Goal: Task Accomplishment & Management: Manage account settings

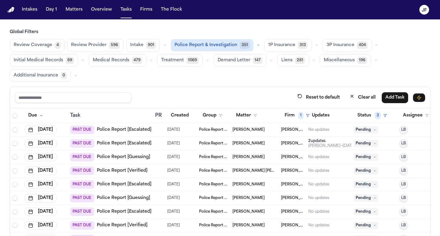
scroll to position [55, 0]
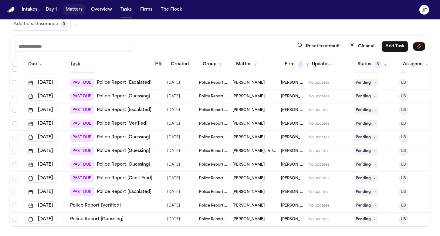
click at [74, 14] on button "Matters" at bounding box center [74, 9] width 22 height 11
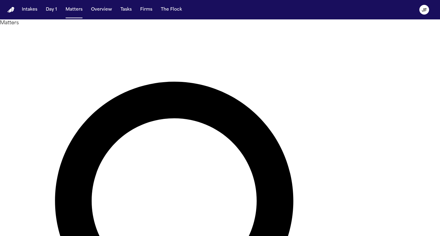
type input "*"
drag, startPoint x: 129, startPoint y: 13, endPoint x: 123, endPoint y: 12, distance: 6.5
click at [129, 13] on button "Tasks" at bounding box center [126, 9] width 16 height 11
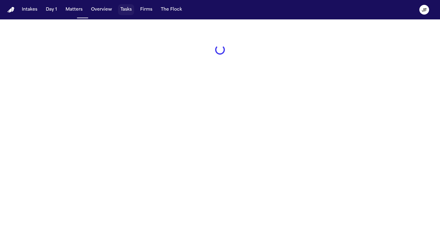
click at [123, 12] on button "Tasks" at bounding box center [126, 9] width 16 height 11
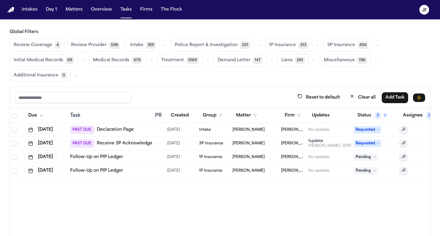
click at [211, 45] on span "Police Report & Investigation" at bounding box center [206, 45] width 63 height 6
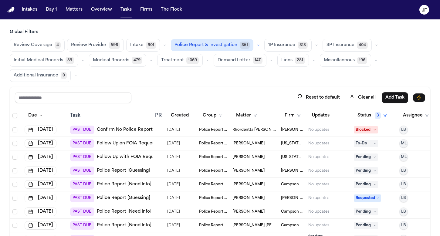
click at [206, 44] on span "Police Report & Investigation" at bounding box center [205, 45] width 63 height 6
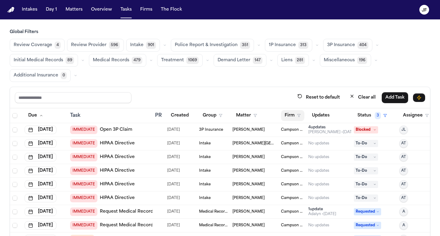
click at [292, 118] on button "Firm" at bounding box center [292, 115] width 23 height 11
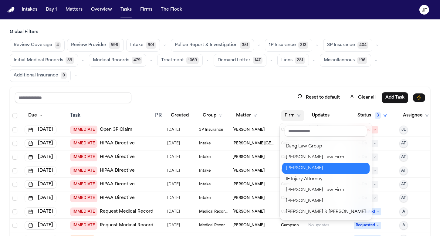
scroll to position [44, 0]
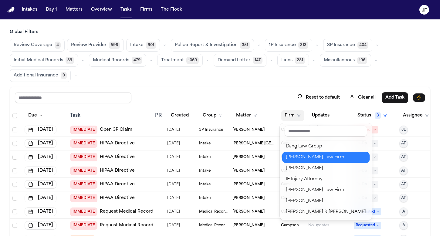
click at [302, 159] on div "[PERSON_NAME] Law Firm" at bounding box center [326, 157] width 80 height 7
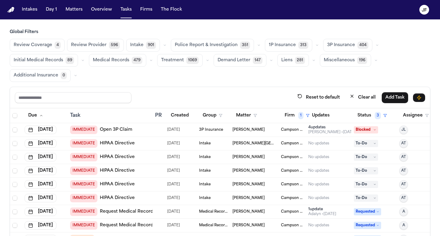
click at [220, 46] on span "Police Report & Investigation" at bounding box center [206, 45] width 63 height 6
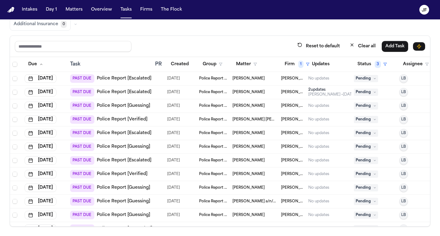
scroll to position [0, 0]
click at [125, 81] on link "Police Report [Escalated]" at bounding box center [124, 79] width 55 height 6
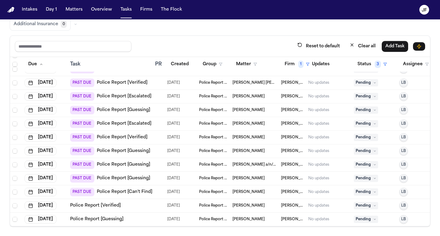
scroll to position [41, 0]
click at [125, 189] on link "Police Report [Can't Find]" at bounding box center [125, 192] width 56 height 6
click at [120, 175] on link "Police Report [Guessing]" at bounding box center [123, 178] width 53 height 6
click at [142, 162] on link "Police Report [Guessing]" at bounding box center [123, 165] width 53 height 6
click at [128, 148] on link "Police Report [Guessing]" at bounding box center [123, 151] width 53 height 6
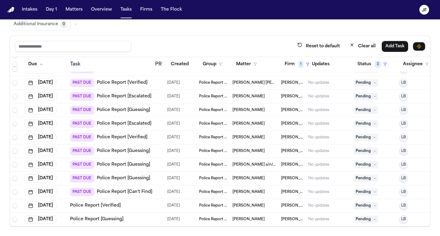
click at [123, 134] on link "Police Report [Verified]" at bounding box center [122, 137] width 51 height 6
click at [164, 1] on nav "Intakes Day 1 Matters Overview Tasks Firms The [PERSON_NAME]" at bounding box center [220, 9] width 440 height 19
click at [138, 174] on div "PAST DUE Police Report [Guessing]" at bounding box center [110, 178] width 80 height 8
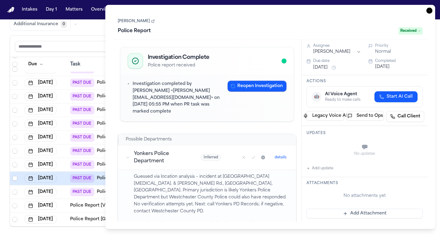
click at [428, 12] on icon "button" at bounding box center [429, 11] width 6 height 6
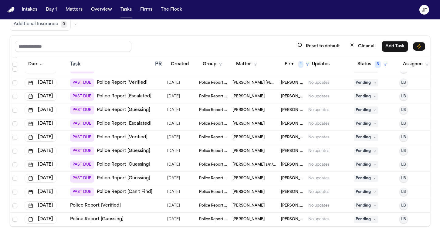
click at [138, 121] on link "Police Report [Escalated]" at bounding box center [124, 124] width 55 height 6
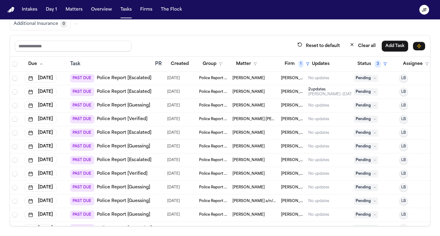
scroll to position [51, 0]
click at [143, 147] on link "Police Report [Guessing]" at bounding box center [123, 147] width 53 height 6
click at [136, 148] on link "Police Report [Guessing]" at bounding box center [123, 147] width 53 height 6
click at [128, 134] on link "Police Report [Escalated]" at bounding box center [124, 133] width 55 height 6
click at [126, 119] on link "Police Report [Verified]" at bounding box center [122, 120] width 51 height 6
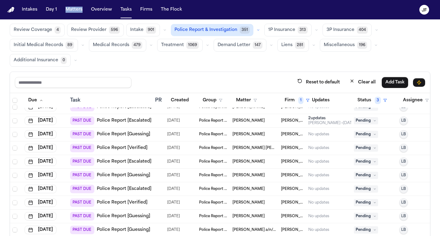
scroll to position [8, 0]
click at [209, 33] on span "Police Report & Investigation" at bounding box center [205, 30] width 63 height 6
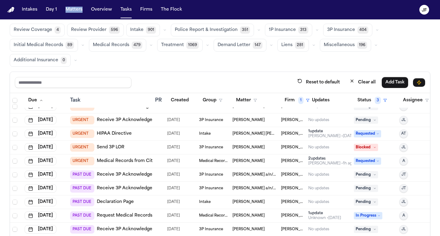
click at [209, 33] on span "Police Report & Investigation" at bounding box center [206, 30] width 63 height 6
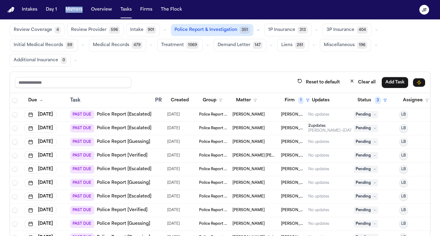
scroll to position [0, 0]
click at [139, 139] on link "Police Report [Guessing]" at bounding box center [123, 142] width 53 height 6
click at [123, 126] on link "Police Report [Escalated]" at bounding box center [124, 128] width 55 height 6
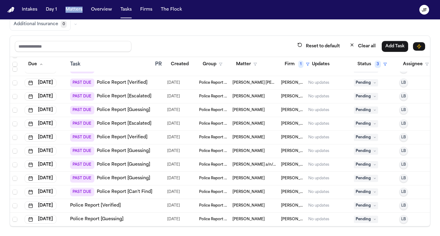
scroll to position [41, 0]
click at [106, 203] on link "Police Report [Verified]" at bounding box center [95, 206] width 51 height 6
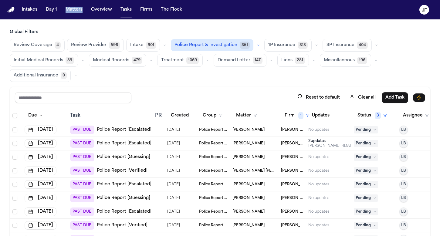
scroll to position [0, 0]
click at [221, 42] on span "Police Report & Investigation" at bounding box center [205, 45] width 63 height 6
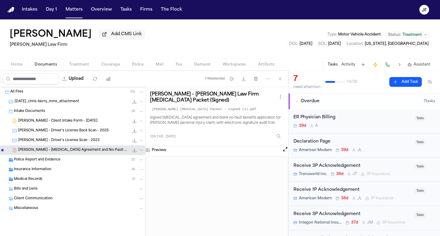
click at [37, 162] on span "Police Report and Evidence" at bounding box center [37, 159] width 46 height 5
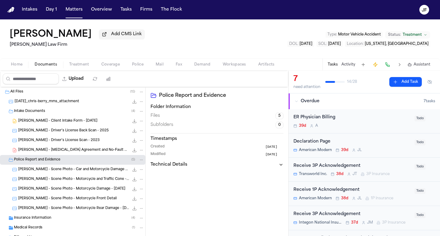
click at [63, 157] on div "Police Report and Evidence ( 5 )" at bounding box center [72, 160] width 145 height 10
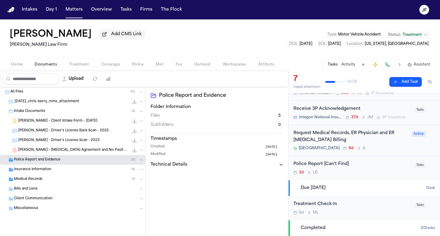
scroll to position [119, 0]
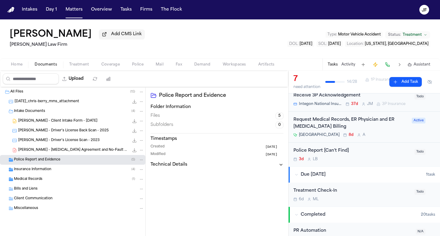
click at [335, 150] on div "Police Report [Can't Find]" at bounding box center [351, 150] width 117 height 7
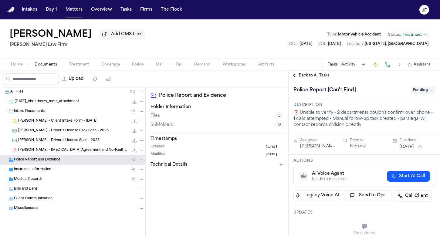
click at [139, 70] on div "Home Documents Treatment Coverage Police Mail Fax Demand Workspaces Artifacts T…" at bounding box center [220, 64] width 440 height 12
click at [135, 67] on span "Police" at bounding box center [138, 64] width 12 height 5
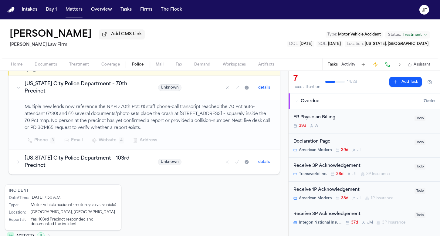
scroll to position [115, 0]
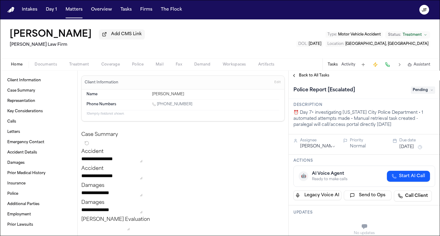
click at [108, 66] on span "Coverage" at bounding box center [110, 64] width 19 height 5
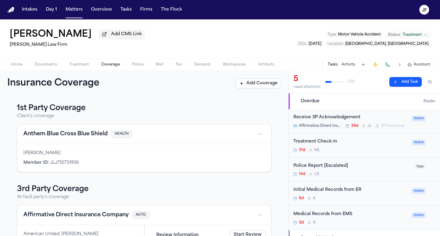
click at [142, 65] on span "Police" at bounding box center [138, 64] width 12 height 5
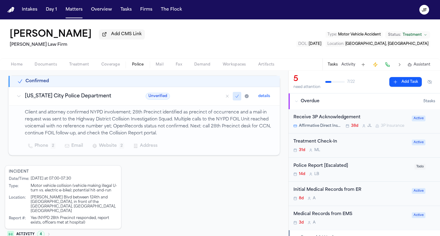
scroll to position [106, 0]
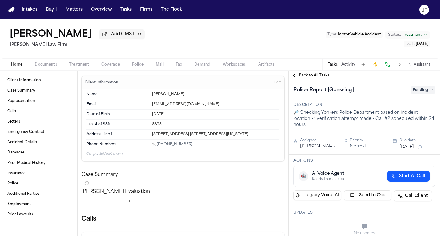
click at [53, 67] on span "Documents" at bounding box center [46, 64] width 22 height 5
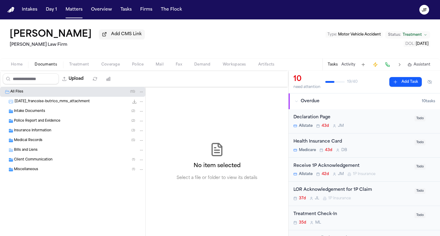
click at [50, 122] on span "Police Report and Evidence" at bounding box center [37, 121] width 46 height 5
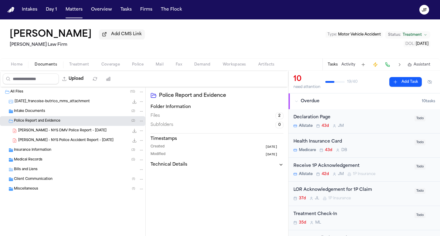
click at [48, 137] on div "F. Butrico - NYS Police Accident Report - 6.1.25 1.4 MB • PDF" at bounding box center [72, 141] width 145 height 10
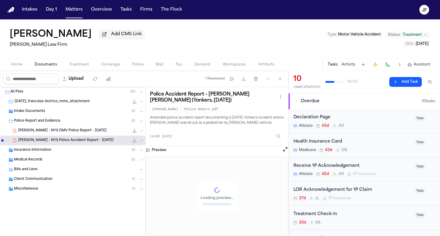
click at [50, 132] on span "F. Butrico - NYS DMV Police Report - 6.1.25" at bounding box center [62, 130] width 88 height 5
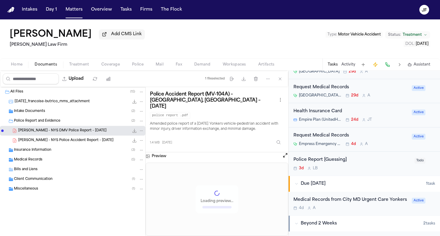
scroll to position [183, 0]
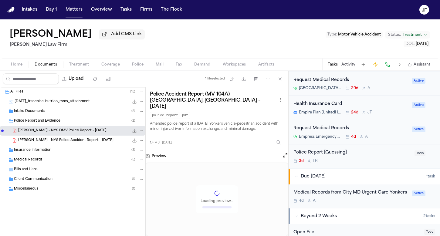
click at [330, 153] on div "Police Report [Guessing]" at bounding box center [351, 152] width 117 height 7
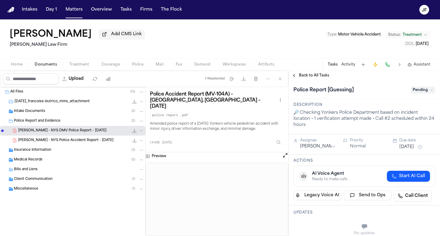
click at [426, 94] on span "Pending" at bounding box center [423, 89] width 24 height 7
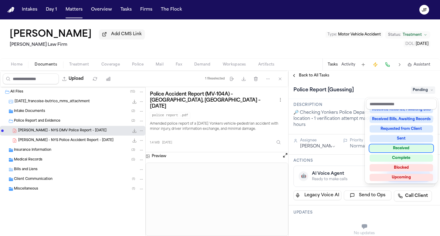
click at [399, 147] on div "Received" at bounding box center [401, 148] width 63 height 7
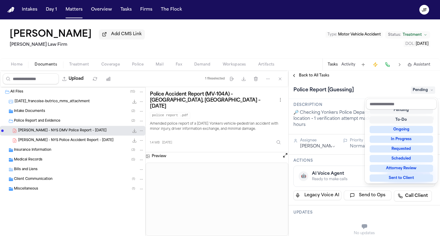
scroll to position [2, 0]
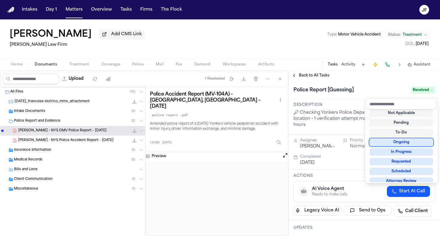
click at [201, 54] on div "Francoise Butrico Add CMS Link Martello Law Firm Type : Motor Vehicle Accident …" at bounding box center [220, 127] width 440 height 217
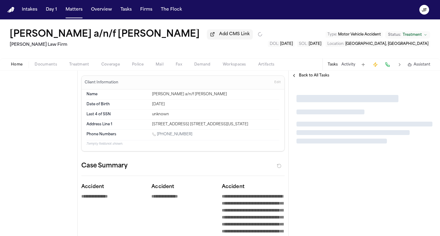
type textarea "*"
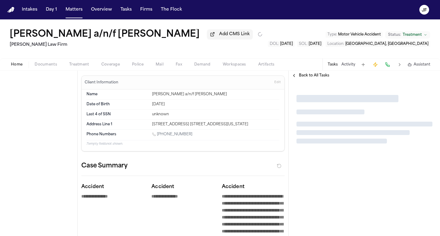
type textarea "*"
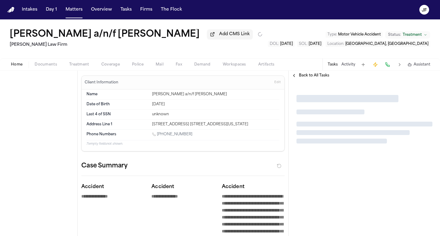
type textarea "*"
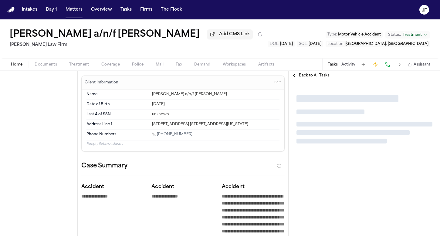
type textarea "*"
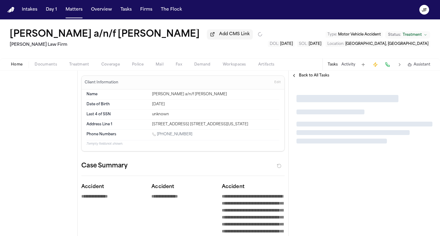
type textarea "*"
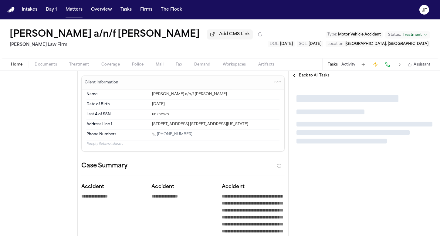
type textarea "*"
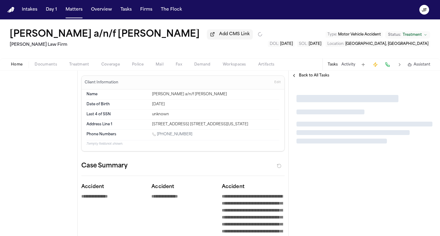
type textarea "*"
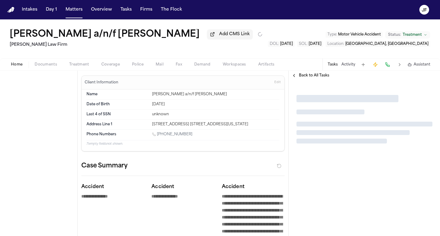
type textarea "*"
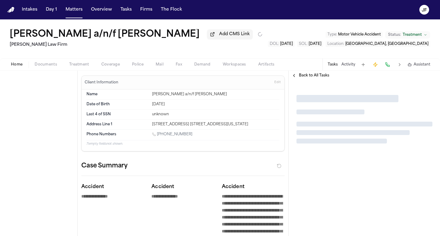
type textarea "*"
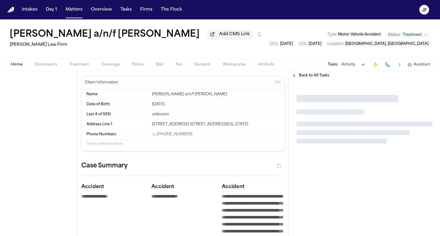
type textarea "*"
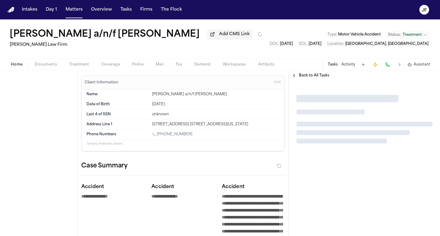
type textarea "*"
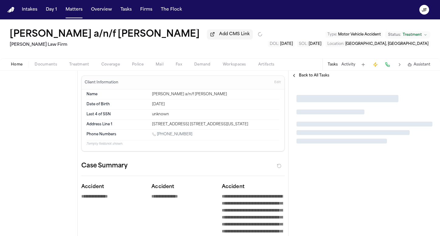
type textarea "*"
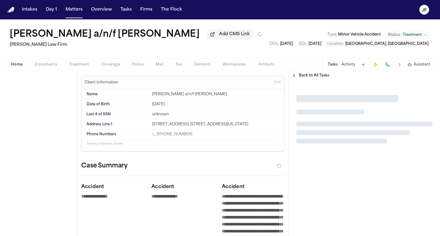
type textarea "*"
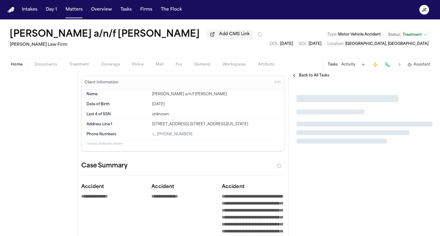
type textarea "*"
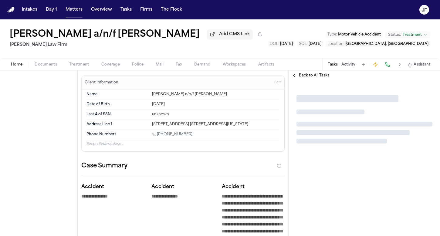
type textarea "*"
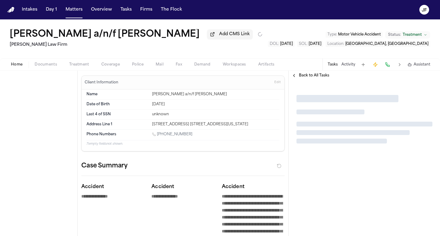
type textarea "*"
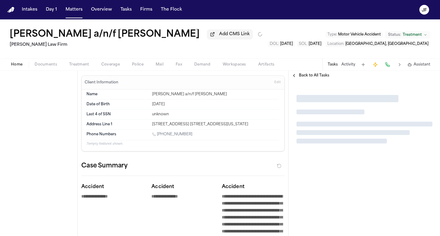
type textarea "*"
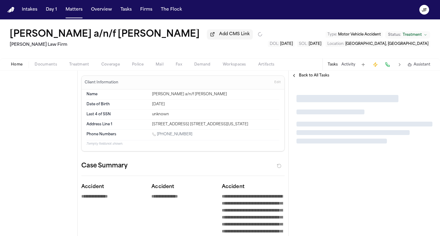
type textarea "*"
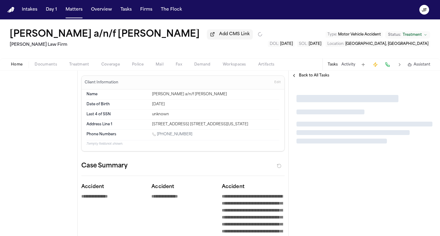
type textarea "*"
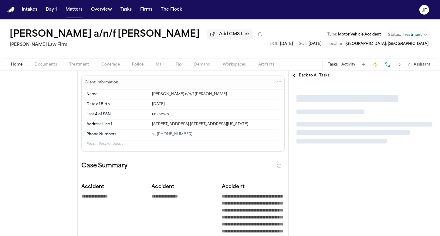
type textarea "*"
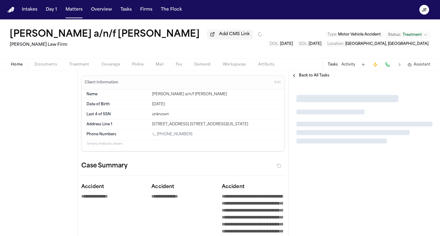
type textarea "*"
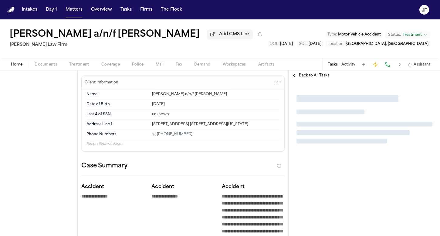
type textarea "*"
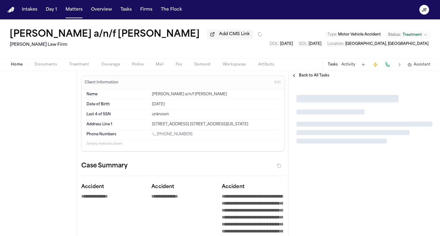
type textarea "*"
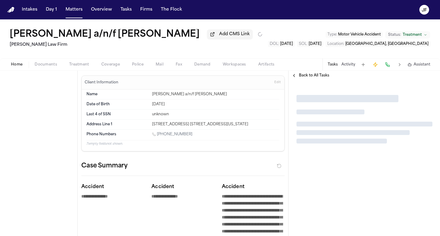
type textarea "*"
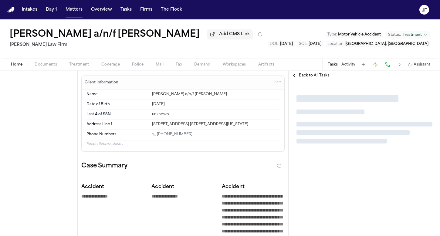
type textarea "*"
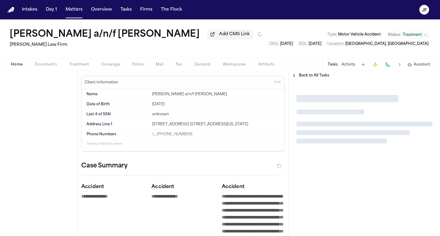
type textarea "*"
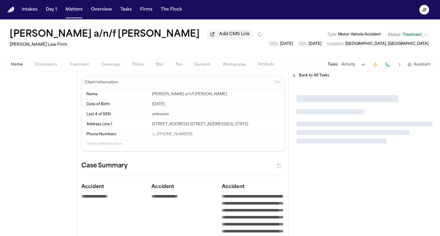
type textarea "*"
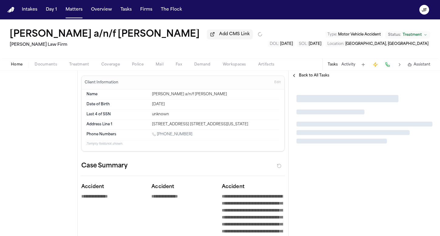
type textarea "*"
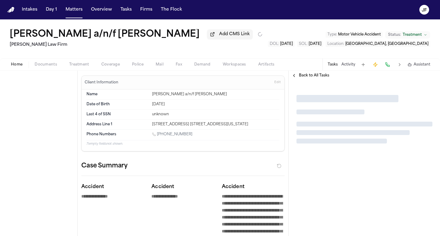
type textarea "*"
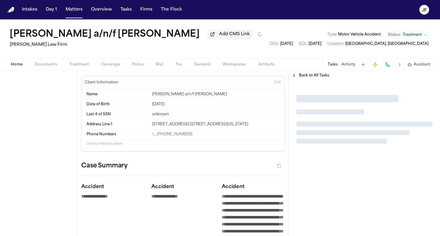
type textarea "*"
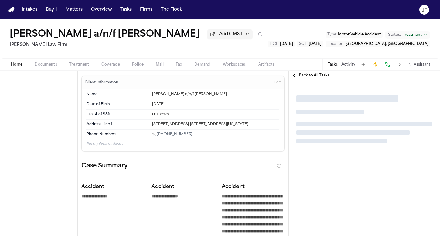
type textarea "*"
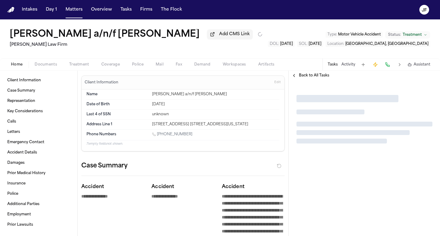
type textarea "*"
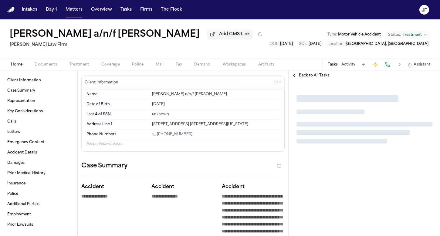
type textarea "*"
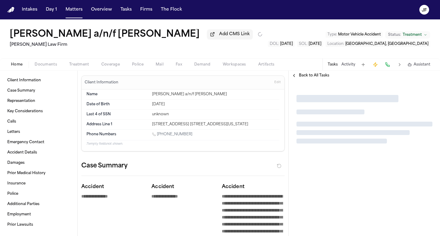
type textarea "*"
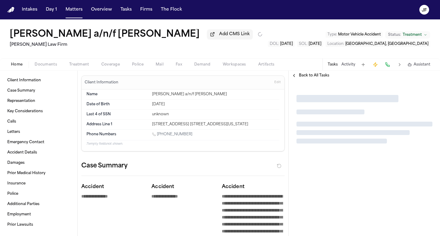
type textarea "*"
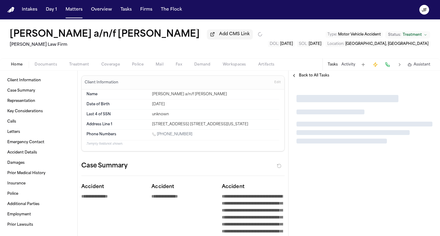
type textarea "*"
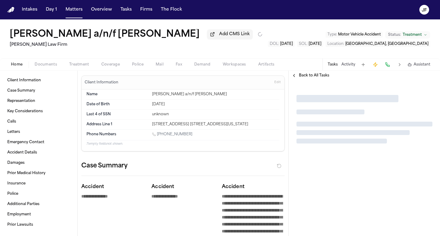
type textarea "*"
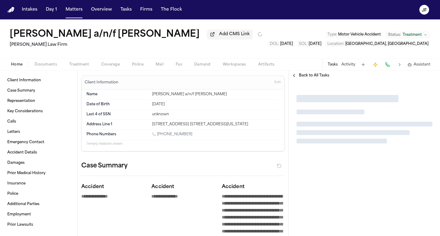
type textarea "*"
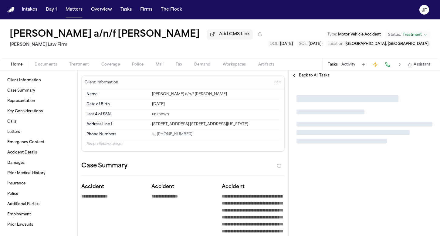
type textarea "*"
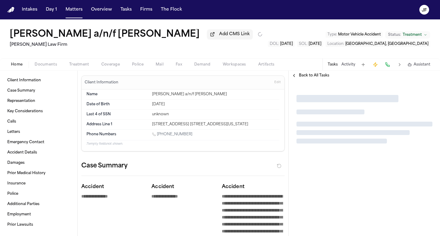
type textarea "*"
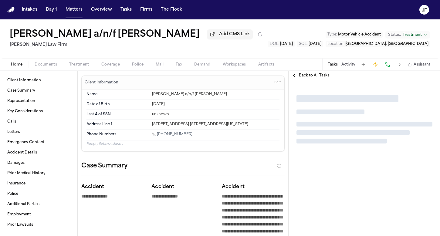
type textarea "*"
click at [44, 68] on span "button" at bounding box center [46, 68] width 30 height 1
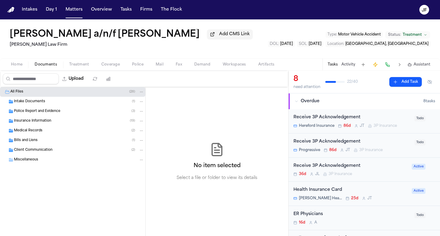
click at [57, 116] on div "Police Report and Evidence ( 3 )" at bounding box center [72, 111] width 145 height 10
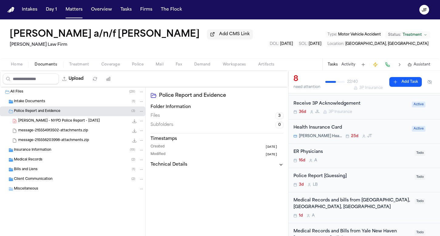
scroll to position [69, 0]
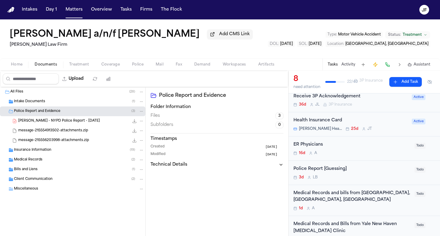
click at [332, 166] on div "Police Report [Guessing]" at bounding box center [351, 169] width 117 height 7
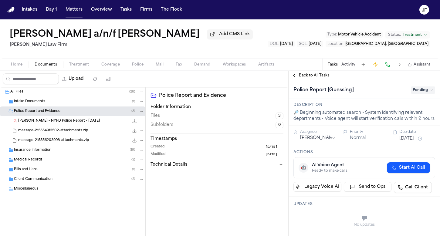
click at [424, 96] on div "Police Report [Guessing] Pending" at bounding box center [364, 89] width 151 height 19
click at [424, 93] on span "Pending" at bounding box center [423, 89] width 24 height 7
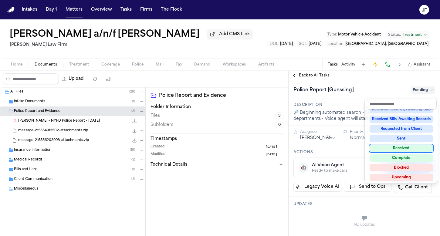
click at [399, 147] on div "Received" at bounding box center [401, 148] width 63 height 7
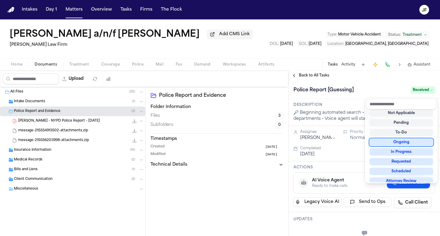
click at [306, 77] on div "**********" at bounding box center [364, 153] width 151 height 165
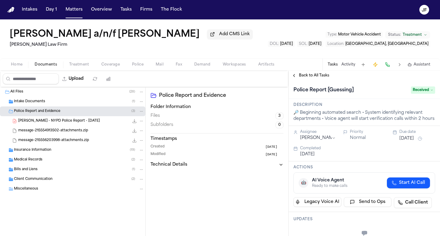
click at [306, 77] on span "Back to All Tasks" at bounding box center [314, 75] width 30 height 5
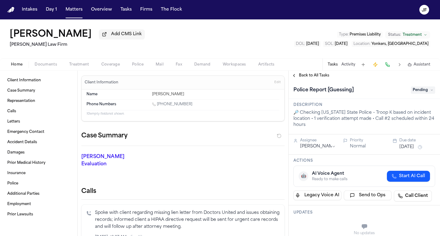
click at [50, 65] on span "Documents" at bounding box center [46, 64] width 22 height 5
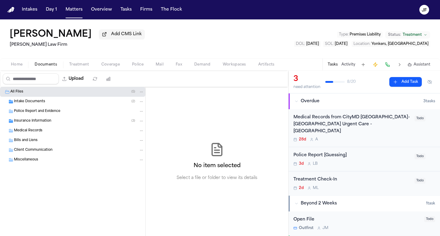
click at [39, 113] on span "Police Report and Evidence" at bounding box center [37, 111] width 46 height 5
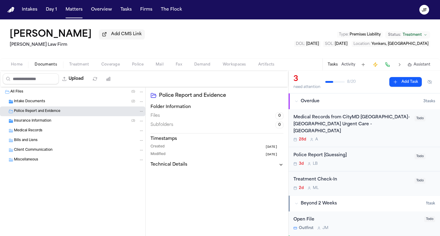
click at [43, 103] on span "Intake Documents" at bounding box center [29, 101] width 31 height 5
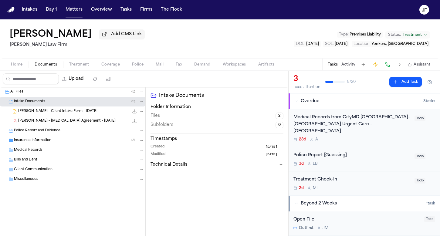
click at [98, 126] on div "[PERSON_NAME] - [MEDICAL_DATA] Agreement - [DATE] 454.7 KB • PDF" at bounding box center [72, 121] width 145 height 10
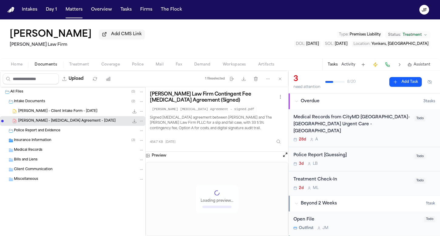
click at [101, 113] on div "[PERSON_NAME] - Client Intake Form - [DATE] 22.3 KB • DOCX" at bounding box center [81, 111] width 126 height 6
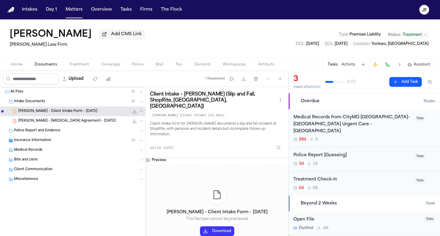
click at [134, 116] on div "[PERSON_NAME] - Client Intake Form - [DATE] 22.3 KB • DOCX" at bounding box center [72, 111] width 145 height 10
click at [134, 114] on icon "File: B. Tillman - Client Intake Form - 7.9.25" at bounding box center [134, 111] width 5 height 5
click at [137, 114] on icon "File: B. Tillman - Client Intake Form - 7.9.25" at bounding box center [134, 111] width 5 height 5
click at [75, 143] on div "Insurance Information ( 3 )" at bounding box center [79, 140] width 130 height 5
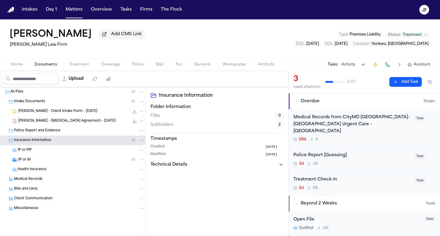
click at [73, 162] on div "3P or BI ( 3 )" at bounding box center [81, 159] width 127 height 5
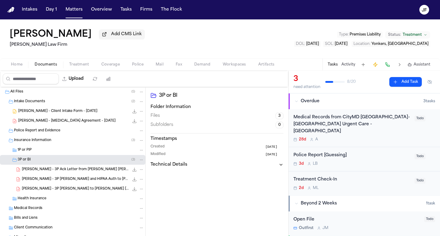
click at [80, 172] on span "B. Tillman - 3P Ack Letter from Gallagher Bassett - 7.23.25" at bounding box center [75, 169] width 107 height 5
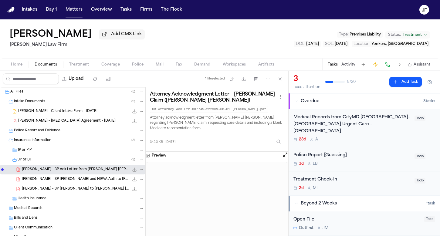
click at [136, 63] on span "Police" at bounding box center [138, 64] width 12 height 5
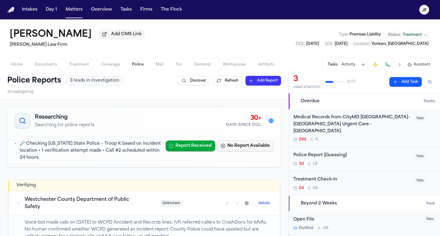
click at [245, 151] on button "No Report Available" at bounding box center [246, 145] width 56 height 11
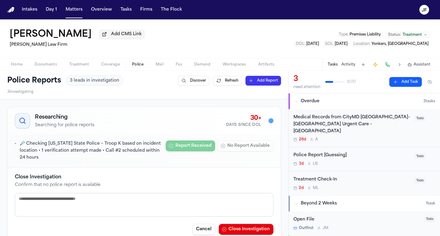
click at [202, 205] on textarea at bounding box center [144, 205] width 258 height 24
type textarea "**********"
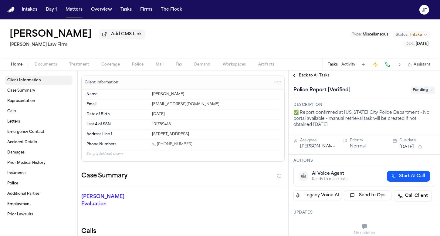
click at [46, 70] on div "Home Documents Treatment Coverage Police Mail Fax Demand Workspaces Artifacts T…" at bounding box center [220, 64] width 440 height 12
click at [47, 65] on span "Documents" at bounding box center [46, 64] width 22 height 5
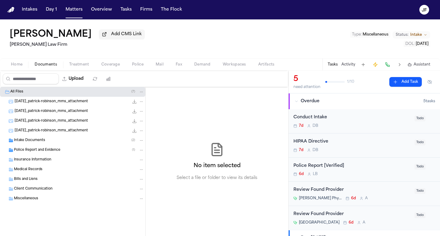
click at [44, 150] on span "Police Report and Evidence" at bounding box center [37, 150] width 46 height 5
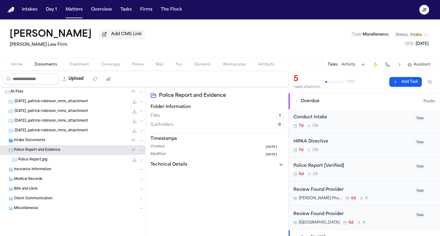
click at [49, 165] on div "Police Report.jpg 463.7 KB • JPG" at bounding box center [72, 160] width 145 height 10
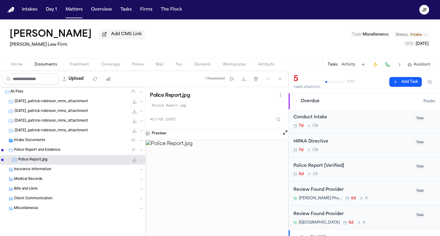
click at [135, 162] on icon "File: Police Report.jpg" at bounding box center [135, 160] width 4 height 4
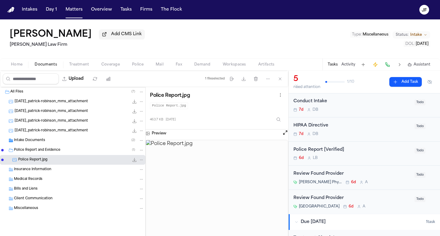
click at [332, 150] on div "Police Report [Verified]" at bounding box center [351, 150] width 117 height 7
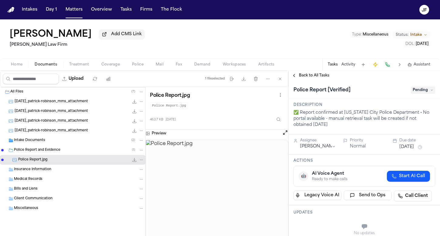
click at [419, 93] on span "Pending" at bounding box center [423, 89] width 24 height 7
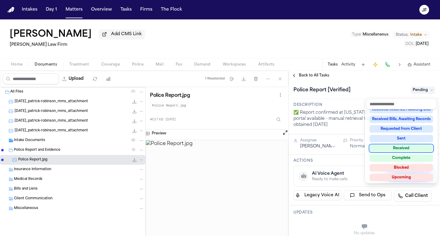
scroll to position [93, 0]
click at [396, 145] on div "Not Applicable Pending To-Do Ongoing In Progress Requested Scheduled Attorney R…" at bounding box center [401, 146] width 71 height 73
click at [388, 151] on div "Received" at bounding box center [401, 148] width 63 height 7
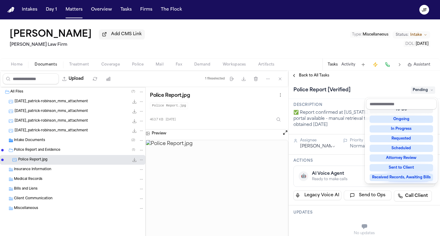
scroll to position [2, 0]
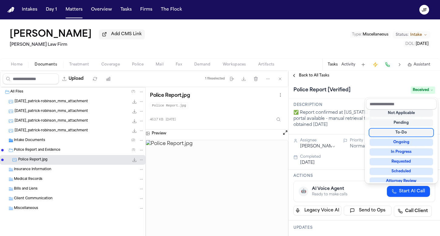
click at [300, 79] on div "**********" at bounding box center [364, 153] width 151 height 165
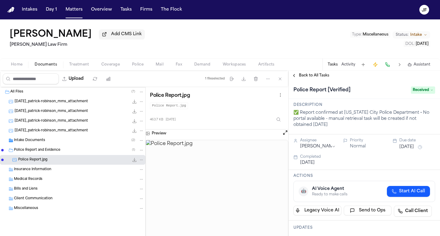
click at [78, 150] on div "Police Report and Evidence ( 1 )" at bounding box center [79, 149] width 130 height 5
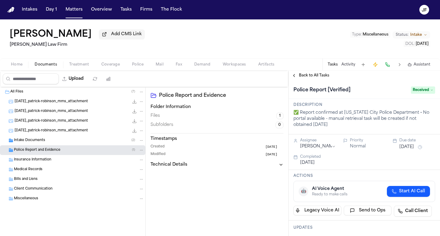
click at [70, 153] on div "Police Report and Evidence ( 1 )" at bounding box center [79, 149] width 130 height 5
click at [4, 160] on span "File: Police Report.jpg" at bounding box center [3, 160] width 4 height 4
click at [141, 161] on icon "File: Police Report.jpg" at bounding box center [141, 160] width 4 height 4
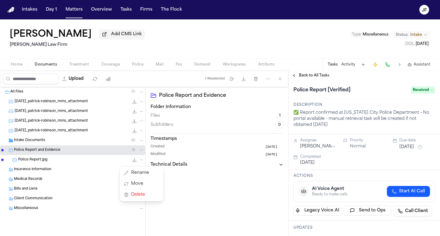
click at [141, 161] on icon "File: Police Report.jpg" at bounding box center [141, 160] width 4 height 4
click at [85, 150] on div "Police Report and Evidence ( 1 )" at bounding box center [79, 149] width 130 height 5
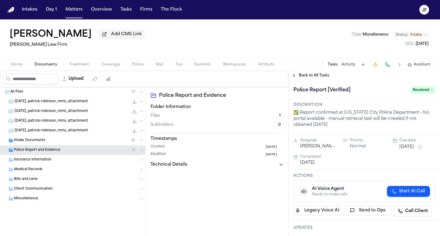
click at [201, 47] on div "[PERSON_NAME] Add CMS Link [PERSON_NAME] Law Firm Type : Miscellaneous Status: …" at bounding box center [220, 38] width 440 height 39
click at [162, 0] on nav "Intakes Day 1 Matters Overview Tasks Firms The [PERSON_NAME]" at bounding box center [220, 9] width 440 height 19
click at [180, 67] on span "Fax" at bounding box center [179, 64] width 6 height 5
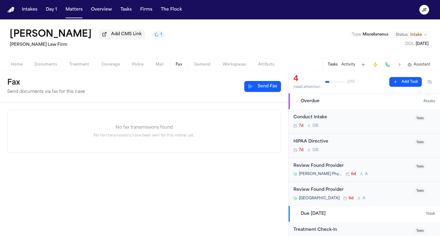
click at [264, 63] on span "Artifacts" at bounding box center [266, 64] width 16 height 5
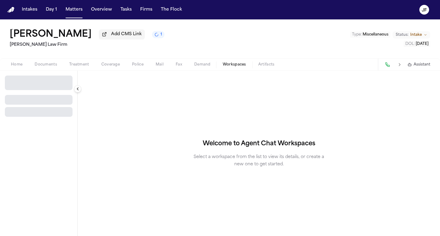
click at [239, 67] on span "Workspaces" at bounding box center [234, 64] width 23 height 5
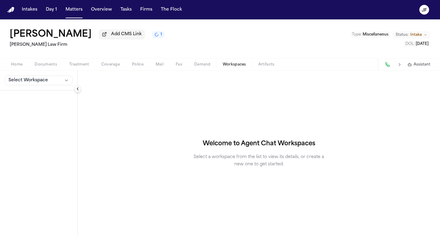
click at [204, 67] on span "Demand" at bounding box center [202, 64] width 16 height 5
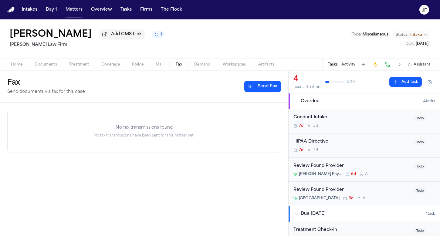
click at [176, 67] on span "Fax" at bounding box center [179, 64] width 6 height 5
click at [156, 67] on span "Mail" at bounding box center [160, 64] width 8 height 5
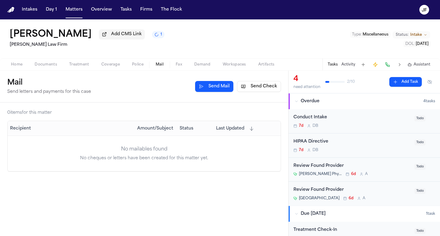
click at [138, 67] on span "Police" at bounding box center [138, 64] width 12 height 5
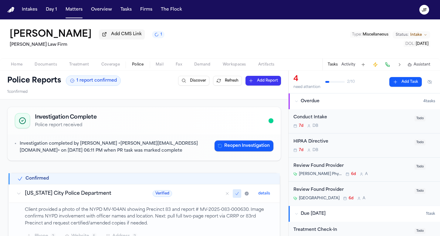
click at [106, 63] on span "Coverage" at bounding box center [110, 64] width 19 height 5
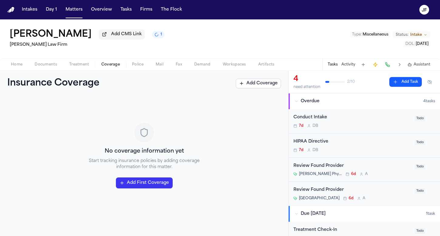
click at [83, 67] on span "Treatment" at bounding box center [79, 64] width 20 height 5
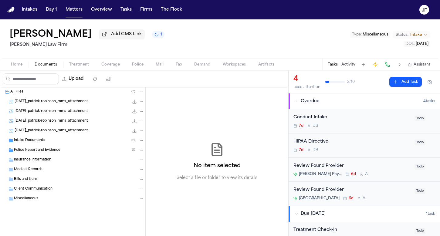
click at [49, 67] on span "Documents" at bounding box center [46, 64] width 22 height 5
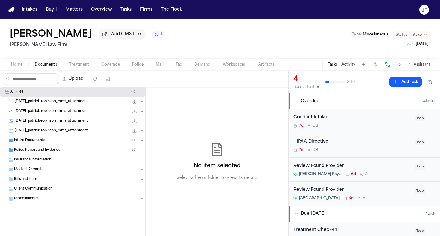
click at [23, 68] on button "Home" at bounding box center [17, 64] width 24 height 7
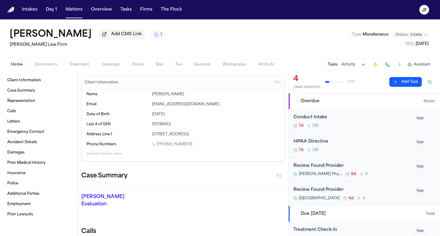
click at [29, 48] on h2 "[PERSON_NAME] Law Firm" at bounding box center [87, 44] width 155 height 7
click at [45, 67] on span "Documents" at bounding box center [46, 64] width 22 height 5
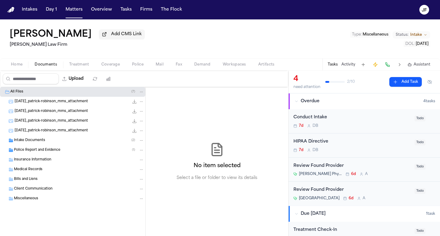
click at [31, 143] on span "Intake Documents" at bounding box center [29, 140] width 31 height 5
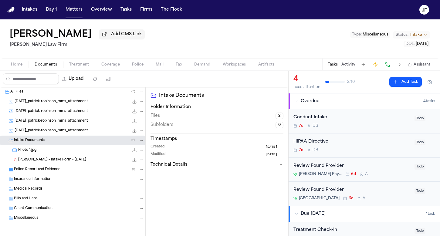
click at [34, 172] on span "Police Report and Evidence" at bounding box center [37, 169] width 46 height 5
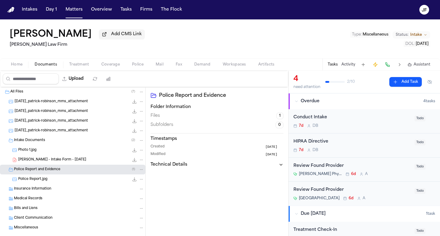
click at [36, 184] on div "Police Report.jpg 463.7 KB • JPG" at bounding box center [72, 179] width 145 height 10
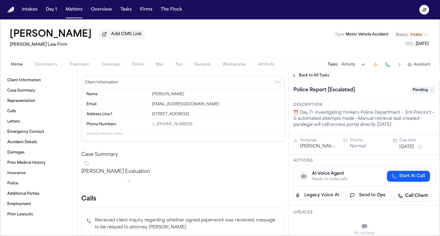
click at [40, 61] on div "Home Documents Treatment Coverage Police Mail Fax Demand Workspaces Artifacts T…" at bounding box center [220, 64] width 440 height 12
click at [41, 64] on span "Documents" at bounding box center [46, 64] width 22 height 5
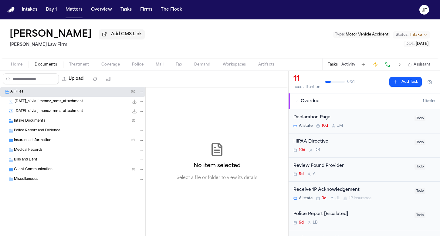
click at [42, 120] on span "Intake Documents" at bounding box center [29, 121] width 31 height 5
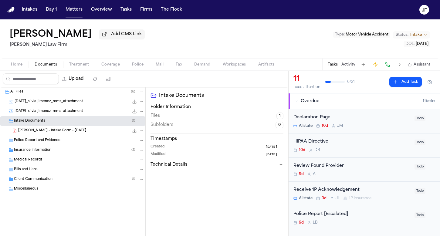
click at [47, 133] on span "[PERSON_NAME] - Intake Form - [DATE]" at bounding box center [52, 130] width 68 height 5
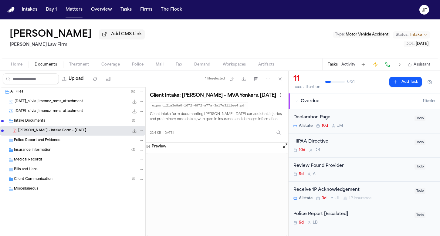
click at [132, 132] on button "File: S. Jimenez - Intake Form - 8.26.25" at bounding box center [134, 131] width 6 height 6
click at [346, 70] on div "Tasks Activity Assistant" at bounding box center [378, 65] width 113 height 12
click at [347, 67] on button "Activity" at bounding box center [348, 64] width 14 height 5
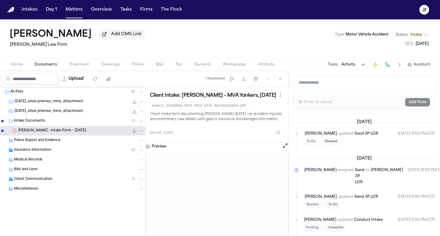
click at [142, 67] on span "Police" at bounding box center [138, 64] width 12 height 5
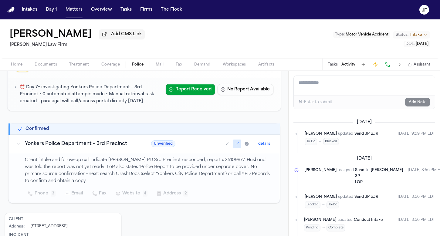
scroll to position [79, 0]
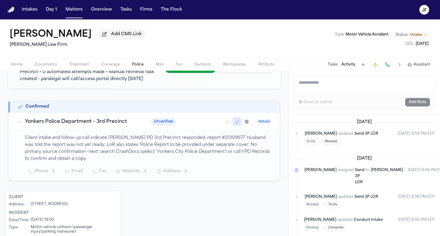
click at [178, 157] on p "Client intake and follow-up call indicate Yonkers PD 3rd Precinct responded; re…" at bounding box center [149, 149] width 248 height 28
click at [181, 135] on p "Client intake and follow-up call indicate Yonkers PD 3rd Precinct responded; re…" at bounding box center [149, 149] width 248 height 28
click at [181, 146] on p "Client intake and follow-up call indicate Yonkers PD 3rd Precinct responded; re…" at bounding box center [149, 149] width 248 height 28
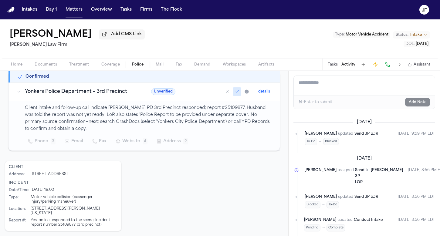
scroll to position [108, 0]
click at [19, 60] on div "Home Documents Treatment Coverage Police Mail Fax Demand Workspaces Artifacts T…" at bounding box center [220, 64] width 440 height 12
click at [19, 67] on span "Home" at bounding box center [17, 64] width 12 height 5
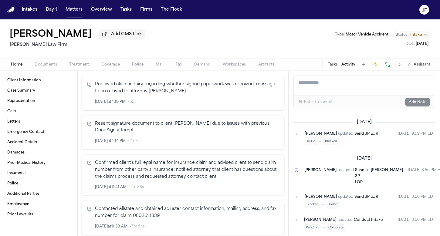
scroll to position [137, 0]
click at [43, 67] on span "Documents" at bounding box center [46, 64] width 22 height 5
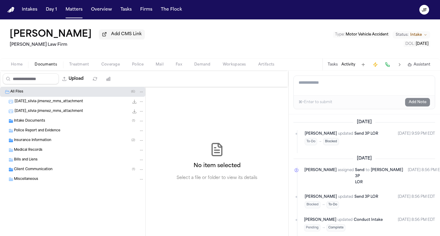
click at [52, 142] on div "Insurance Information ( 2 )" at bounding box center [79, 140] width 130 height 5
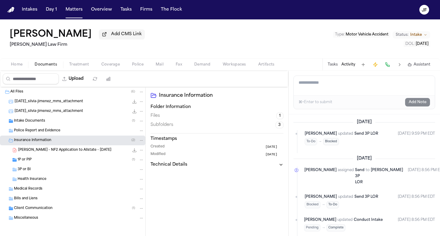
click at [56, 142] on div "Insurance Information ( 2 )" at bounding box center [79, 140] width 130 height 5
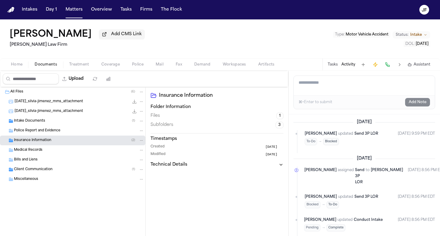
click at [52, 178] on div "Miscellaneous" at bounding box center [79, 179] width 130 height 5
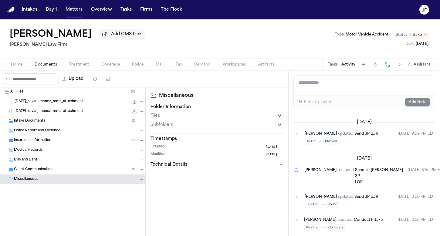
click at [52, 174] on div "Client Communication ( 1 )" at bounding box center [72, 170] width 145 height 10
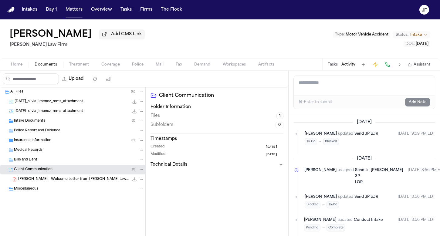
click at [52, 182] on div "S. Jimenez - Welcome Letter from Martello Law Firm - 8.27.25 254.8 KB • PDF" at bounding box center [81, 179] width 126 height 6
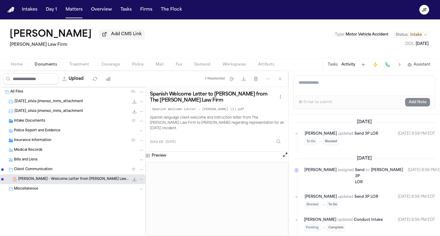
click at [46, 100] on div "2025-08-27_silvia-jimenez_mms_attachment 583.6 KB • JPG" at bounding box center [80, 102] width 130 height 6
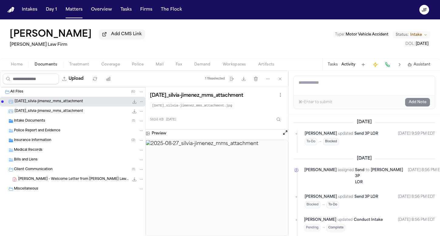
click at [129, 114] on div "596.6 KB • JPG" at bounding box center [136, 111] width 15 height 6
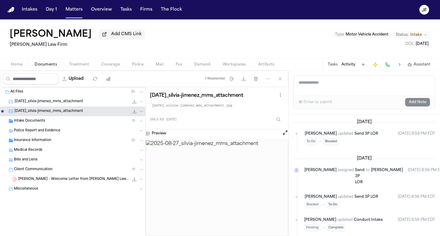
click at [134, 114] on button "File: 2025-08-27_silvia-jimenez_mms_attachment" at bounding box center [134, 111] width 6 height 6
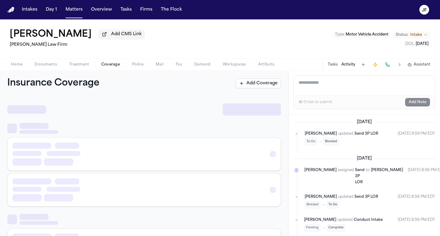
click at [114, 65] on span "Coverage" at bounding box center [110, 64] width 19 height 5
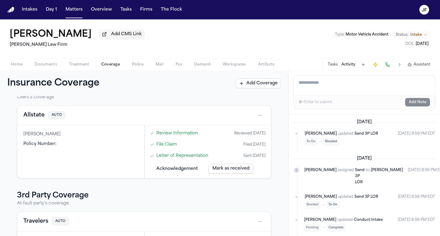
scroll to position [0, 0]
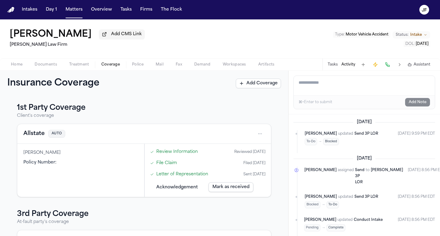
click at [256, 134] on html "Intakes Day 1 Matters Overview Tasks Firms The Flock JF Silvia Jimenez Add CMS …" at bounding box center [220, 118] width 440 height 236
click at [231, 123] on html "Intakes Day 1 Matters Overview Tasks Firms The Flock JF Silvia Jimenez Add CMS …" at bounding box center [220, 118] width 440 height 236
click at [258, 133] on html "Intakes Day 1 Matters Overview Tasks Firms The Flock JF Silvia Jimenez Add CMS …" at bounding box center [220, 118] width 440 height 236
click at [57, 67] on html "Intakes Day 1 Matters Overview Tasks Firms The Flock JF Silvia Jimenez Add CMS …" at bounding box center [220, 118] width 440 height 236
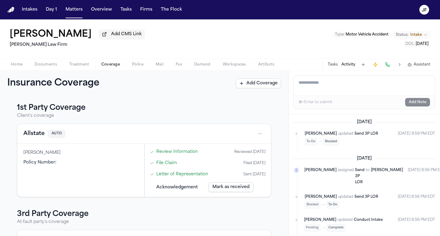
click at [49, 67] on span "Documents" at bounding box center [46, 64] width 22 height 5
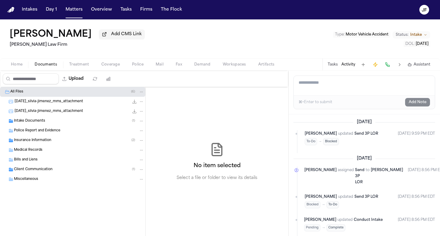
click at [38, 142] on span "Insurance Information" at bounding box center [32, 140] width 37 height 5
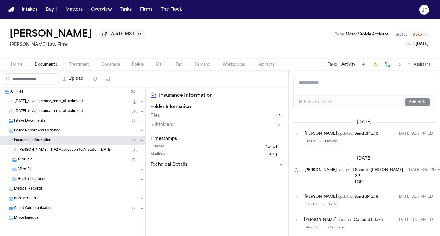
click at [45, 163] on div "1P or PIP ( 1 )" at bounding box center [81, 159] width 127 height 5
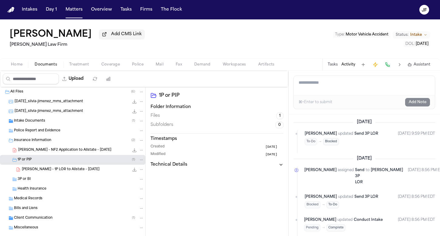
click at [49, 170] on span "S. Jimenez - 1P LOR to Allstate - 8.27.25" at bounding box center [61, 169] width 78 height 5
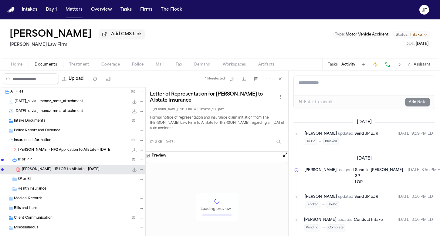
click at [65, 153] on span "S. Jimenez - NF2 Application to Allstate - 8.12.25" at bounding box center [64, 150] width 93 height 5
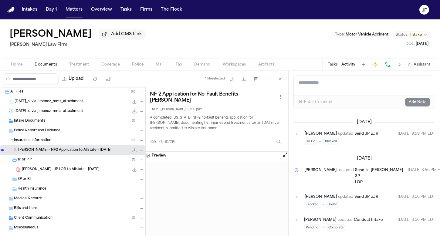
click at [62, 142] on div "Insurance Information ( 2 )" at bounding box center [79, 140] width 130 height 5
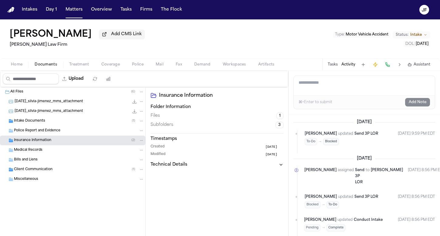
click at [63, 141] on div "Insurance Information ( 2 )" at bounding box center [79, 140] width 130 height 5
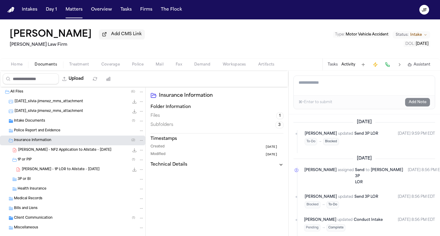
click at [63, 120] on div "Intake Documents ( 1 )" at bounding box center [79, 120] width 130 height 5
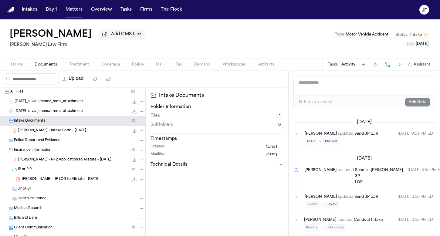
click at [65, 133] on span "S. Jimenez - Intake Form - 8.26.25" at bounding box center [52, 130] width 68 height 5
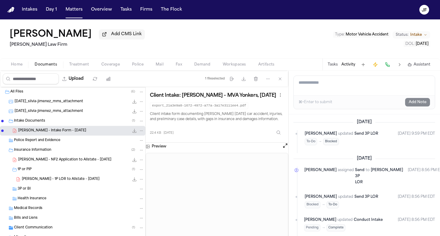
click at [65, 157] on div "S. Jimenez - NF2 Application to Allstate - 8.12.25 409.1 KB • PDF" at bounding box center [72, 160] width 145 height 10
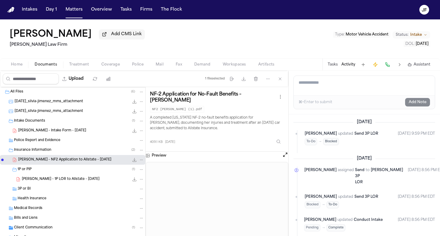
click at [65, 152] on div "Insurance Information ( 2 )" at bounding box center [79, 149] width 130 height 5
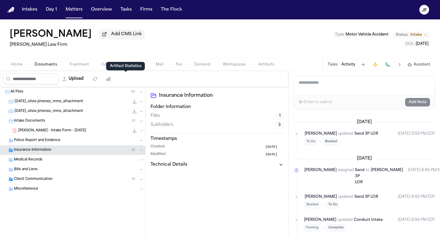
click at [107, 67] on div "Artifact Statistics Artifact Statistics" at bounding box center [125, 66] width 39 height 8
click at [107, 57] on div "Silvia Jimenez Add CMS Link Martello Law Firm Type : Motor Vehicle Accident Sta…" at bounding box center [220, 38] width 440 height 39
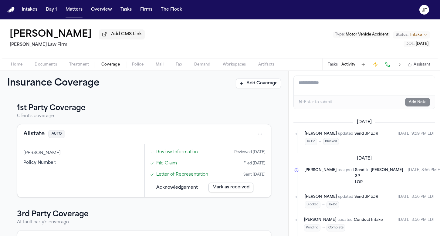
click at [107, 65] on span "Coverage" at bounding box center [110, 64] width 19 height 5
click at [257, 133] on html "Intakes Day 1 Matters Overview Tasks Firms The Flock JF Silvia Jimenez Add CMS …" at bounding box center [220, 118] width 440 height 236
click at [244, 151] on div "View coverage details" at bounding box center [236, 151] width 46 height 16
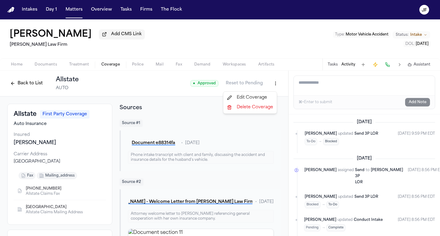
click at [269, 85] on html "Intakes Day 1 Matters Overview Tasks Firms The Flock JF Silvia Jimenez Add CMS …" at bounding box center [220, 118] width 440 height 236
click at [145, 88] on html "Intakes Day 1 Matters Overview Tasks Firms The Flock JF Silvia Jimenez Add CMS …" at bounding box center [220, 118] width 440 height 236
click at [27, 81] on button "Back to List" at bounding box center [26, 84] width 39 height 10
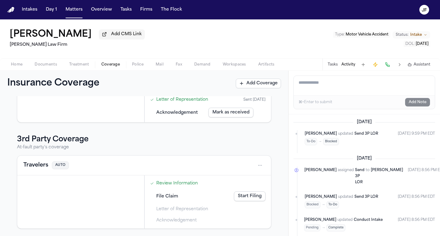
scroll to position [76, 0]
click at [258, 161] on html "Intakes Day 1 Matters Overview Tasks Firms The Flock JF Silvia Jimenez Add CMS …" at bounding box center [220, 118] width 440 height 236
click at [231, 185] on div "View coverage details" at bounding box center [236, 181] width 46 height 16
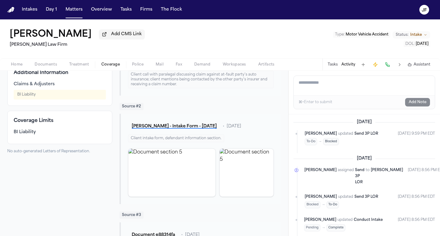
scroll to position [49, 0]
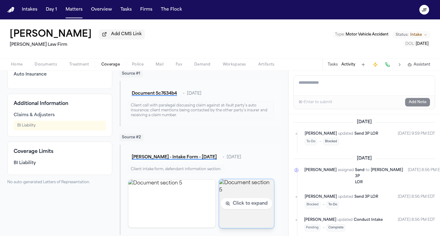
click at [245, 201] on img "View document section 5" at bounding box center [246, 203] width 55 height 49
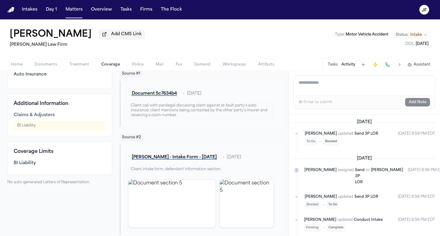
click at [151, 188] on img "View document section 5" at bounding box center [171, 204] width 87 height 48
click at [164, 96] on button "Document 5c7634b4" at bounding box center [154, 93] width 52 height 11
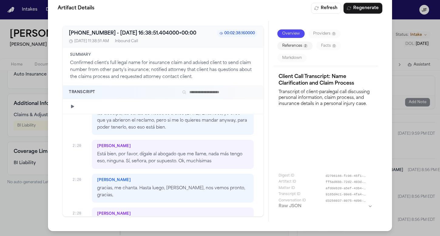
scroll to position [516, 0]
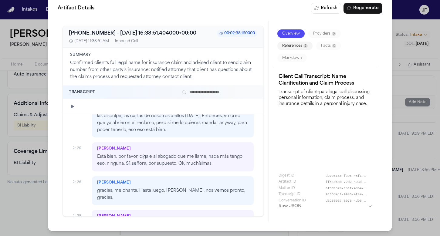
click at [42, 201] on div "Artifact Details Refresh Regenerate +19148938074 - 2025-08-27 16:38:51.404000+0…" at bounding box center [220, 112] width 440 height 248
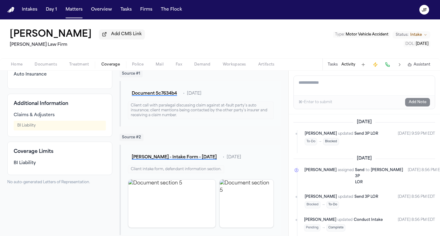
click at [19, 66] on span "Home" at bounding box center [17, 64] width 12 height 5
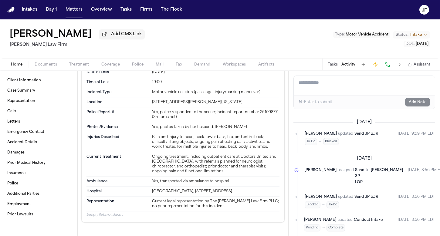
scroll to position [668, 0]
drag, startPoint x: 151, startPoint y: 110, endPoint x: 168, endPoint y: 112, distance: 16.4
click at [168, 112] on div "Yes, police responded to the scene; Incident report number 25109877 (3rd precin…" at bounding box center [215, 114] width 127 height 10
copy div "25109877"
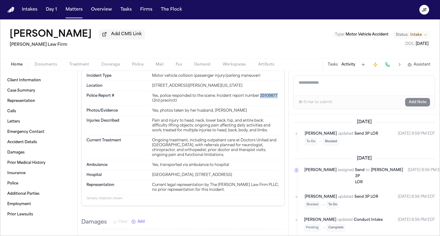
scroll to position [689, 0]
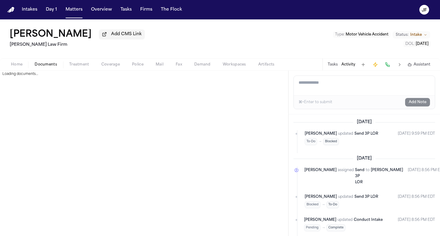
click at [46, 65] on span "Documents" at bounding box center [46, 64] width 22 height 5
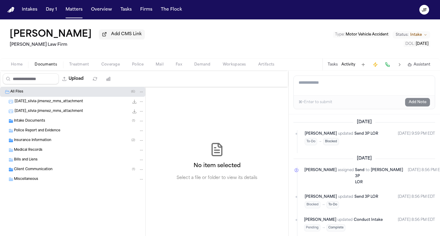
click at [65, 125] on div "Intake Documents ( 1 )" at bounding box center [72, 121] width 145 height 10
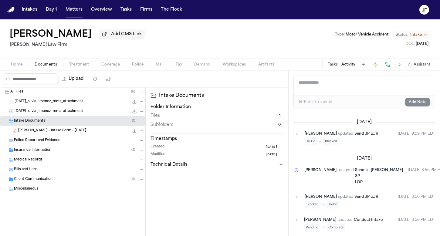
click at [66, 133] on span "S. Jimenez - Intake Form - 8.26.25" at bounding box center [52, 130] width 68 height 5
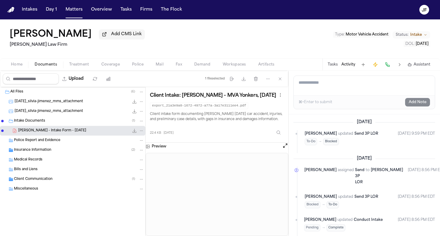
click at [115, 70] on div "Home Documents Treatment Coverage Police Mail Fax Demand Workspaces Artifacts T…" at bounding box center [220, 64] width 440 height 12
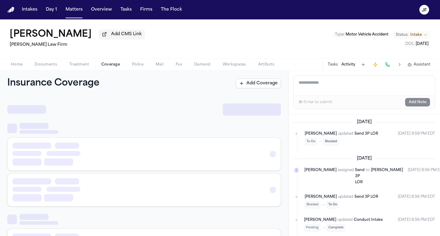
click at [115, 66] on span "Coverage" at bounding box center [110, 64] width 19 height 5
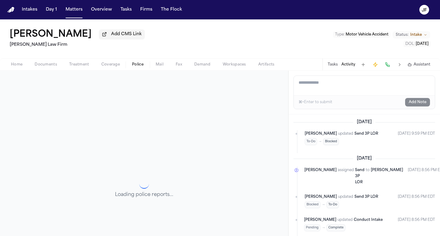
click at [138, 67] on span "Police" at bounding box center [138, 64] width 12 height 5
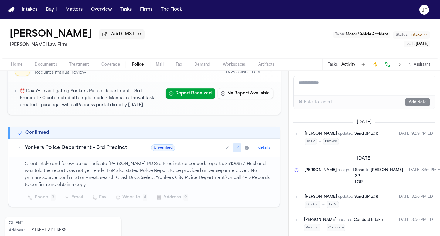
scroll to position [55, 0]
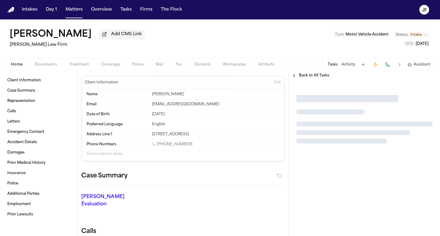
click at [153, 1] on nav "Intakes Day 1 Matters Overview Tasks Firms The [PERSON_NAME]" at bounding box center [220, 9] width 440 height 19
click at [156, 0] on nav "Intakes Day 1 Matters Overview Tasks Firms The [PERSON_NAME]" at bounding box center [220, 9] width 440 height 19
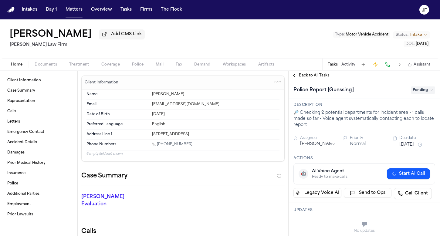
click at [44, 65] on span "Documents" at bounding box center [46, 64] width 22 height 5
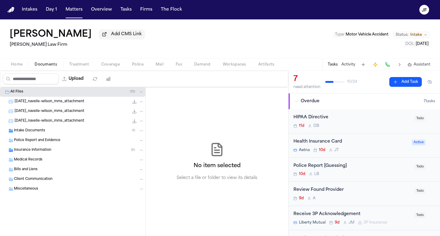
click at [48, 138] on div "Police Report and Evidence" at bounding box center [72, 141] width 145 height 10
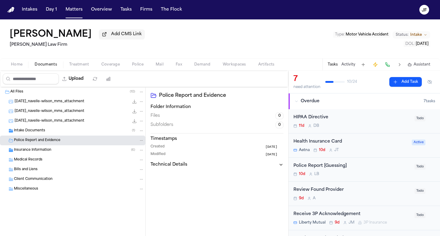
click at [48, 133] on div "Intake Documents ( 1 )" at bounding box center [79, 130] width 130 height 5
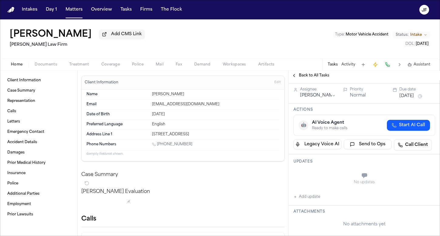
scroll to position [64, 0]
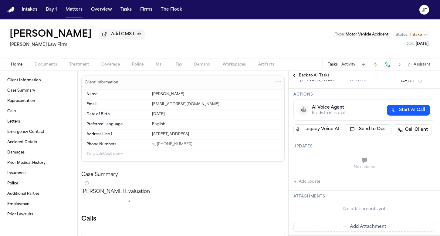
click at [44, 66] on span "Documents" at bounding box center [46, 64] width 22 height 5
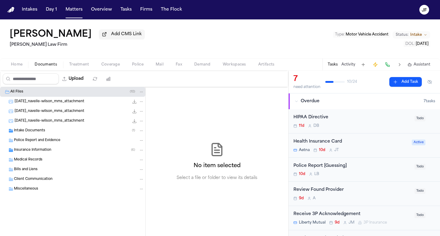
click at [58, 131] on div "Intake Documents ( 1 )" at bounding box center [79, 130] width 130 height 5
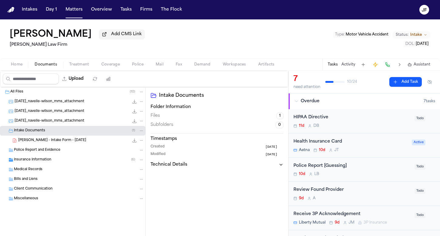
click at [69, 143] on span "N. Wilson - Intake Form - 8.25.25" at bounding box center [52, 140] width 68 height 5
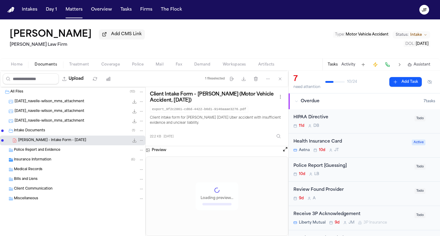
click at [133, 140] on icon "File: N. Wilson - Intake Form - 8.25.25" at bounding box center [134, 140] width 5 height 5
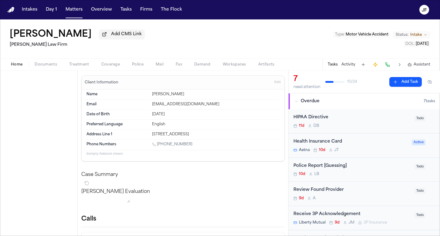
click at [22, 67] on button "Home" at bounding box center [17, 64] width 24 height 7
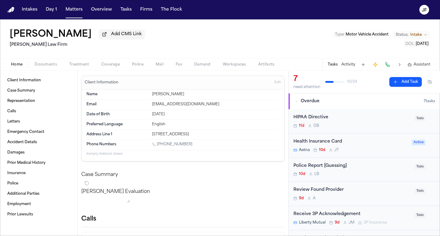
drag, startPoint x: 113, startPoint y: 64, endPoint x: 116, endPoint y: 64, distance: 3.6
click at [113, 64] on span "Coverage" at bounding box center [110, 64] width 19 height 5
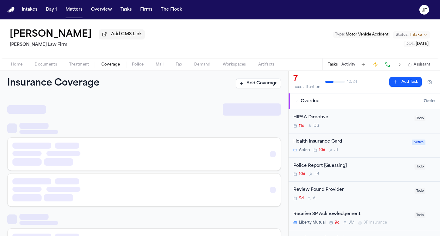
click at [135, 64] on span "Police" at bounding box center [138, 64] width 12 height 5
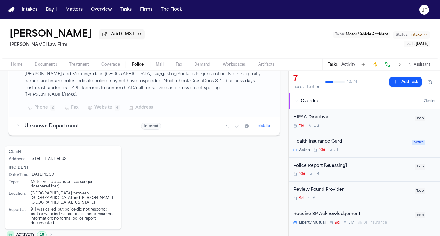
scroll to position [149, 0]
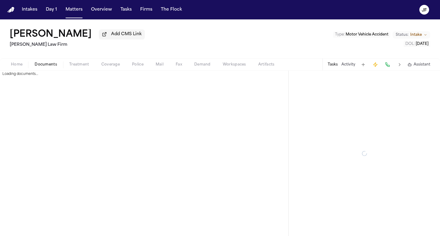
click at [45, 63] on span "Documents" at bounding box center [46, 64] width 22 height 5
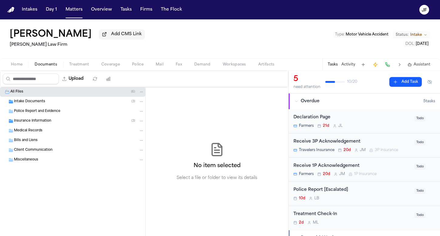
click at [51, 109] on div "Police Report and Evidence" at bounding box center [72, 111] width 145 height 10
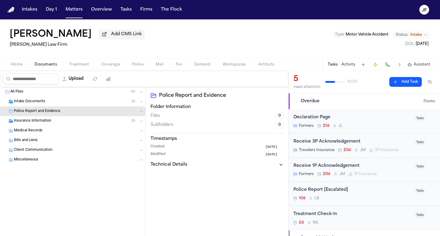
click at [53, 103] on div "Intake Documents ( 3 )" at bounding box center [79, 101] width 130 height 5
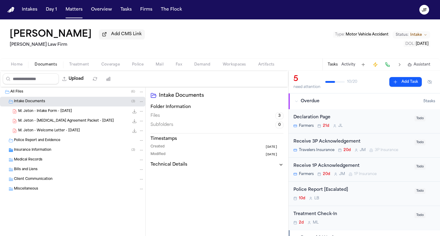
click at [62, 114] on div "M. Jeton - Intake Form - [DATE] 20.9 KB • PDF" at bounding box center [81, 111] width 126 height 6
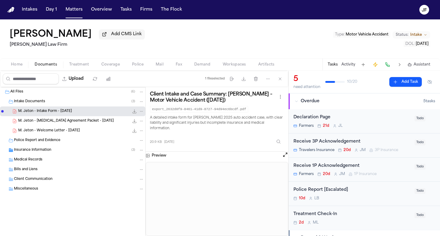
click at [132, 114] on icon "File: M. Jeton - Intake Form - 8.14.25" at bounding box center [134, 111] width 5 height 5
click at [136, 63] on span "Police" at bounding box center [138, 64] width 12 height 5
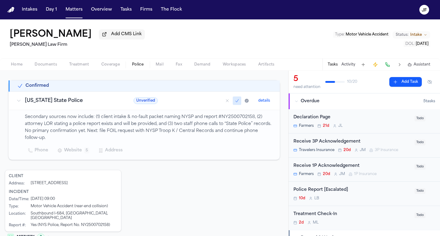
scroll to position [100, 0]
click at [180, 124] on p "Secondary sources now include: (1) client intake & no-fault packet naming NYSP …" at bounding box center [149, 127] width 248 height 28
click at [188, 131] on p "Secondary sources now include: (1) client intake & no-fault packet naming NYSP …" at bounding box center [149, 127] width 248 height 28
click at [198, 140] on div "Secondary sources now include: (1) client intake & no-fault packet naming NYSP …" at bounding box center [149, 134] width 248 height 42
click at [177, 141] on div "Secondary sources now include: (1) client intake & no-fault packet naming NYSP …" at bounding box center [149, 134] width 248 height 42
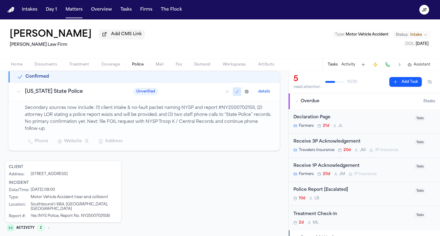
scroll to position [108, 0]
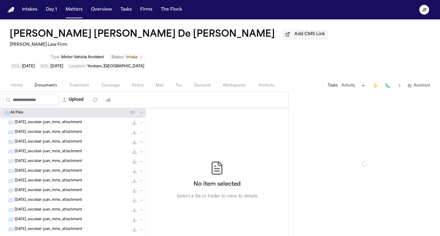
click at [51, 83] on span "Documents" at bounding box center [46, 85] width 22 height 5
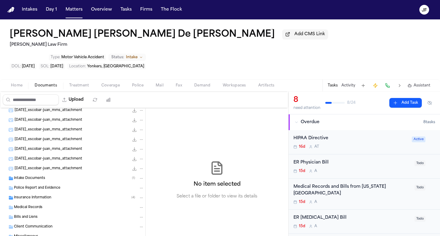
scroll to position [196, 0]
click at [62, 176] on div "Intake Documents ( 1 )" at bounding box center [79, 178] width 130 height 5
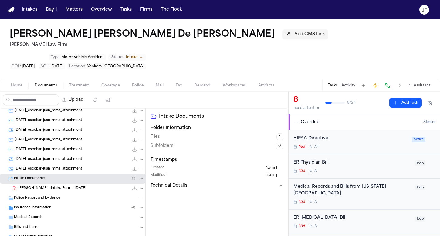
click at [67, 184] on div "J. De Leon - Intake Form - 8.14.25 20.9 KB • PDF" at bounding box center [72, 189] width 145 height 10
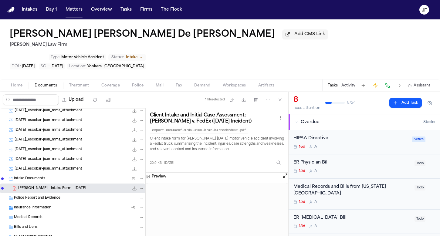
click at [132, 186] on icon "File: J. De Leon - Intake Form - 8.14.25" at bounding box center [134, 188] width 5 height 5
click at [133, 79] on div "Home Documents Treatment Coverage Police Mail Fax Demand Workspaces Artifacts T…" at bounding box center [220, 85] width 440 height 12
click at [134, 83] on span "Police" at bounding box center [138, 85] width 12 height 5
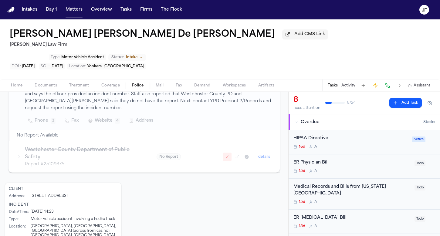
scroll to position [150, 0]
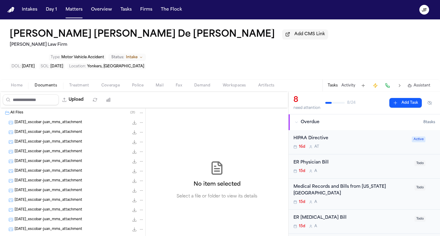
click at [46, 83] on span "Documents" at bounding box center [46, 85] width 22 height 5
click at [54, 120] on span "2025-08-25_escobar-juan_mms_attachment" at bounding box center [49, 122] width 68 height 5
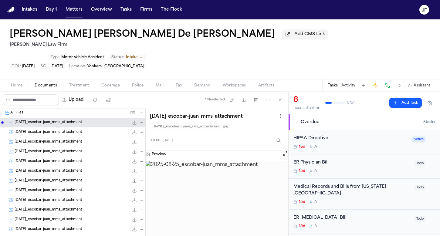
click at [59, 129] on div "2025-08-25_escobar-juan_mms_attachment 38.3 KB • JPG" at bounding box center [80, 132] width 130 height 6
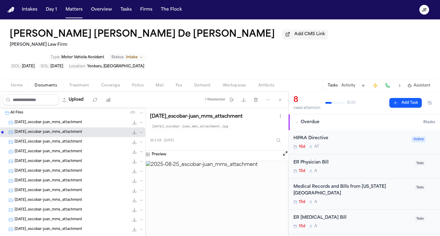
click at [61, 139] on div "2025-08-25_escobar-juan_mms_attachment 31.0 KB • JPG" at bounding box center [80, 142] width 130 height 6
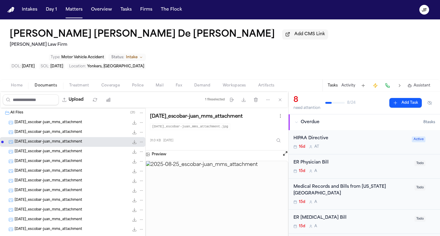
click at [62, 149] on div "2025-08-25_escobar-juan_mms_attachment 41.2 KB • JPG" at bounding box center [80, 152] width 130 height 6
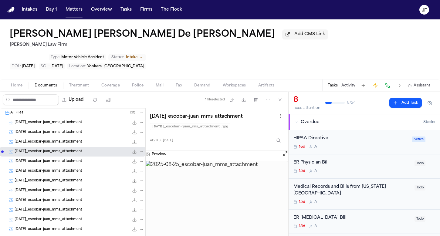
click at [62, 158] on div "2025-08-25_escobar-juan_mms_attachment 38.9 KB • JPG" at bounding box center [80, 161] width 130 height 6
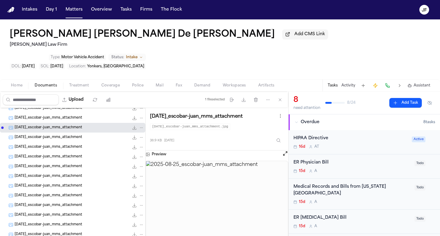
scroll to position [35, 0]
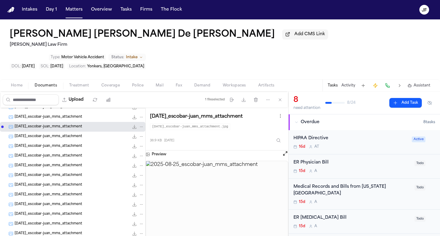
click at [73, 141] on div "2025-08-25_escobar-juan_mms_attachment 32.3 KB • JPG" at bounding box center [72, 146] width 145 height 10
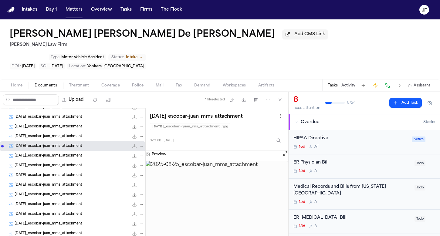
click at [73, 134] on span "2025-08-25_escobar-juan_mms_attachment" at bounding box center [49, 136] width 68 height 5
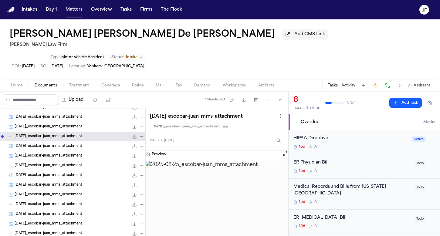
click at [75, 154] on span "2025-08-25_escobar-juan_mms_attachment" at bounding box center [49, 156] width 68 height 5
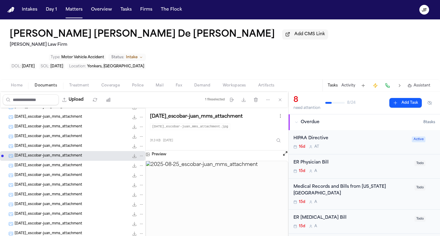
click at [133, 154] on icon "File: 2025-08-25_escobar-juan_mms_attachment" at bounding box center [135, 156] width 4 height 4
click at [225, 191] on img at bounding box center [217, 206] width 142 height 91
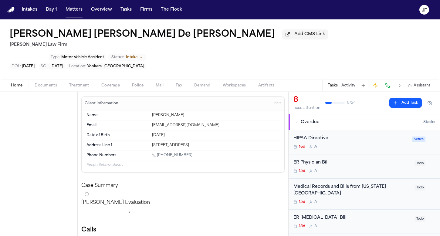
click at [12, 83] on span "Home" at bounding box center [17, 85] width 12 height 5
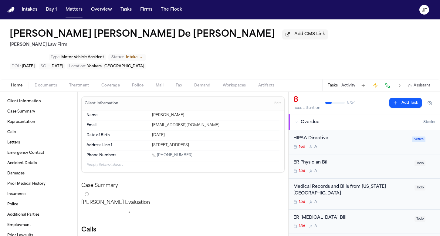
click at [52, 83] on span "Documents" at bounding box center [46, 85] width 22 height 5
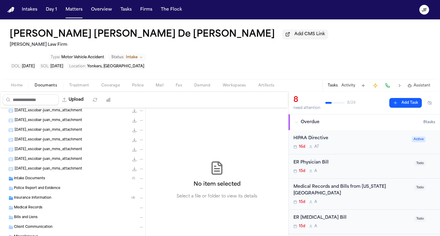
click at [35, 184] on div "Police Report and Evidence" at bounding box center [72, 189] width 145 height 10
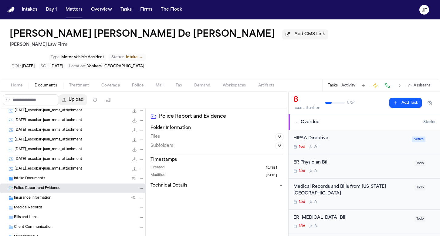
click at [87, 94] on button "Upload" at bounding box center [73, 99] width 28 height 11
select select "**********"
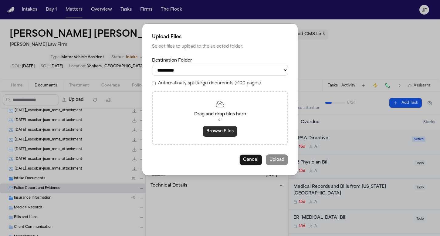
click at [216, 133] on button "Browse Files" at bounding box center [220, 131] width 35 height 11
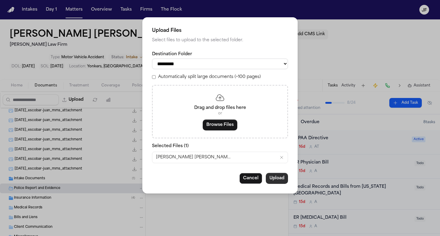
click at [280, 180] on button "Upload" at bounding box center [277, 178] width 22 height 11
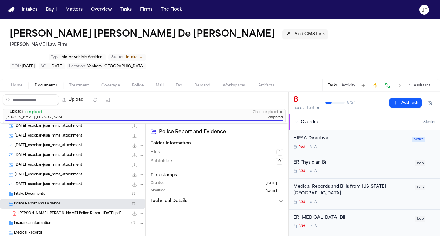
click at [139, 211] on icon "File: J. De Leon Rivas - Yonker Police Report 8.13.25.pdf" at bounding box center [141, 213] width 4 height 4
click at [137, 204] on button "Rename" at bounding box center [137, 205] width 42 height 11
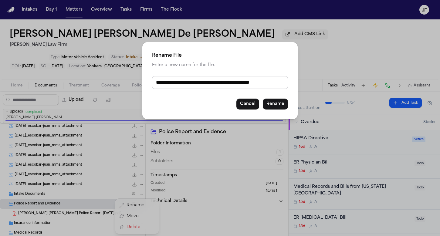
click at [216, 82] on input "**********" at bounding box center [220, 82] width 136 height 13
type input "**********"
click at [272, 104] on button "Rename" at bounding box center [275, 104] width 25 height 11
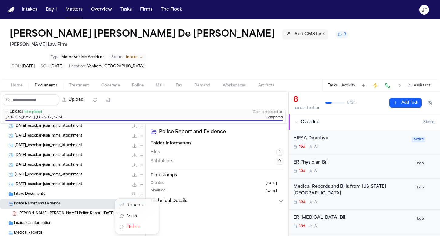
click at [311, 63] on div "Jennifer Mabel De León Rivas Add CMS Link 3 Martello Law Firm Type : Motor Vehi…" at bounding box center [220, 127] width 440 height 217
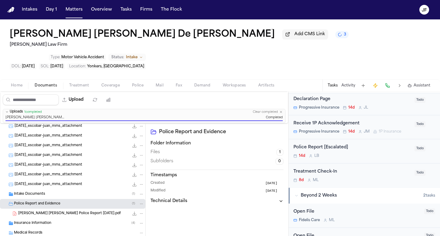
scroll to position [148, 0]
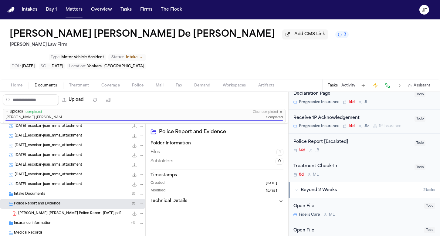
click at [333, 139] on div "Police Report [Escalated]" at bounding box center [351, 142] width 117 height 7
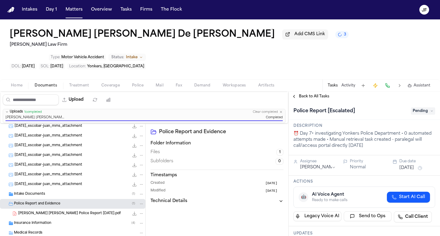
click at [430, 107] on span "Pending" at bounding box center [423, 110] width 24 height 7
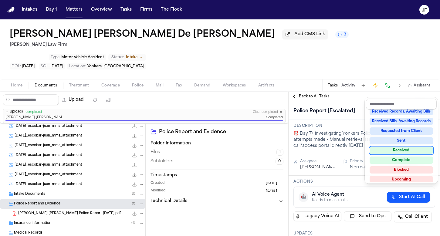
click at [394, 150] on div "Received" at bounding box center [401, 150] width 63 height 7
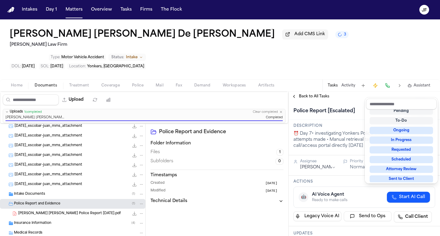
scroll to position [2, 0]
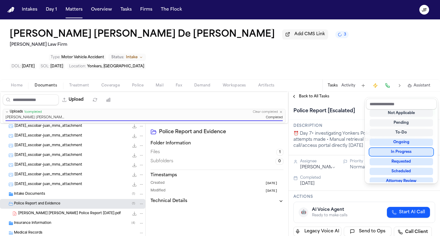
click at [310, 92] on div "**********" at bounding box center [364, 164] width 151 height 144
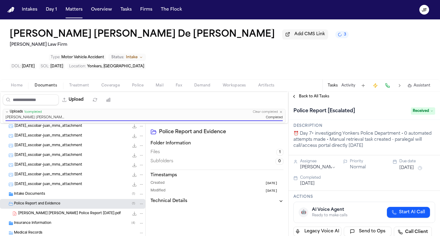
click at [310, 94] on span "Back to All Tasks" at bounding box center [314, 96] width 30 height 5
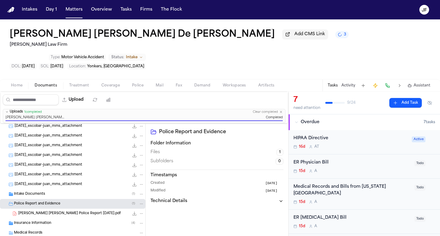
click at [125, 53] on div "Jennifer Mabel De León Rivas Add CMS Link 3 Martello Law Firm Type : Motor Vehi…" at bounding box center [220, 49] width 440 height 60
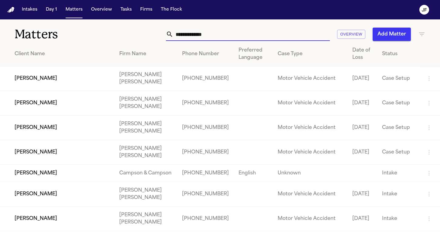
click at [209, 36] on input "text" at bounding box center [251, 34] width 157 height 13
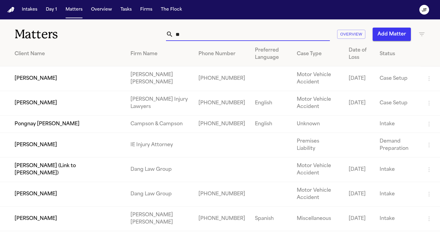
type input "*"
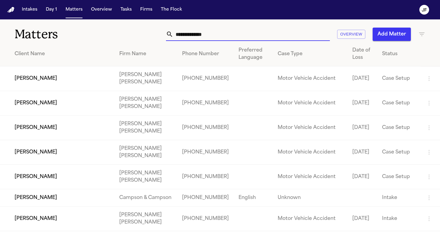
click at [197, 37] on input "text" at bounding box center [251, 34] width 157 height 13
click at [238, 37] on input "text" at bounding box center [251, 34] width 157 height 13
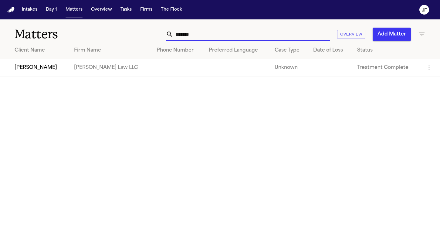
type input "*******"
click at [45, 69] on td "Micah Breswick" at bounding box center [34, 67] width 69 height 17
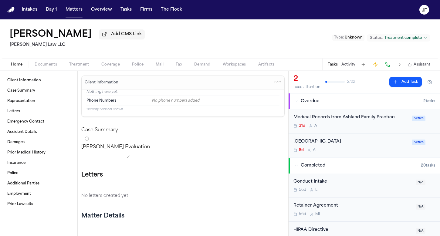
click at [53, 67] on span "Documents" at bounding box center [46, 64] width 22 height 5
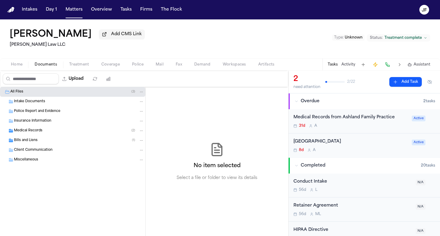
click at [47, 133] on div "Medical Records ( 2 )" at bounding box center [79, 130] width 130 height 5
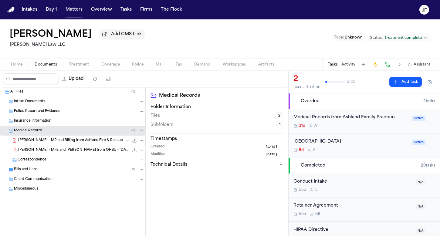
click at [51, 133] on div "Medical Records ( 2 )" at bounding box center [79, 130] width 130 height 5
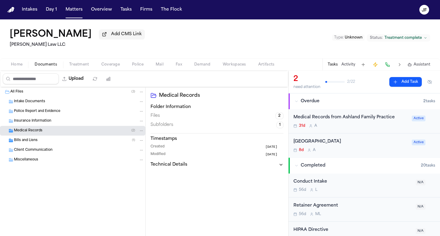
click at [49, 143] on div "Bills and Liens ( 1 )" at bounding box center [79, 140] width 130 height 5
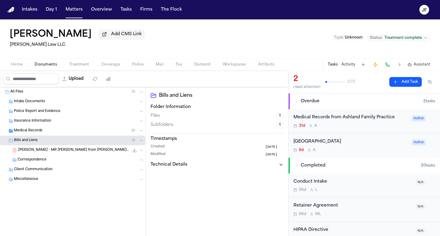
click at [54, 133] on div "Medical Records ( 2 )" at bounding box center [79, 130] width 130 height 5
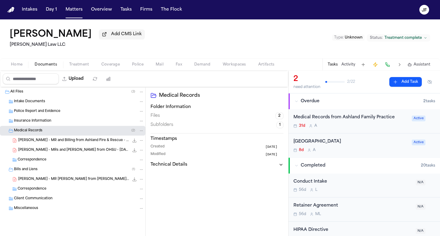
click at [63, 127] on div "Medical Records ( 2 )" at bounding box center [72, 131] width 145 height 10
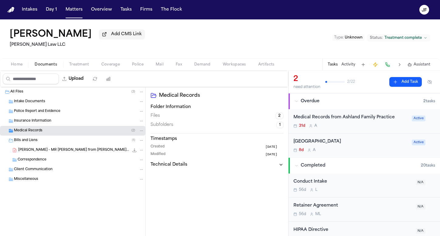
click at [59, 151] on span "M. Breswick - MR Invoice from Asante Rouge Regional Medical Center - Undated" at bounding box center [73, 150] width 111 height 5
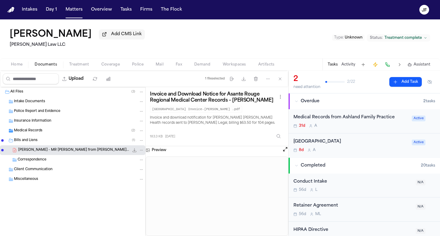
click at [80, 133] on div "Medical Records ( 2 )" at bounding box center [79, 130] width 130 height 5
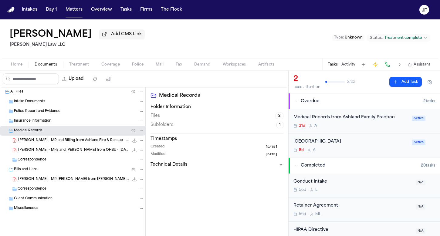
click at [80, 142] on span "M. Breswick - MR and Billing from Ashland Fire & Rescue - 4.30.25" at bounding box center [73, 140] width 111 height 5
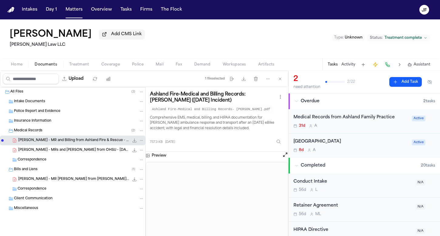
click at [67, 133] on div "Medical Records ( 2 )" at bounding box center [79, 130] width 130 height 5
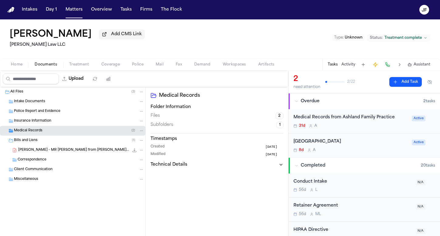
click at [66, 145] on div "Bills and Liens ( 1 )" at bounding box center [72, 141] width 145 height 10
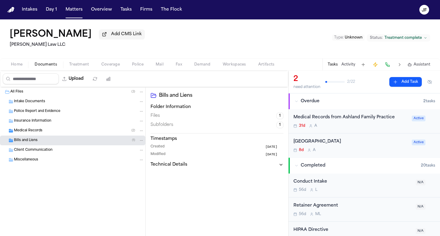
click at [79, 116] on div "Police Report and Evidence" at bounding box center [72, 111] width 145 height 10
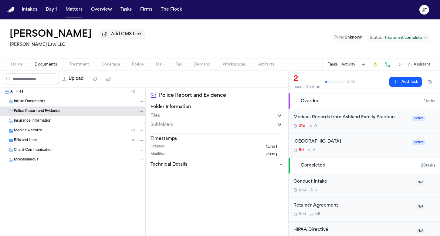
click at [81, 106] on div "Intake Documents" at bounding box center [72, 102] width 145 height 10
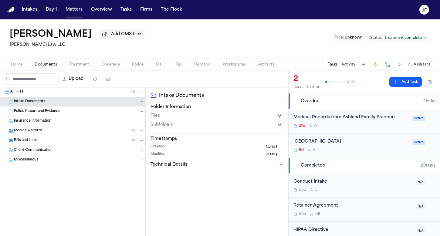
click at [81, 113] on div "Police Report and Evidence" at bounding box center [79, 111] width 130 height 5
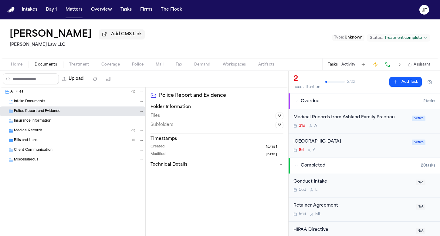
click at [83, 104] on div "Intake Documents" at bounding box center [79, 101] width 130 height 5
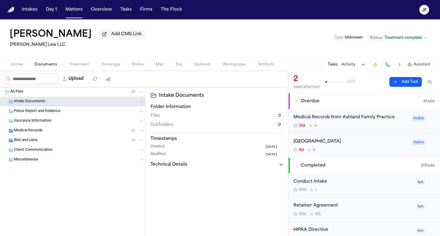
click at [79, 126] on div "Insurance Information" at bounding box center [72, 121] width 145 height 10
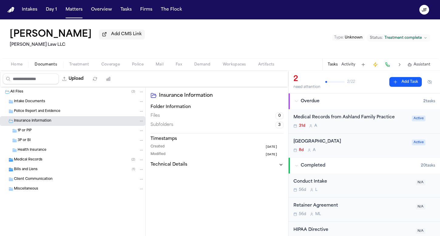
click at [79, 126] on div "Insurance Information" at bounding box center [72, 121] width 145 height 10
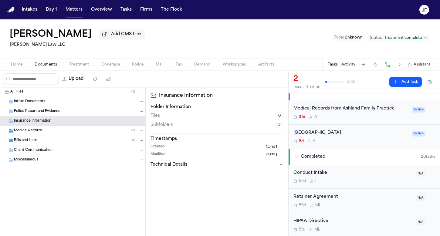
scroll to position [12, 0]
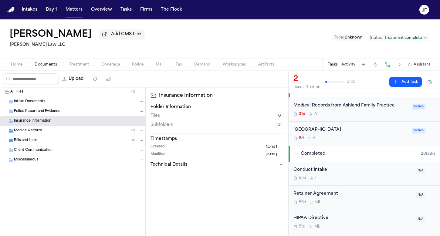
click at [42, 139] on div "Bills and Liens ( 1 )" at bounding box center [79, 140] width 130 height 5
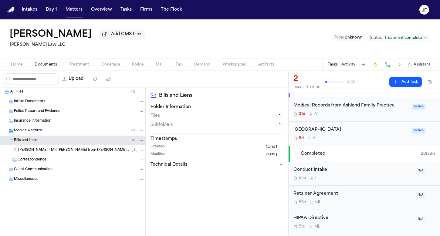
click at [46, 133] on div "Medical Records ( 2 )" at bounding box center [79, 130] width 130 height 5
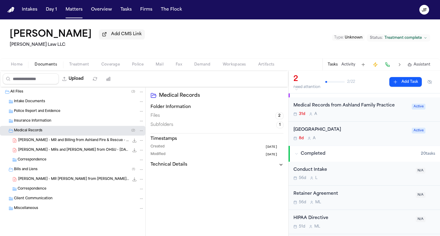
click at [58, 153] on span "M. Breswick - MRs and Bills from OHSU - 4.30.25 to 8.25" at bounding box center [73, 150] width 111 height 5
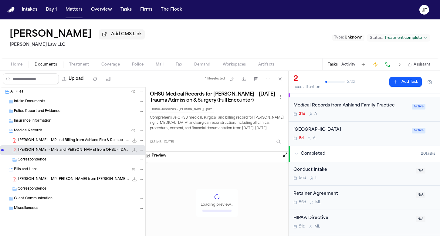
scroll to position [0, 0]
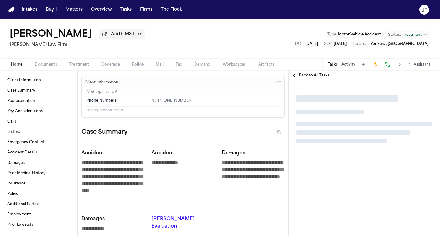
type textarea "*"
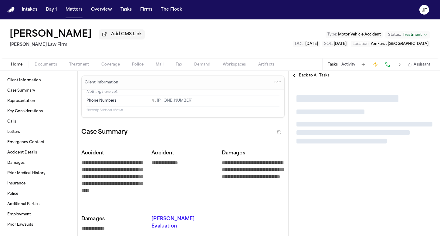
type textarea "*"
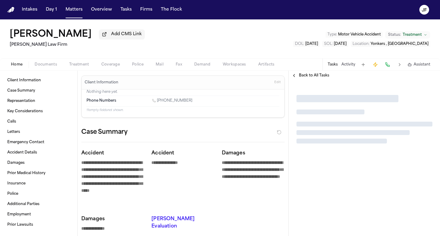
type textarea "*"
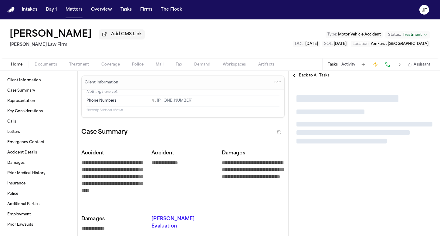
type textarea "*"
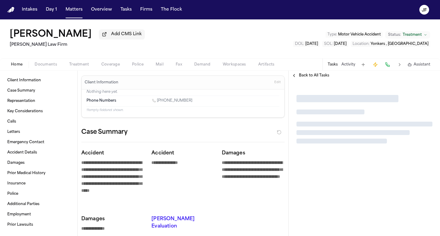
type textarea "*"
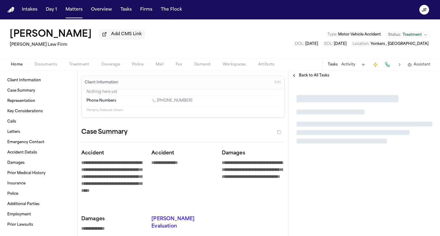
type textarea "*"
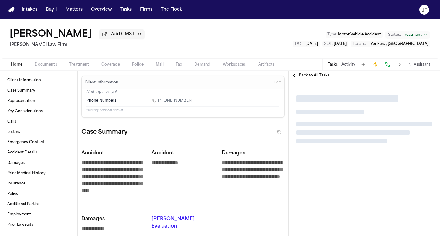
type textarea "*"
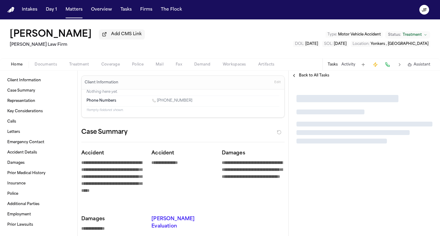
type textarea "*"
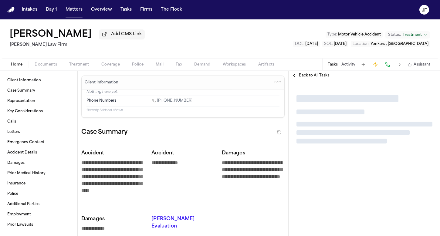
type textarea "*"
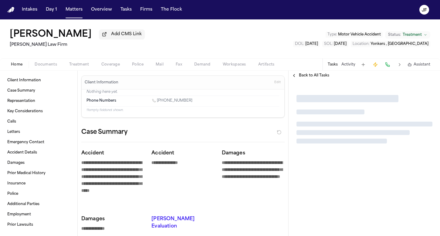
type textarea "*"
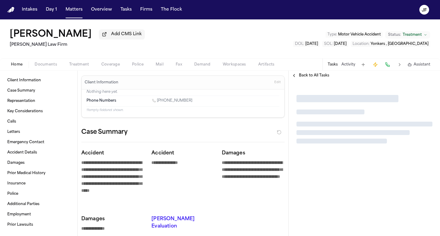
type textarea "*"
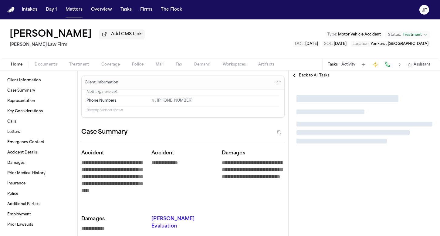
type textarea "*"
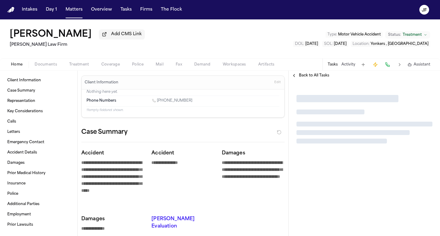
type textarea "*"
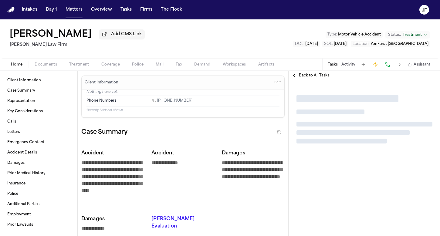
type textarea "*"
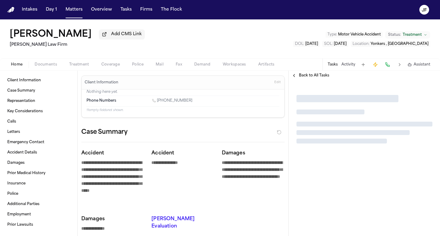
type textarea "*"
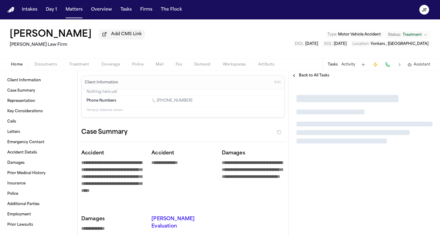
type textarea "*"
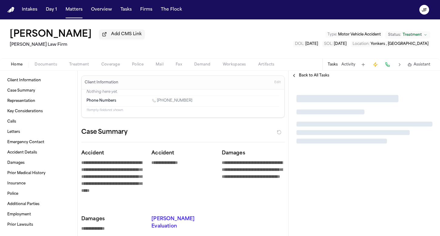
type textarea "*"
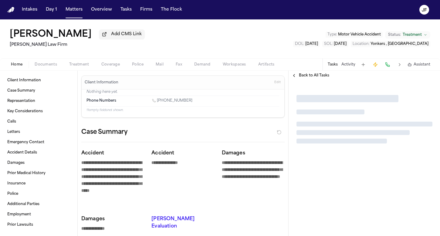
type textarea "*"
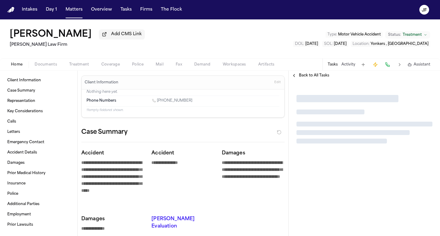
type textarea "*"
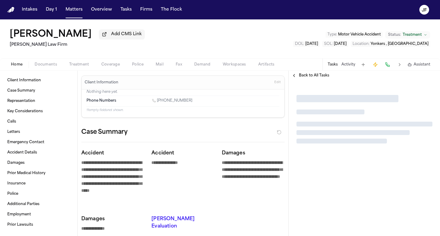
type textarea "*"
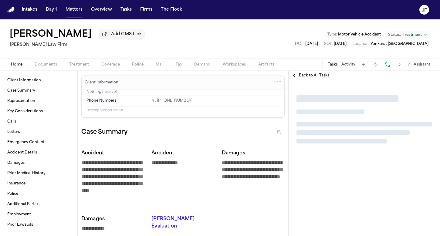
type textarea "*"
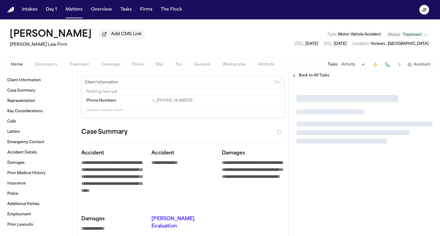
type textarea "*"
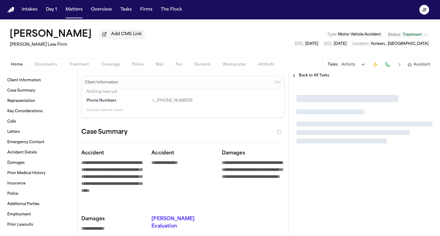
type textarea "*"
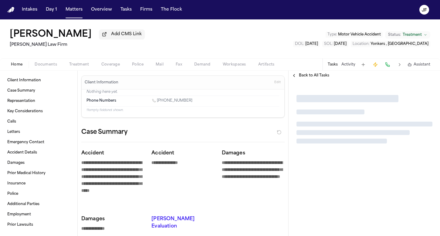
type textarea "*"
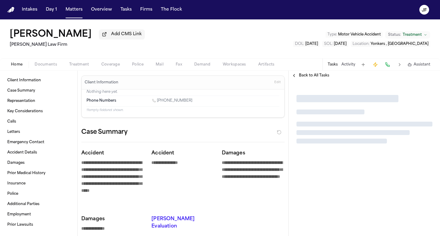
type textarea "*"
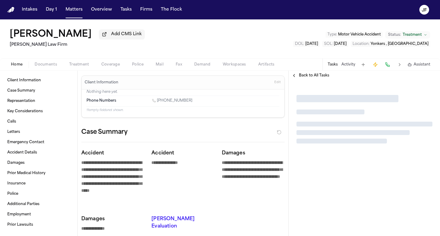
type textarea "*"
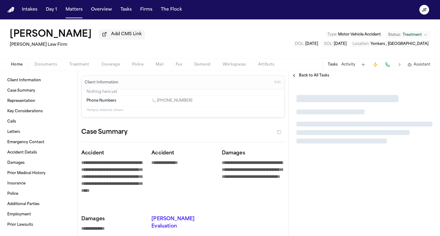
type textarea "*"
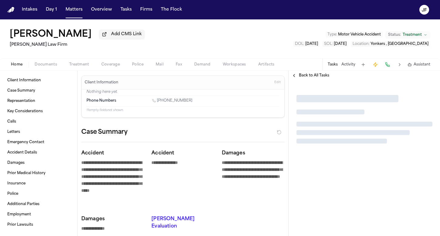
type textarea "*"
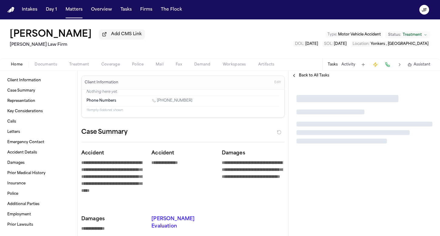
type textarea "*"
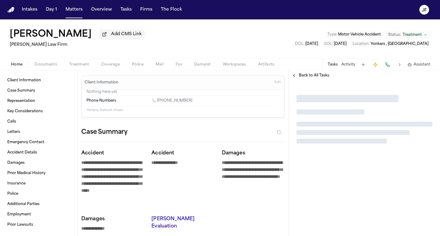
type textarea "*"
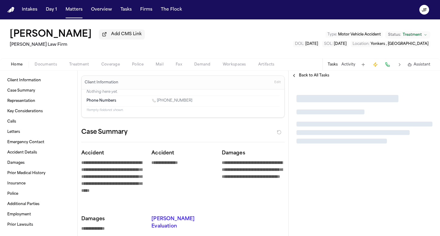
type textarea "*"
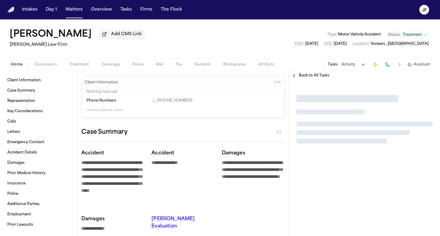
type textarea "*"
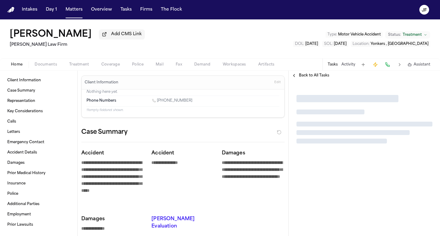
type textarea "*"
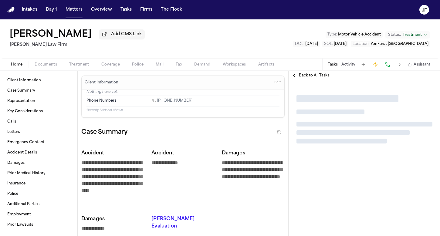
type textarea "*"
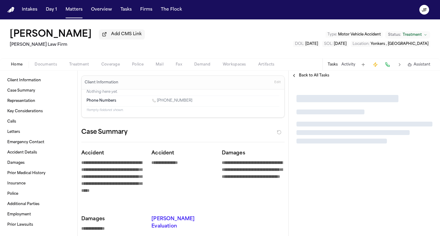
type textarea "*"
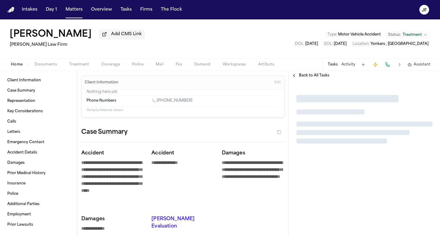
type textarea "*"
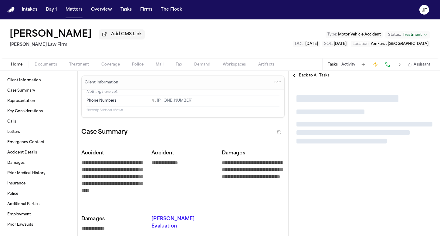
type textarea "*"
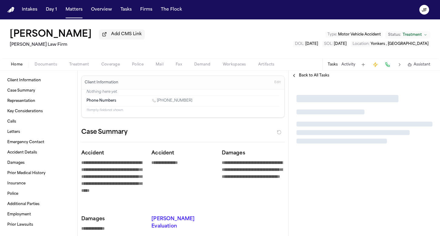
type textarea "*"
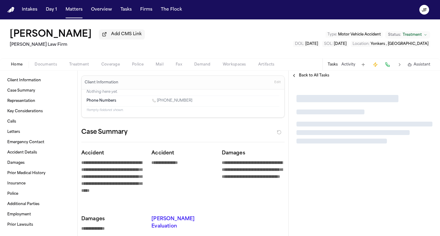
type textarea "*"
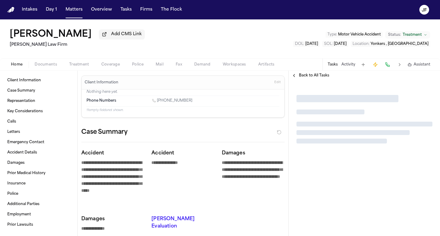
type textarea "*"
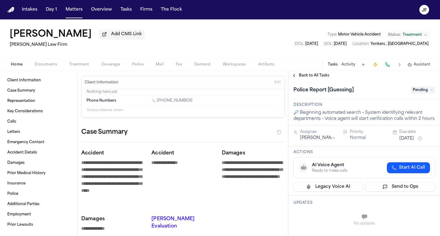
click at [139, 64] on span "Police" at bounding box center [138, 64] width 12 height 5
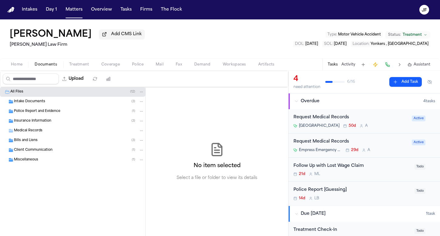
click at [46, 63] on span "Documents" at bounding box center [46, 64] width 22 height 5
click at [42, 116] on div "Police Report and Evidence ( 1 )" at bounding box center [72, 111] width 145 height 10
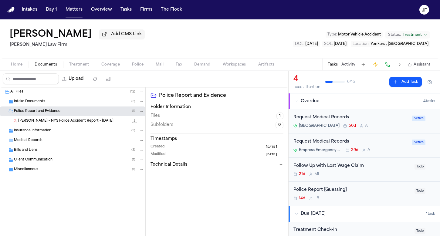
click at [42, 128] on div "Insurance Information ( 3 )" at bounding box center [72, 131] width 145 height 10
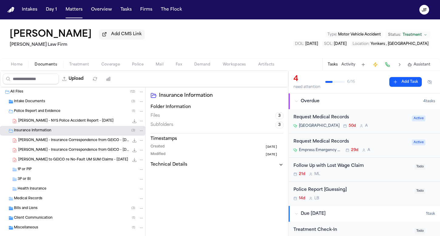
click at [45, 123] on span "[PERSON_NAME] - NYS Police Accident Report - [DATE]" at bounding box center [65, 121] width 95 height 5
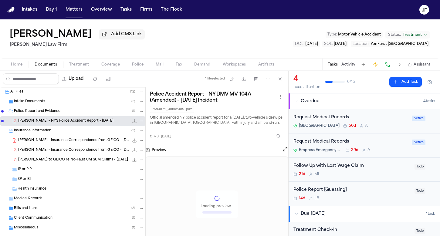
click at [328, 193] on div "Police Report [Guessing]" at bounding box center [351, 190] width 117 height 7
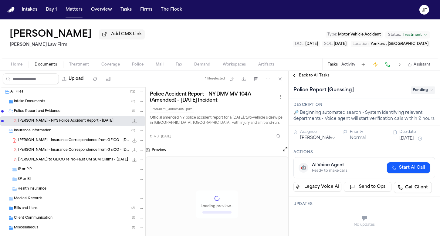
click at [417, 88] on span "Pending" at bounding box center [423, 89] width 24 height 7
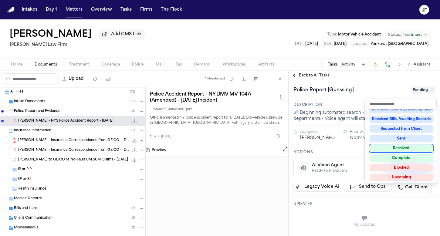
click at [390, 147] on div "Received" at bounding box center [401, 148] width 63 height 7
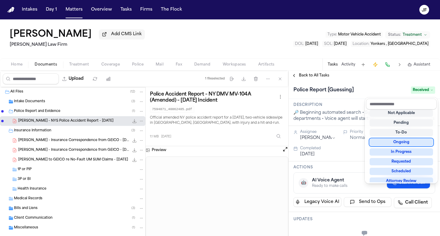
click at [347, 89] on div "Police Report [Guessing] Received" at bounding box center [364, 90] width 142 height 10
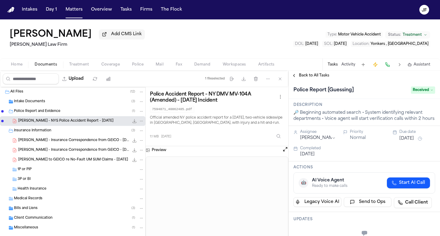
click at [312, 76] on span "Back to All Tasks" at bounding box center [314, 75] width 30 height 5
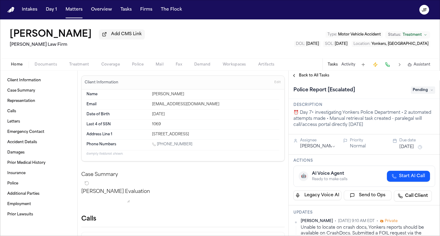
click at [43, 63] on span "Documents" at bounding box center [46, 64] width 22 height 5
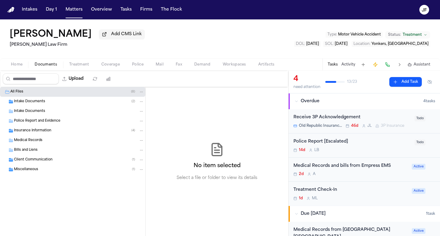
click at [46, 106] on div "Intake Documents ( 2 )" at bounding box center [72, 102] width 145 height 10
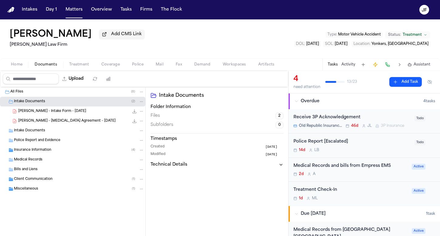
click at [107, 110] on div "[PERSON_NAME] - Intake Form - [DATE] 23.2 KB • PDF" at bounding box center [81, 111] width 126 height 6
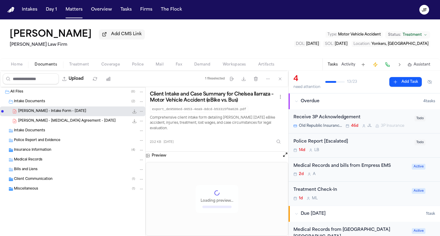
click at [136, 113] on icon "File: C. Ilarraza - Intake Form - 7.2.25" at bounding box center [134, 111] width 5 height 5
click at [133, 66] on span "Police" at bounding box center [138, 64] width 12 height 5
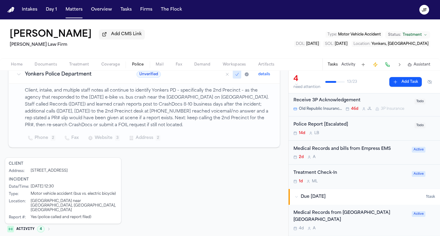
scroll to position [19, 0]
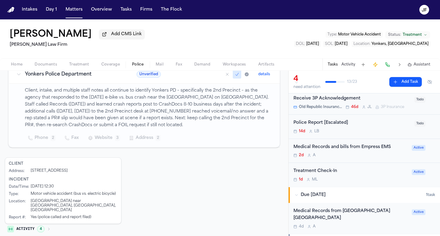
click at [330, 124] on div "Police Report [Escalated]" at bounding box center [351, 123] width 117 height 7
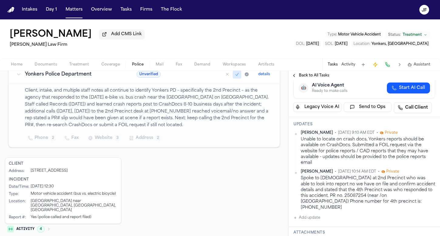
scroll to position [90, 0]
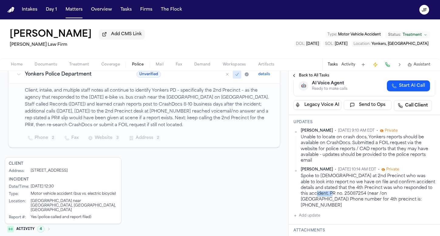
drag, startPoint x: 336, startPoint y: 195, endPoint x: 356, endPoint y: 193, distance: 20.2
click at [356, 193] on div "Spoke to lady at 2nd Precinct who was able to look into report no we have on fi…" at bounding box center [368, 190] width 134 height 35
copy div "25087254"
click at [68, 175] on div "Client Address : 87 Ravine Ave., Yonkers, NY Incident Date/Time : 6/25/2025 at …" at bounding box center [63, 190] width 117 height 66
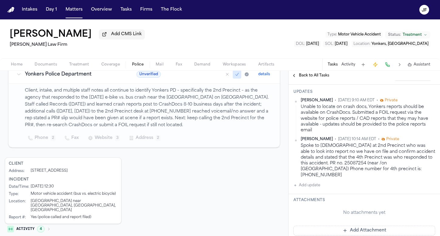
scroll to position [120, 0]
click at [43, 70] on div "Home Documents Treatment Coverage Police Mail Fax Demand Workspaces Artifacts T…" at bounding box center [220, 64] width 440 height 12
click at [45, 66] on span "Documents" at bounding box center [46, 64] width 22 height 5
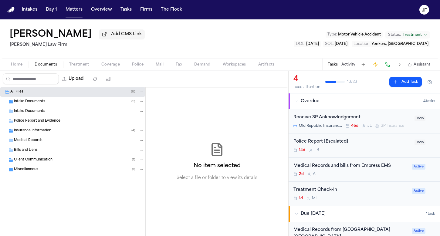
click at [37, 106] on div "Intake Documents ( 2 )" at bounding box center [72, 102] width 145 height 10
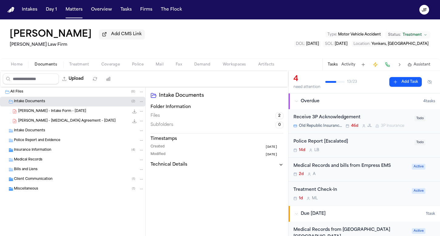
click at [39, 116] on div "C. Ilarraza - Intake Form - 7.2.25 23.2 KB • PDF" at bounding box center [72, 111] width 145 height 10
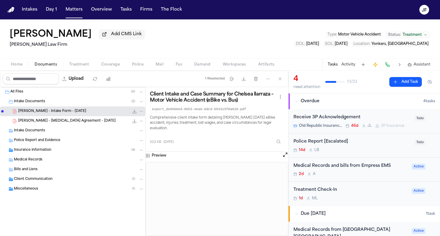
click at [39, 123] on span "C. Ilarraza - Retainer Agreement - 7.2.25" at bounding box center [66, 121] width 97 height 5
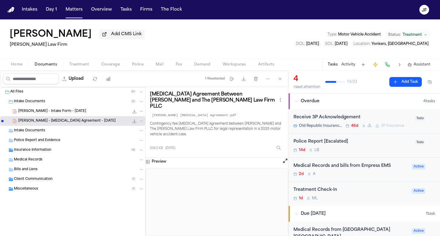
click at [29, 152] on span "Insurance Information" at bounding box center [32, 150] width 37 height 5
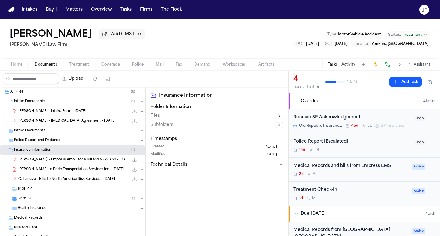
click at [40, 161] on span "C. Ilarraza - Empress Ambulance Bill and NF-2 App - 6.26.25 (DOS) and 7.16.25 (…" at bounding box center [73, 159] width 111 height 5
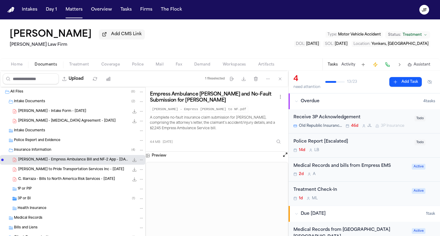
click at [132, 162] on icon "File: C. Ilarraza - Empress Ambulance Bill and NF-2 App - 6.26.25 (DOS) and 7.1…" at bounding box center [134, 159] width 5 height 5
click at [67, 172] on span "C. Ilarraza - LOR to Pride Transportation Services Inc - 7.22.25" at bounding box center [71, 169] width 106 height 5
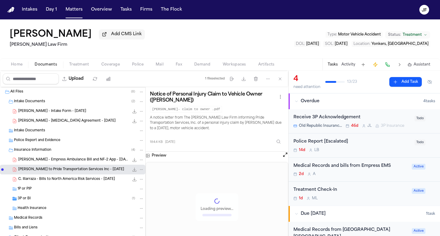
click at [67, 180] on span "C. Illarraza - Bills to North America Risk Services - 6.26.25" at bounding box center [66, 179] width 97 height 5
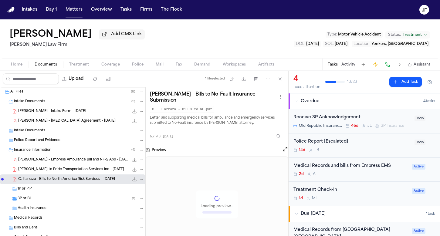
click at [70, 108] on div "C. Ilarraza - Intake Form - 7.2.25 23.2 KB • PDF" at bounding box center [72, 111] width 145 height 10
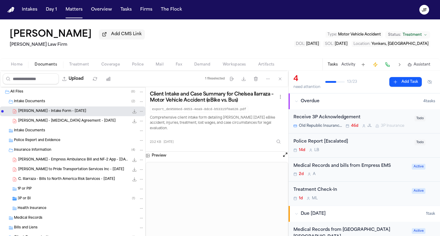
click at [131, 110] on button "File: C. Ilarraza - Intake Form - 7.2.25" at bounding box center [134, 111] width 6 height 6
click at [49, 164] on div "C. Ilarraza - Empress Ambulance Bill and NF-2 App - 6.26.25 (DOS) and 7.16.25 (…" at bounding box center [72, 160] width 145 height 10
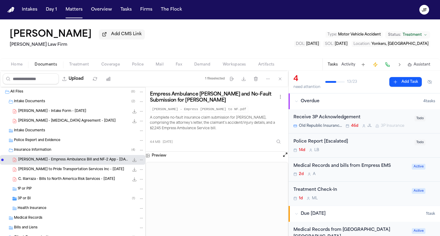
click at [86, 174] on div "C. Ilarraza - LOR to Pride Transportation Services Inc - 7.22.25 184.4 KB • PDF" at bounding box center [72, 170] width 145 height 10
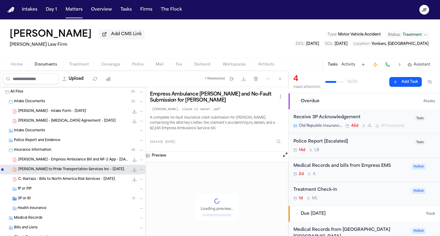
click at [88, 181] on span "C. Illarraza - Bills to North America Risk Services - 6.26.25" at bounding box center [66, 179] width 97 height 5
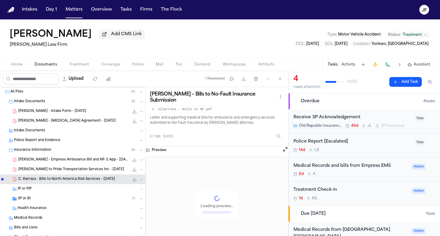
click at [51, 111] on span "C. Ilarraza - Intake Form - 7.2.25" at bounding box center [52, 111] width 68 height 5
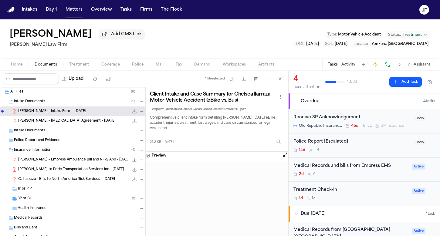
click at [132, 113] on icon "File: C. Ilarraza - Intake Form - 7.2.25" at bounding box center [134, 111] width 5 height 5
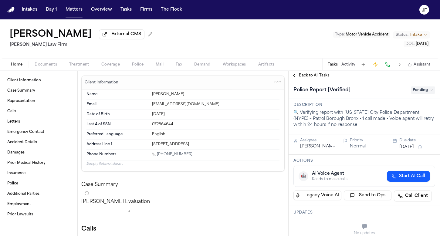
click at [40, 67] on span "Documents" at bounding box center [46, 64] width 22 height 5
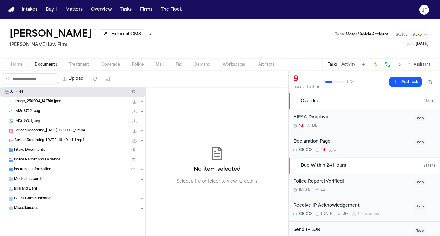
click at [48, 162] on span "Police Report and Evidence" at bounding box center [37, 159] width 46 height 5
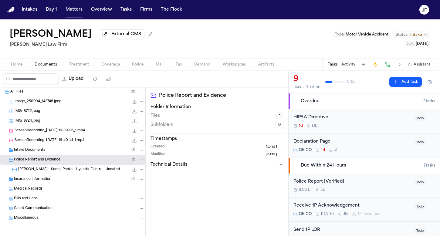
click at [48, 168] on span "M. Beltre - Scene Photo - Hyundai Elantra - Undated" at bounding box center [69, 169] width 102 height 5
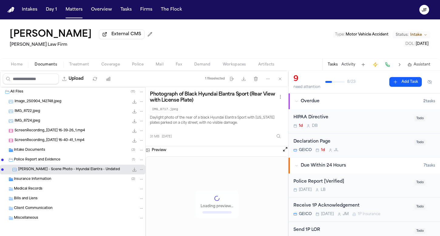
click at [69, 106] on div "Image_250904_142748.jpeg 2.8 MB • JPEG" at bounding box center [72, 102] width 145 height 10
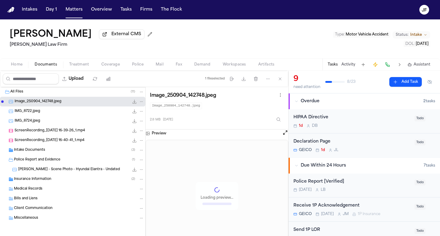
click at [69, 116] on div "IMG_8722.jpeg 1.8 MB • JPEG" at bounding box center [72, 111] width 145 height 10
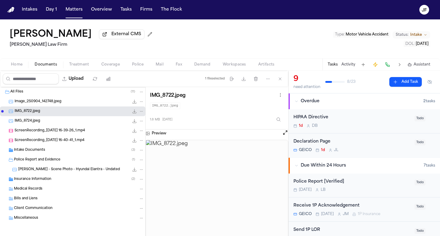
click at [69, 121] on div "IMG_8724.jpeg 2.6 MB • JPEG" at bounding box center [80, 121] width 130 height 6
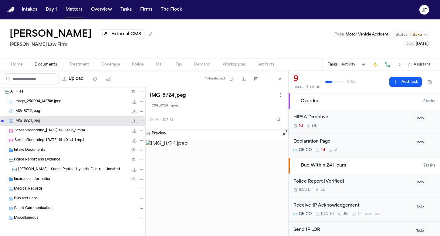
click at [68, 116] on div "IMG_8722.jpeg 1.8 MB • JPEG" at bounding box center [72, 111] width 145 height 10
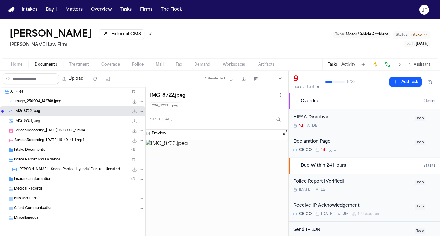
click at [44, 184] on div "Insurance Information ( 2 )" at bounding box center [72, 179] width 145 height 10
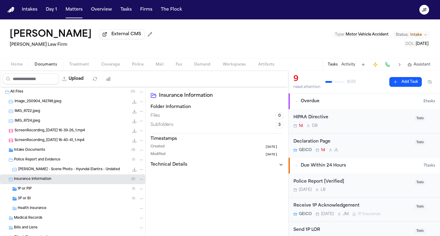
click at [45, 194] on div "1P or PIP ( 1 )" at bounding box center [72, 189] width 145 height 10
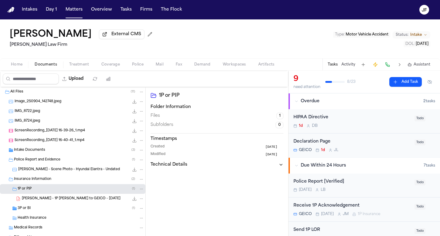
click at [42, 210] on div "3P or BI ( 1 )" at bounding box center [81, 208] width 127 height 5
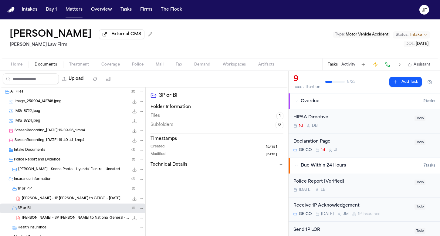
click at [48, 187] on div "1P or PIP ( 1 )" at bounding box center [72, 189] width 145 height 10
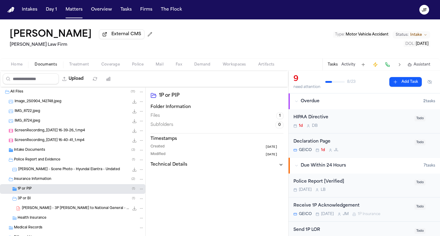
click at [51, 178] on span "Insurance Information" at bounding box center [32, 179] width 37 height 5
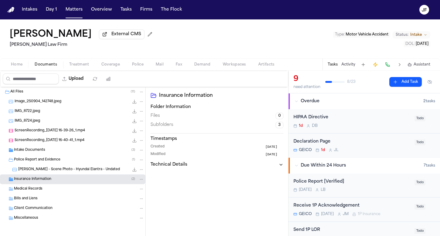
click at [55, 167] on div "M. Beltre - Scene Photo - Hyundai Elantra - Undated 3.1 MB • JPEG" at bounding box center [72, 170] width 145 height 10
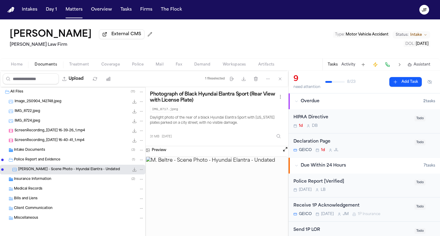
click at [60, 152] on div "Intake Documents ( 3 )" at bounding box center [79, 149] width 130 height 5
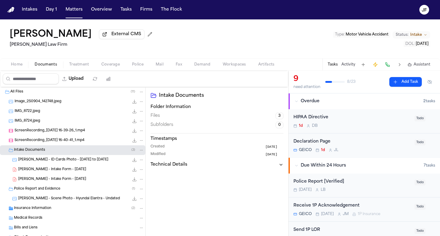
click at [59, 166] on div "M. Beltre - Intake Form - 9.4.25 22.6 KB • PDF" at bounding box center [72, 170] width 145 height 10
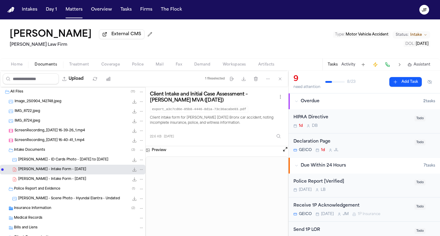
click at [132, 169] on icon "File: M. Beltre - Intake Form - 9.4.25" at bounding box center [134, 169] width 5 height 5
drag, startPoint x: 131, startPoint y: 169, endPoint x: 132, endPoint y: 60, distance: 109.2
click at [132, 60] on div "Home Documents Treatment Coverage Police Mail Fax Demand Workspaces Artifacts T…" at bounding box center [220, 64] width 440 height 12
drag, startPoint x: 132, startPoint y: 60, endPoint x: 133, endPoint y: 65, distance: 5.5
click at [133, 65] on span "Police" at bounding box center [138, 64] width 12 height 5
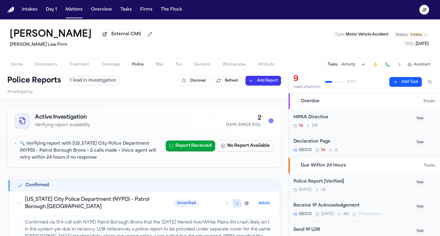
drag, startPoint x: 146, startPoint y: 156, endPoint x: 16, endPoint y: 69, distance: 155.8
click at [16, 69] on div "Home Documents Treatment Coverage Police Mail Fax Demand Workspaces Artifacts T…" at bounding box center [220, 64] width 440 height 12
click at [16, 65] on span "Home" at bounding box center [17, 64] width 12 height 5
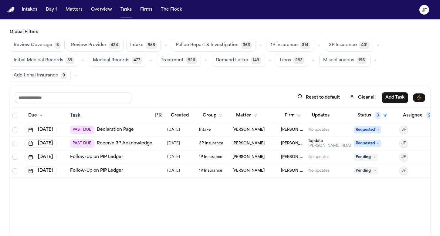
drag, startPoint x: 0, startPoint y: 0, endPoint x: 231, endPoint y: 46, distance: 235.9
click at [231, 46] on span "Police Report & Investigation" at bounding box center [207, 45] width 63 height 6
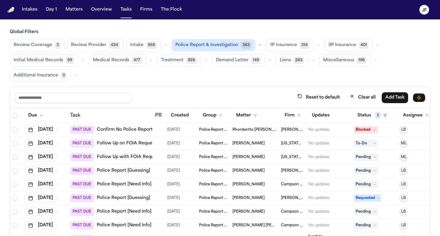
drag, startPoint x: 231, startPoint y: 46, endPoint x: 285, endPoint y: 118, distance: 90.5
click at [285, 118] on button "Firm" at bounding box center [292, 115] width 23 height 11
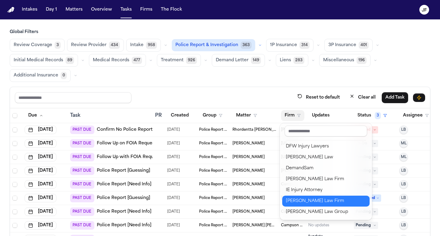
scroll to position [121, 0]
click at [308, 180] on div "[PERSON_NAME] Law Firm" at bounding box center [326, 179] width 80 height 7
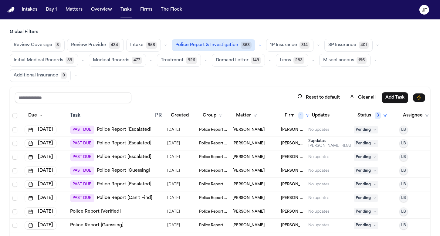
click at [255, 98] on div "Reset to default Clear all Add Task" at bounding box center [220, 97] width 410 height 11
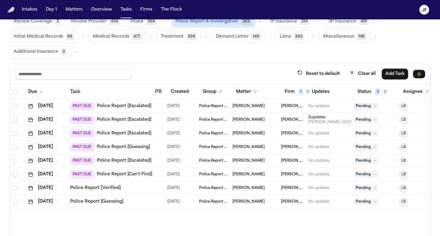
click at [140, 120] on link "Police Report [Escalated]" at bounding box center [124, 120] width 55 height 6
click at [124, 105] on link "Police Report [Escalated]" at bounding box center [124, 106] width 55 height 6
click at [366, 108] on span "Pending" at bounding box center [366, 106] width 24 height 7
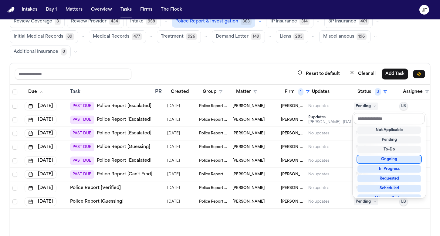
click at [373, 158] on div "Ongoing" at bounding box center [388, 159] width 63 height 7
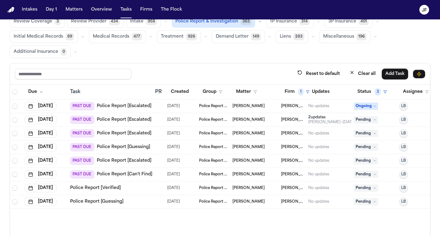
click at [275, 69] on div "Reset to default Clear all Add Task" at bounding box center [220, 73] width 410 height 11
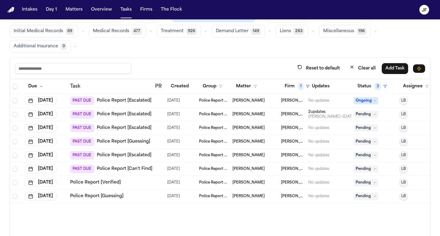
scroll to position [32, 0]
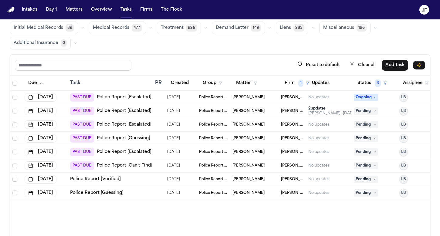
click at [123, 122] on link "Police Report [Escalated]" at bounding box center [124, 125] width 55 height 6
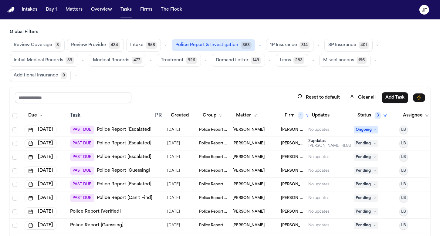
scroll to position [0, 0]
click at [228, 41] on button "Police Report & Investigation 363" at bounding box center [213, 45] width 83 height 12
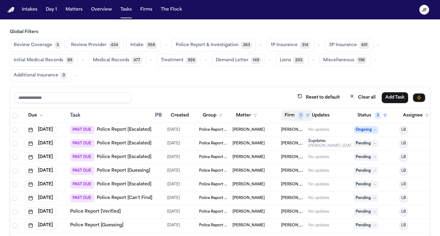
click at [294, 116] on button "Firm 1" at bounding box center [297, 115] width 32 height 11
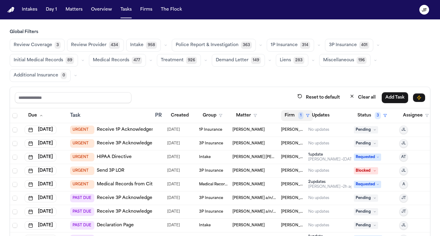
click at [287, 110] on button "Firm 1" at bounding box center [297, 115] width 32 height 11
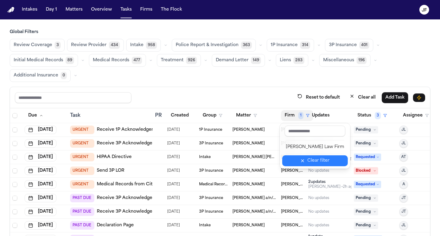
click at [292, 156] on button "Clear filter" at bounding box center [315, 160] width 66 height 11
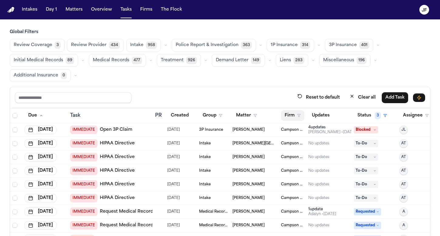
click at [293, 113] on button "Firm" at bounding box center [292, 115] width 23 height 11
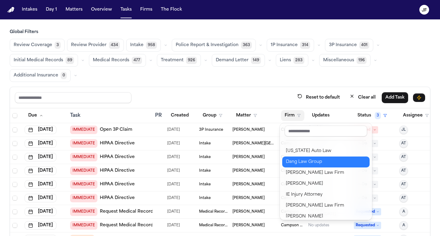
scroll to position [29, 0]
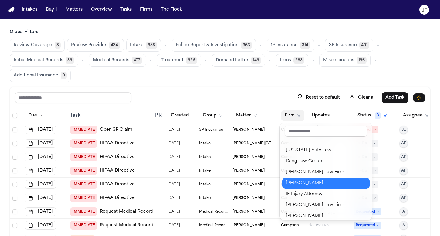
click at [302, 185] on div "[PERSON_NAME]" at bounding box center [326, 183] width 80 height 7
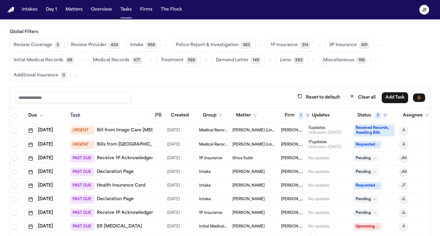
click at [228, 45] on span "Police Report & Investigation" at bounding box center [207, 45] width 63 height 6
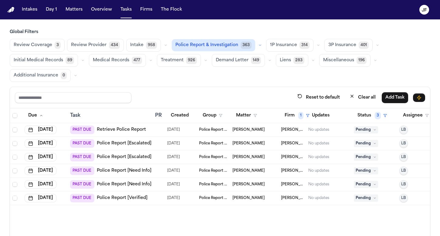
click at [134, 197] on link "Police Report [Verified]" at bounding box center [122, 198] width 51 height 6
click at [136, 185] on link "Police Report [Need Info]" at bounding box center [124, 184] width 55 height 6
click at [134, 174] on div "PAST DUE Police Report [Need Info]" at bounding box center [110, 171] width 81 height 8
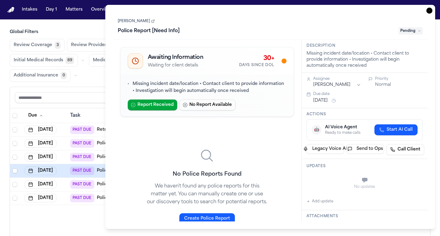
click at [430, 11] on icon "button" at bounding box center [429, 11] width 6 height 6
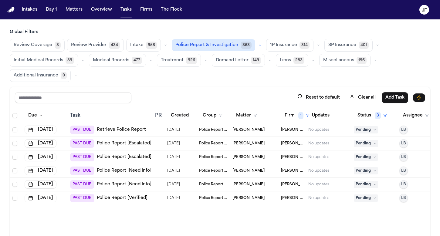
click at [133, 170] on link "Police Report [Need Info]" at bounding box center [124, 171] width 55 height 6
click at [140, 156] on link "Police Report [Escalated]" at bounding box center [124, 157] width 55 height 6
click at [146, 142] on link "Police Report [Escalated]" at bounding box center [124, 143] width 55 height 6
click at [138, 128] on link "Retrieve Police Report" at bounding box center [121, 130] width 49 height 6
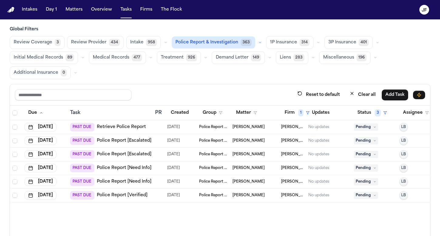
scroll to position [2, 0]
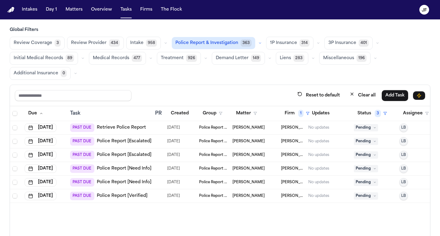
click at [265, 140] on span "Angel Wilfredo Ortega Guia" at bounding box center [248, 141] width 32 height 5
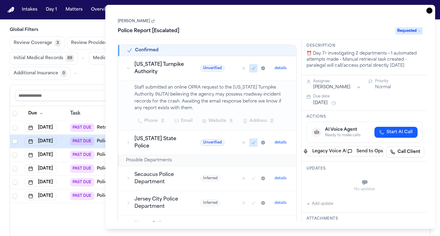
click at [427, 13] on icon "button" at bounding box center [429, 11] width 6 height 6
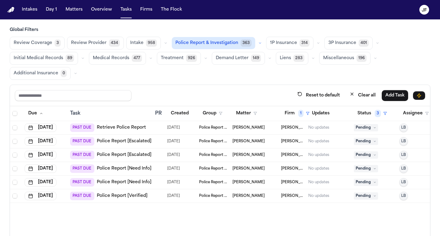
click at [325, 160] on td "No updates" at bounding box center [329, 155] width 46 height 14
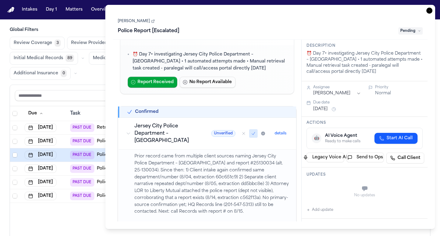
scroll to position [30, 0]
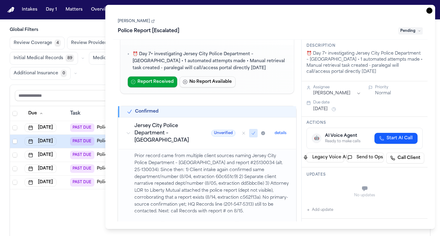
click at [410, 33] on span "Pending" at bounding box center [410, 30] width 24 height 7
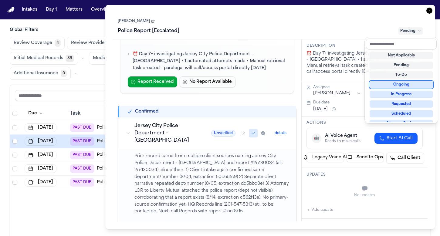
click at [389, 86] on div "Ongoing" at bounding box center [401, 84] width 63 height 7
click at [428, 12] on div "Task Details Darrion Pierce Police Report [Escalated] Ongoing Needs Attention R…" at bounding box center [270, 117] width 330 height 224
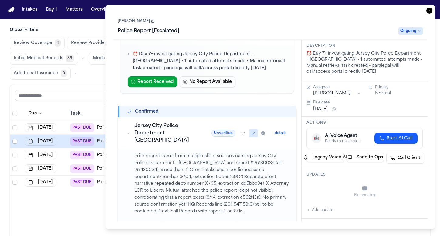
click at [429, 12] on icon "button" at bounding box center [429, 11] width 6 height 6
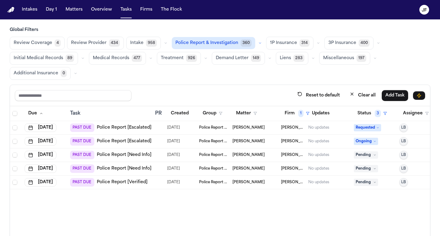
click at [129, 157] on link "Police Report [Need Info]" at bounding box center [124, 155] width 55 height 6
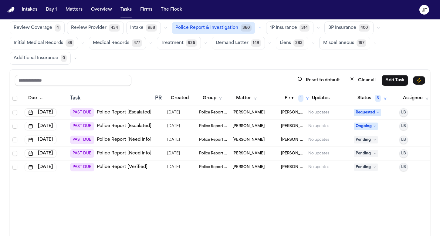
scroll to position [19, 0]
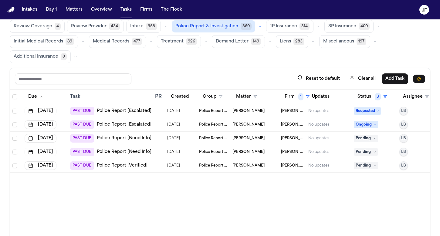
click at [137, 151] on link "Police Report [Need Info]" at bounding box center [124, 152] width 55 height 6
click at [139, 168] on link "Police Report [Verified]" at bounding box center [122, 166] width 51 height 6
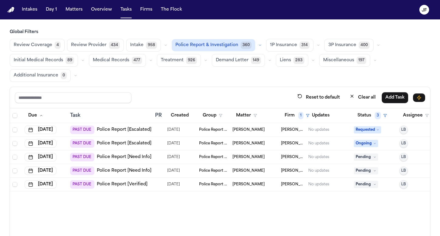
scroll to position [0, 0]
click at [294, 114] on button "Firm 1" at bounding box center [297, 115] width 32 height 11
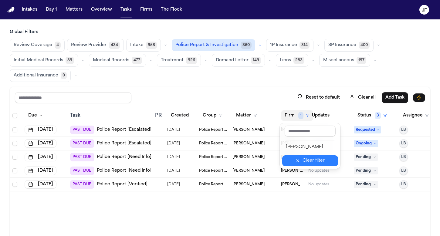
click at [321, 159] on div "Clear filter" at bounding box center [313, 160] width 22 height 7
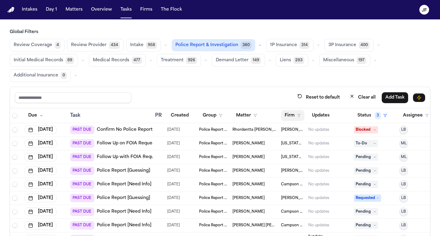
click at [296, 113] on button "Firm" at bounding box center [292, 115] width 23 height 11
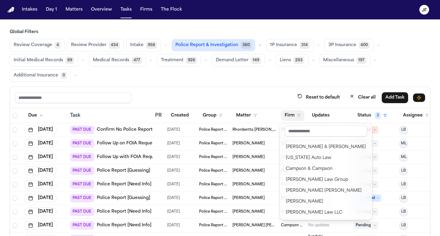
click at [229, 40] on div "Global Filters Review Coverage 4 Review Provider 434 Intake 958 Police Report &…" at bounding box center [220, 153] width 421 height 249
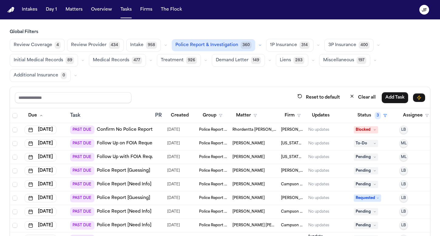
click at [230, 45] on span "Police Report & Investigation" at bounding box center [206, 45] width 63 height 6
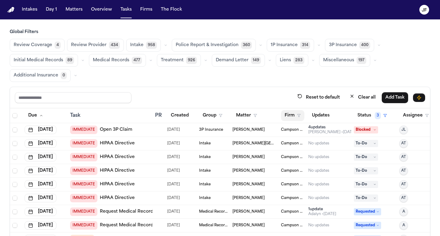
click at [297, 113] on button "Firm" at bounding box center [292, 115] width 23 height 11
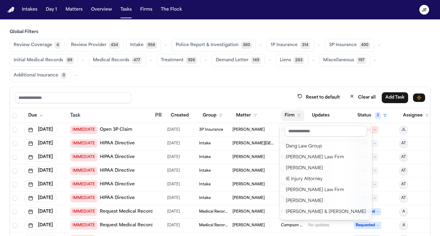
scroll to position [44, 0]
click at [314, 180] on div "IE Injury Attorney" at bounding box center [326, 179] width 80 height 7
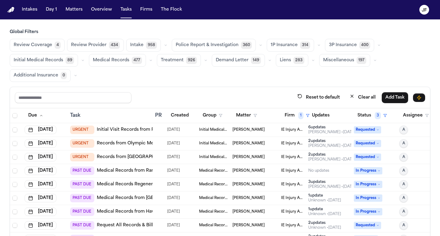
click at [214, 46] on span "Police Report & Investigation" at bounding box center [207, 45] width 63 height 6
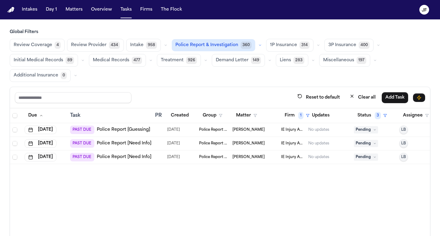
click at [139, 127] on link "Police Report [Guessing]" at bounding box center [123, 130] width 53 height 6
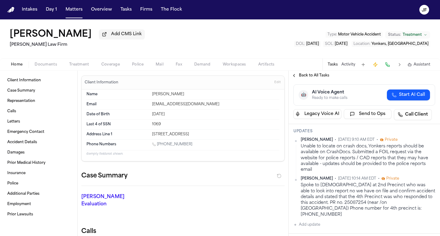
scroll to position [83, 0]
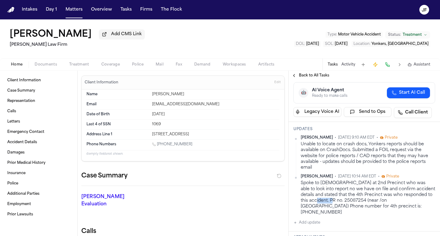
drag, startPoint x: 336, startPoint y: 202, endPoint x: 356, endPoint y: 202, distance: 19.1
click at [356, 202] on div "Spoke to lady at 2nd Precinct who was able to look into report no we have on fi…" at bounding box center [368, 197] width 134 height 35
copy div "25087254"
click at [356, 186] on div "Spoke to lady at 2nd Precinct who was able to look into report no we have on fi…" at bounding box center [368, 197] width 134 height 35
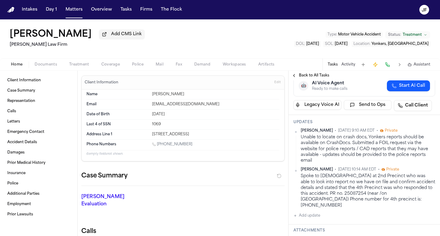
click at [340, 184] on div "Spoke to lady at 2nd Precinct who was able to look into report no we have on fi…" at bounding box center [368, 190] width 134 height 35
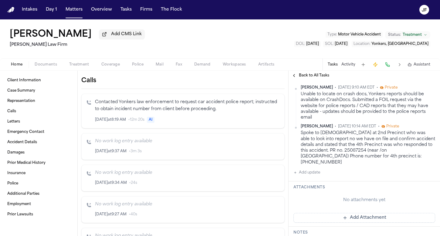
scroll to position [134, 0]
click at [45, 70] on div "Home Documents Treatment Coverage Police Mail Fax Demand Workspaces Artifacts T…" at bounding box center [220, 64] width 440 height 12
click at [45, 68] on span "button" at bounding box center [46, 68] width 30 height 1
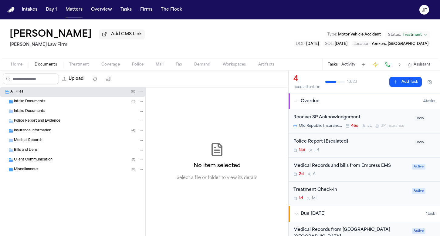
click at [43, 104] on span "Intake Documents" at bounding box center [29, 101] width 31 height 5
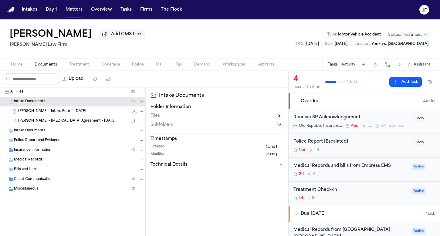
click at [49, 114] on span "C. Ilarraza - Intake Form - 7.2.25" at bounding box center [52, 111] width 68 height 5
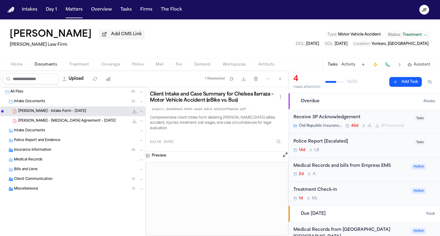
click at [79, 124] on span "C. Ilarraza - Retainer Agreement - 7.2.25" at bounding box center [66, 121] width 97 height 5
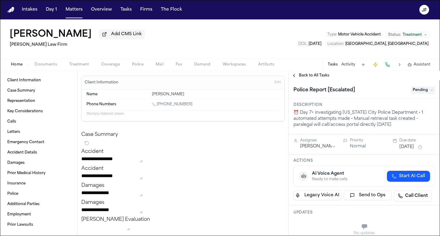
click at [308, 78] on span "Back to All Tasks" at bounding box center [314, 75] width 30 height 5
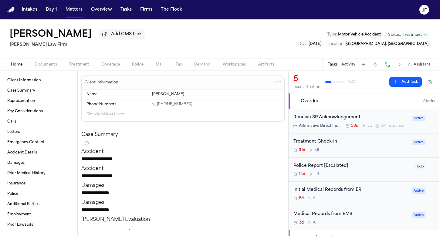
click at [351, 67] on button "Activity" at bounding box center [348, 64] width 14 height 5
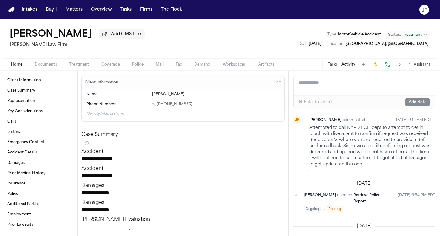
scroll to position [82, 0]
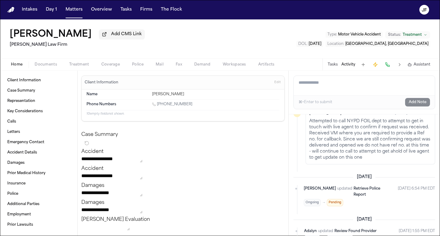
click at [39, 68] on span "button" at bounding box center [46, 68] width 30 height 1
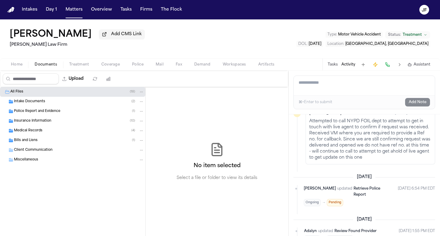
click at [55, 110] on span "Police Report and Evidence" at bounding box center [37, 111] width 46 height 5
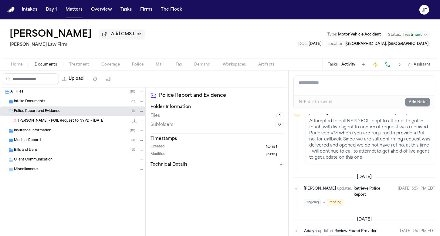
click at [59, 123] on span "[PERSON_NAME] - FOIL Request to NYPD - [DATE]" at bounding box center [61, 121] width 86 height 5
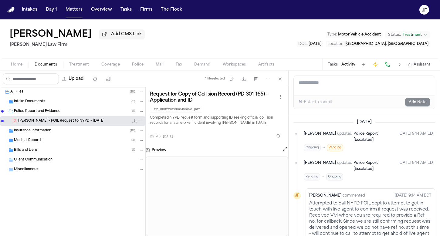
click at [52, 114] on span "Police Report and Evidence" at bounding box center [37, 111] width 46 height 5
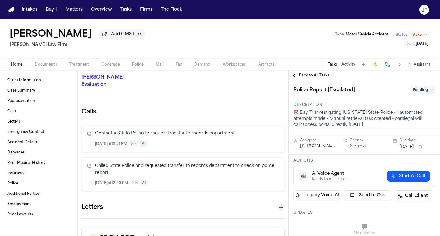
scroll to position [123, 0]
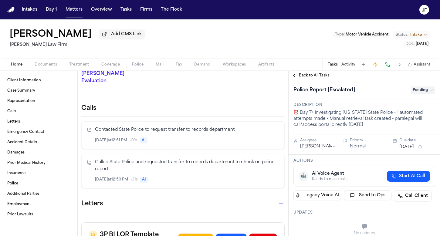
click at [141, 62] on button "Police" at bounding box center [138, 64] width 24 height 7
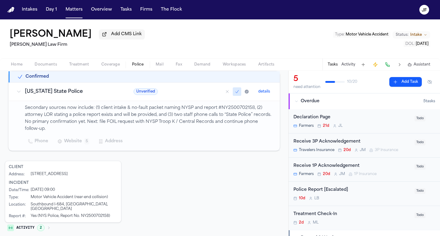
scroll to position [108, 0]
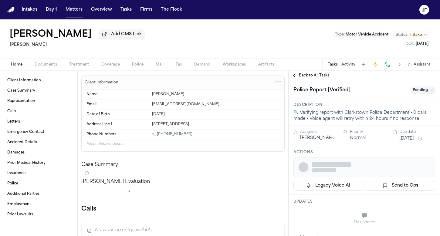
click at [45, 66] on span "Documents" at bounding box center [46, 64] width 22 height 5
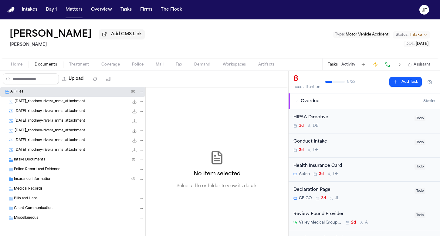
click at [33, 160] on span "Intake Documents" at bounding box center [29, 159] width 31 height 5
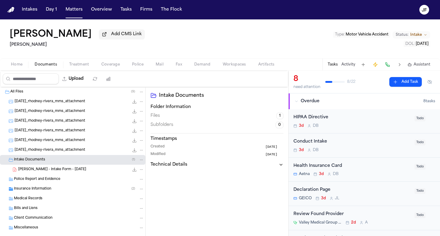
click at [40, 173] on div "[PERSON_NAME] - Intake Form - [DATE] 25.0 KB • PDF" at bounding box center [81, 170] width 126 height 6
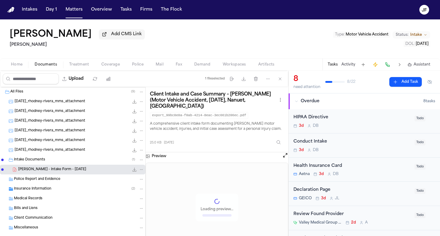
click at [132, 172] on icon "File: R. Rivera - Intake Form - 9.2.25" at bounding box center [134, 169] width 5 height 5
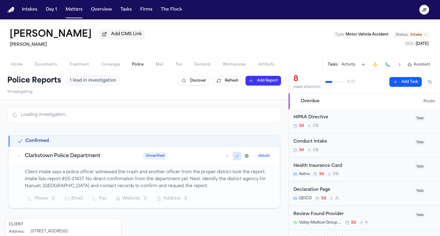
click at [140, 64] on span "Police" at bounding box center [138, 64] width 12 height 5
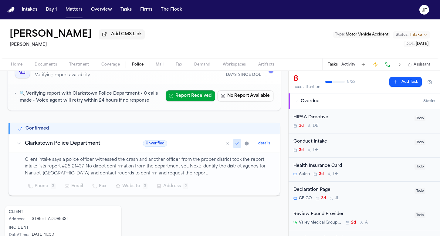
scroll to position [51, 0]
click at [20, 70] on div "Home Documents Treatment Coverage Police Mail Fax Demand Workspaces Artifacts T…" at bounding box center [220, 64] width 440 height 12
click at [20, 67] on span "Home" at bounding box center [17, 64] width 12 height 5
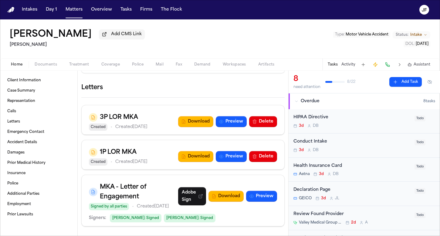
scroll to position [321, 0]
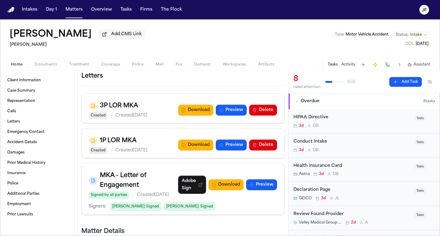
click at [139, 65] on span "Police" at bounding box center [138, 64] width 12 height 5
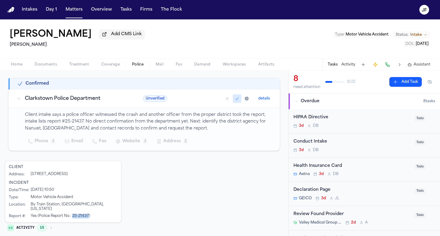
drag, startPoint x: 88, startPoint y: 212, endPoint x: 73, endPoint y: 211, distance: 15.0
click at [73, 214] on div "Yes (Police Report No.: 25-21437)" at bounding box center [60, 216] width 59 height 5
copy div "25-21437"
click at [47, 70] on div "Home Documents Treatment Coverage Police Mail Fax Demand Workspaces Artifacts T…" at bounding box center [220, 64] width 440 height 12
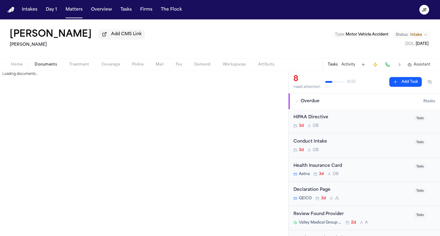
click at [47, 67] on span "Documents" at bounding box center [46, 64] width 22 height 5
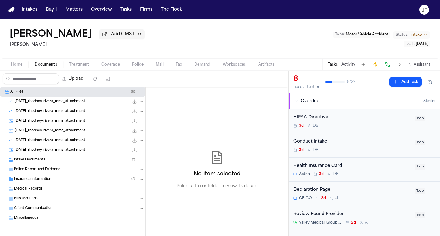
click at [36, 108] on div "[DATE]_rhodney-rivera_mms_attachment 395.7 KB • JPG" at bounding box center [72, 111] width 145 height 10
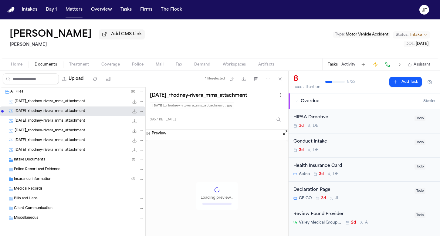
click at [40, 103] on span "2025-09-02_rhodney-rivera_mms_attachment" at bounding box center [50, 101] width 71 height 5
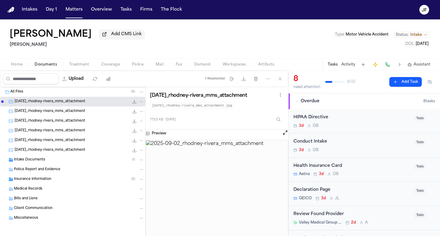
click at [88, 116] on div "2025-09-02_rhodney-rivera_mms_attachment 395.7 KB • JPG" at bounding box center [72, 111] width 145 height 10
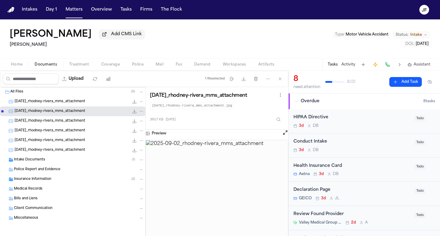
click at [89, 124] on div "2025-09-02_rhodney-rivera_mms_attachment 628.7 KB • JPG" at bounding box center [80, 121] width 130 height 6
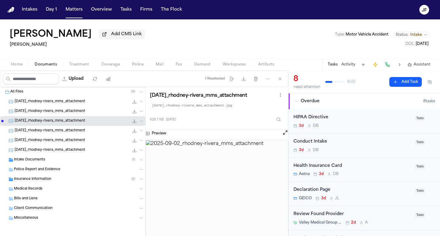
click at [89, 128] on div "2025-09-02_rhodney-rivera_mms_attachment 611.0 KB • JPG" at bounding box center [72, 131] width 145 height 10
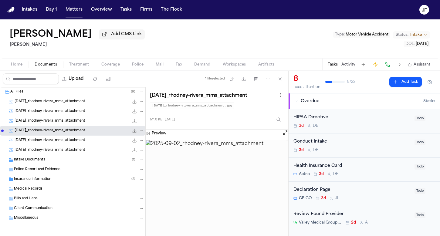
click at [93, 145] on div "2025-09-02_rhodney-rivera_mms_attachment 676.5 KB • JPG" at bounding box center [72, 141] width 145 height 10
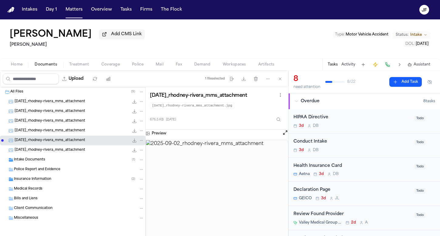
click at [94, 153] on div "2025-09-02_rhodney-rivera_mms_attachment 635.3 KB • PNG" at bounding box center [80, 150] width 130 height 6
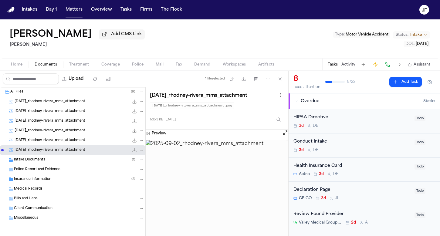
click at [75, 179] on div "Insurance Information ( 2 )" at bounding box center [79, 179] width 130 height 5
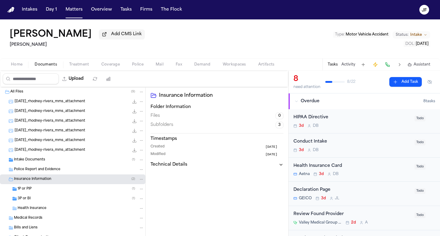
click at [72, 198] on div "3P or BI ( 1 )" at bounding box center [81, 198] width 127 height 5
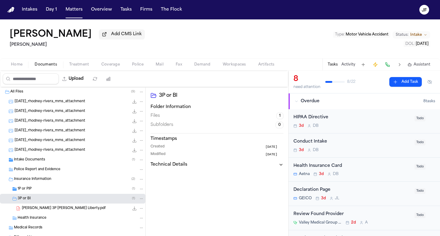
click at [72, 192] on div "1P or PIP ( 1 )" at bounding box center [81, 188] width 127 height 5
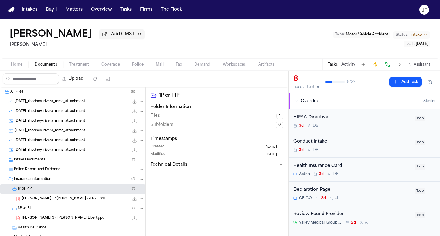
click at [73, 190] on div "1P or PIP ( 1 )" at bounding box center [81, 188] width 127 height 5
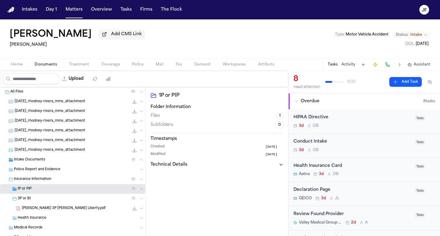
click at [73, 199] on div "3P or BI ( 1 )" at bounding box center [81, 198] width 127 height 5
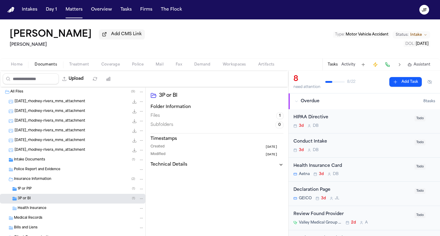
click at [116, 69] on div "Home Documents Treatment Coverage Police Mail Fax Demand Workspaces Artifacts T…" at bounding box center [220, 64] width 440 height 12
click at [137, 67] on span "Police" at bounding box center [138, 64] width 12 height 5
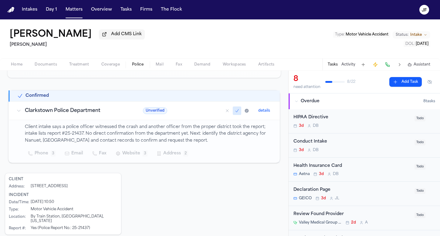
scroll to position [80, 0]
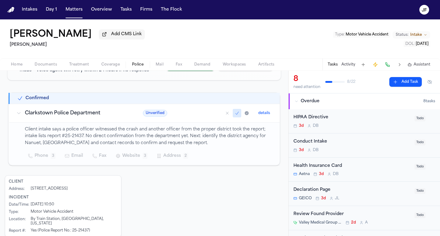
click at [135, 67] on span "Police" at bounding box center [138, 64] width 12 height 5
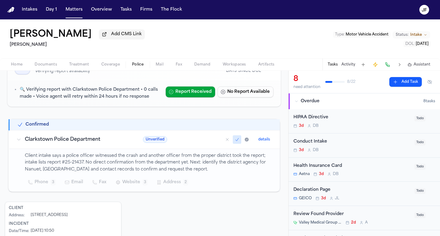
scroll to position [50, 0]
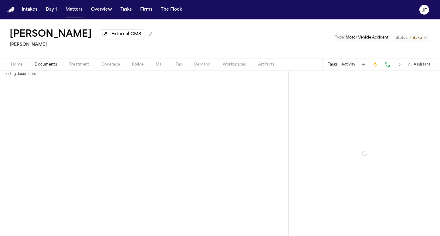
click at [50, 67] on span "Documents" at bounding box center [46, 64] width 22 height 5
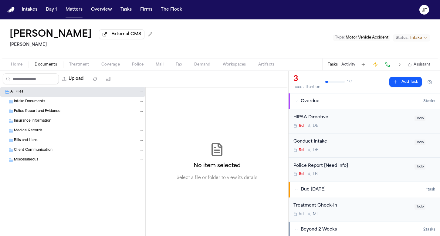
click at [59, 102] on div "Intake Documents" at bounding box center [79, 101] width 130 height 5
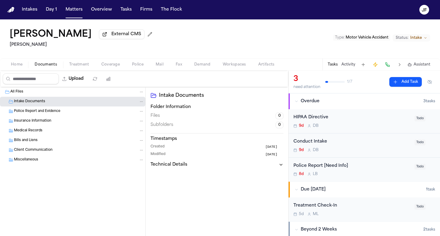
click at [59, 111] on span "Police Report and Evidence" at bounding box center [37, 111] width 46 height 5
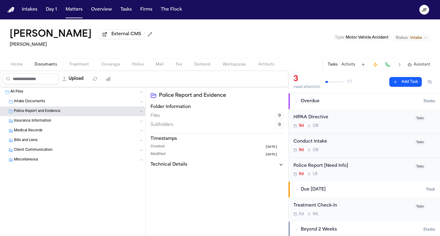
click at [59, 121] on div "Insurance Information" at bounding box center [79, 120] width 130 height 5
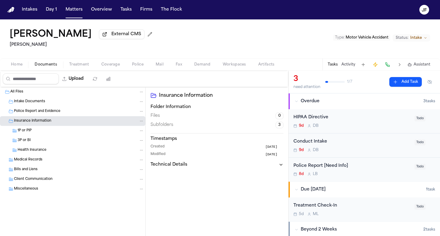
click at [19, 64] on span "Home" at bounding box center [17, 64] width 12 height 5
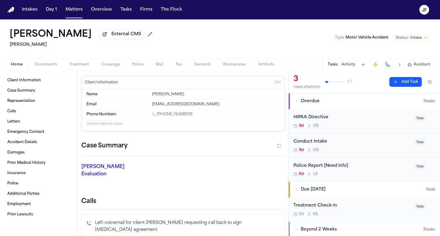
click at [344, 66] on button "Activity" at bounding box center [348, 64] width 14 height 5
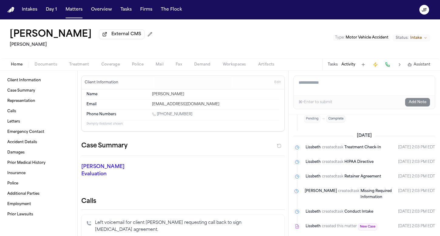
scroll to position [120, 0]
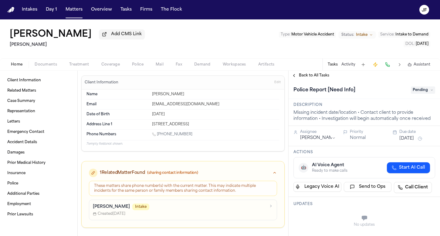
click at [50, 66] on span "Documents" at bounding box center [46, 64] width 22 height 5
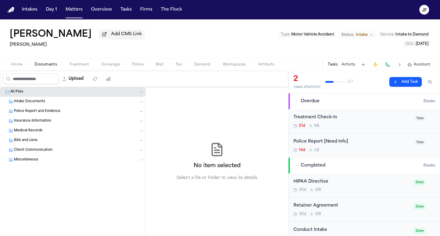
click at [107, 67] on span "Coverage" at bounding box center [110, 64] width 19 height 5
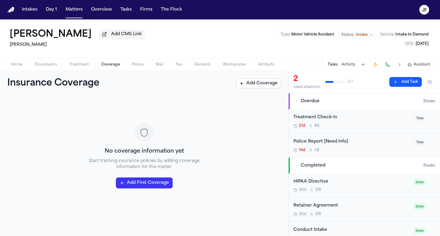
click at [20, 62] on div "Home Documents Treatment Coverage Police Mail Fax Demand Workspaces Artifacts T…" at bounding box center [220, 64] width 440 height 12
click at [20, 66] on span "Home" at bounding box center [17, 64] width 12 height 5
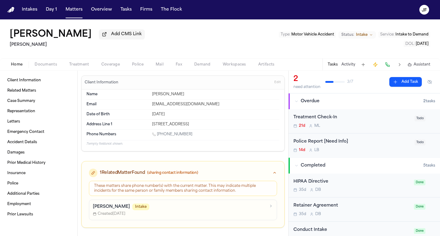
click at [349, 66] on button "Activity" at bounding box center [348, 64] width 14 height 5
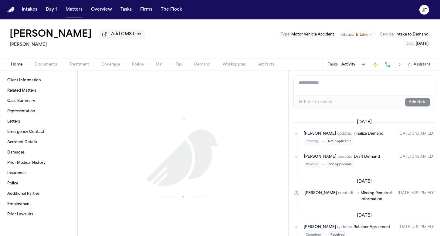
scroll to position [541, 0]
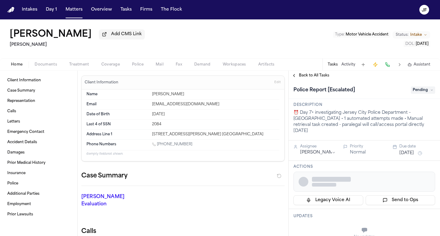
click at [125, 71] on div "[PERSON_NAME] Add CMS Link [PERSON_NAME] Type : Motor Vehicle Accident Status: …" at bounding box center [220, 44] width 440 height 51
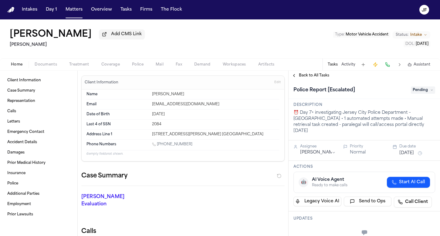
click at [119, 71] on div "[PERSON_NAME] Add CMS Link [PERSON_NAME] Type : Motor Vehicle Accident Status: …" at bounding box center [220, 44] width 440 height 51
click at [113, 66] on span "Coverage" at bounding box center [110, 64] width 19 height 5
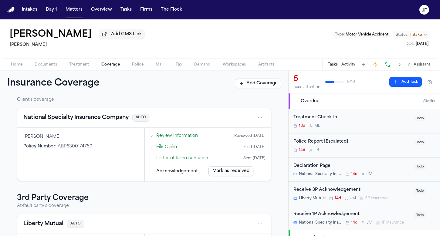
scroll to position [15, 0]
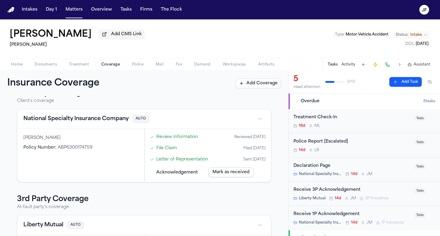
click at [19, 70] on div "Home Documents Treatment Coverage Police Mail Fax Demand Workspaces Artifacts T…" at bounding box center [220, 64] width 440 height 12
click at [19, 67] on span "Home" at bounding box center [17, 64] width 12 height 5
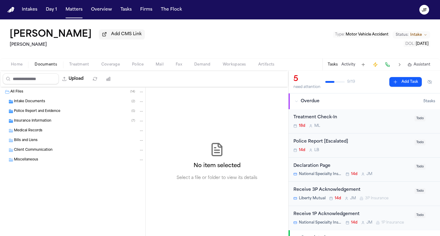
click at [42, 63] on span "Documents" at bounding box center [46, 64] width 22 height 5
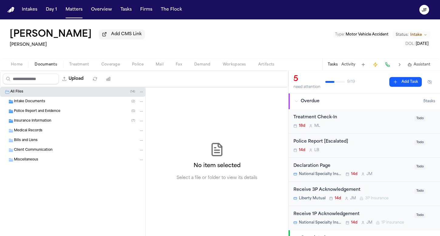
click at [39, 110] on span "Police Report and Evidence" at bounding box center [37, 111] width 46 height 5
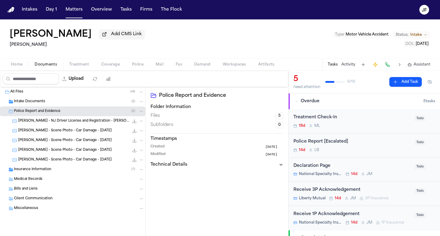
click at [49, 124] on span "[PERSON_NAME] - NJ Driver License and Registration - [PERSON_NAME] - [DATE], 5.…" at bounding box center [73, 121] width 111 height 5
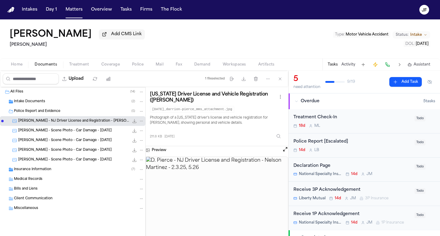
click at [72, 126] on div "[PERSON_NAME] - NJ Driver License and Registration - [PERSON_NAME] - [DATE], 5.…" at bounding box center [72, 121] width 145 height 10
click at [72, 132] on span "D. Pierce - Scene Photo - Car Damage - 7.9.25" at bounding box center [64, 130] width 93 height 5
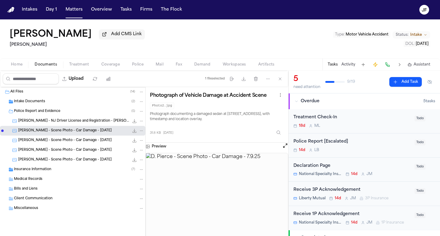
click at [60, 169] on div "Insurance Information ( 7 )" at bounding box center [79, 169] width 130 height 5
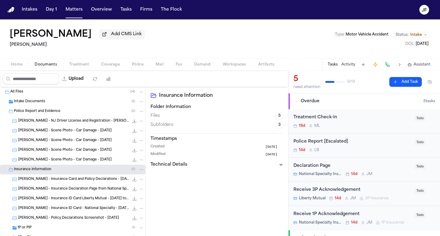
click at [66, 184] on div "D. Pierce - Insurance Card and Policy Declarations - 5.8.25 138.0 KB • JPG" at bounding box center [72, 179] width 145 height 10
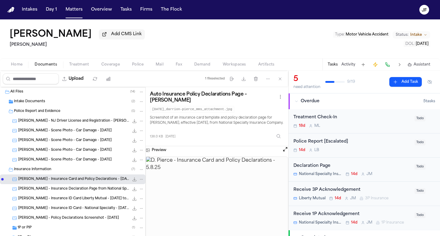
click at [95, 189] on span "D. Pierce - Insurance Declaration Page from National Specialty - 5.8.25" at bounding box center [73, 189] width 111 height 5
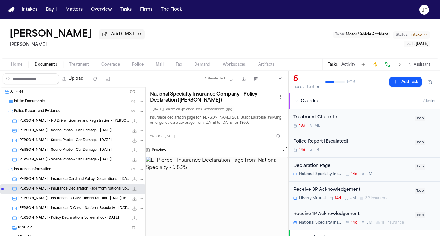
click at [58, 198] on span "D. Pierce - Insurance ID Card Liberty Mutual - 9.8.24 to 9.8.25" at bounding box center [73, 198] width 111 height 5
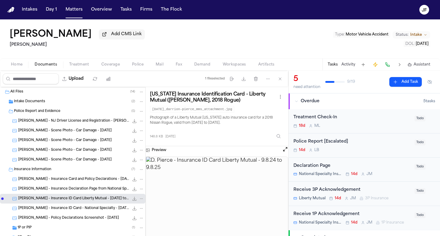
click at [62, 208] on span "D. Pierce - Insurance ID Card - National Specialty - 5.8.25 to 5.8.26" at bounding box center [73, 208] width 111 height 5
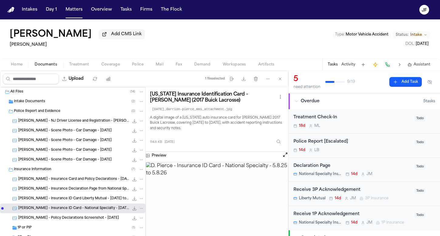
click at [62, 217] on span "D. Pierce - Policy Declarations Screenshot - 5.22.25" at bounding box center [68, 218] width 101 height 5
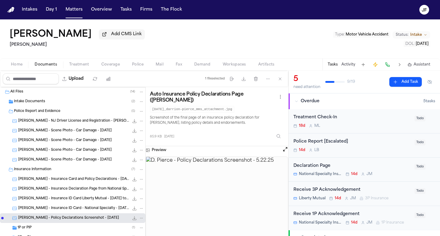
click at [50, 228] on div "1P or PIP ( 1 )" at bounding box center [81, 227] width 127 height 5
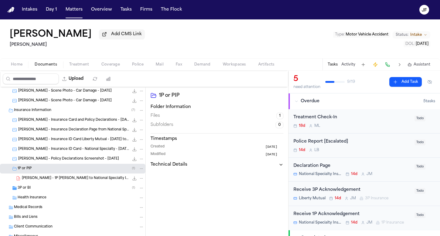
scroll to position [61, 0]
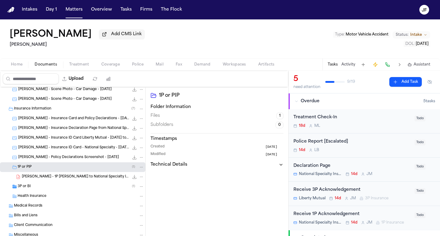
click at [60, 188] on div "3P or BI ( 1 )" at bounding box center [81, 186] width 127 height 5
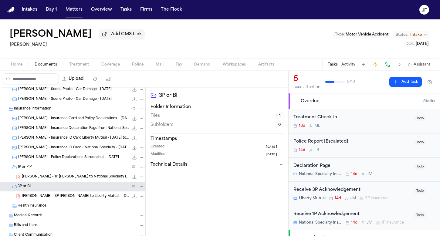
scroll to position [68, 0]
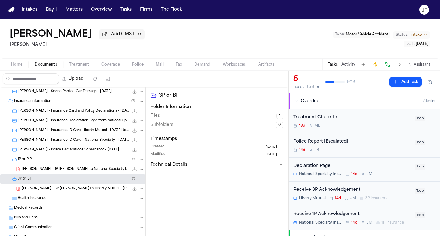
click at [61, 181] on div "3P or BI ( 1 )" at bounding box center [81, 178] width 127 height 5
click at [62, 164] on div "1P or PIP ( 1 )" at bounding box center [72, 160] width 145 height 10
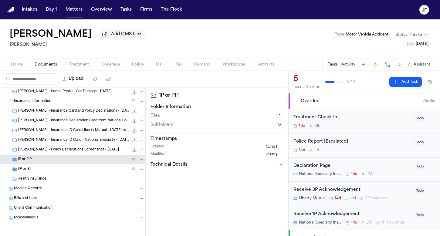
click at [58, 105] on div "Insurance Information ( 7 )" at bounding box center [72, 101] width 145 height 10
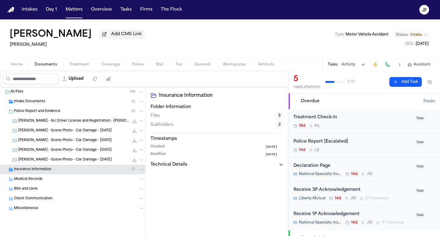
click at [113, 61] on div "Home Documents Treatment Coverage Police Mail Fax Demand Workspaces Artifacts T…" at bounding box center [220, 64] width 440 height 12
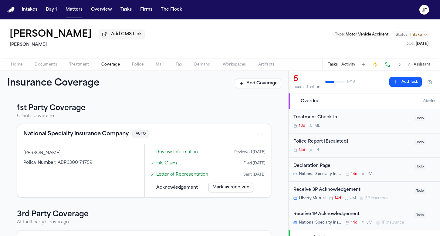
click at [112, 66] on span "Coverage" at bounding box center [110, 64] width 19 height 5
click at [134, 61] on div "Home Documents Treatment Coverage Police Mail Fax Demand Workspaces Artifacts T…" at bounding box center [220, 64] width 440 height 12
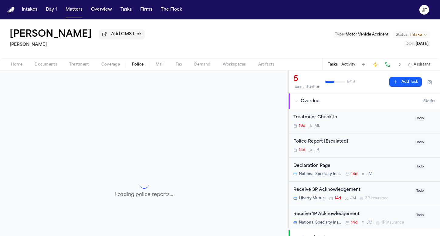
click at [135, 63] on span "Police" at bounding box center [138, 64] width 12 height 5
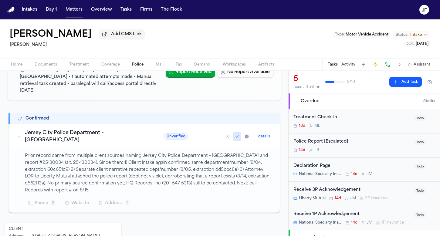
scroll to position [75, 0]
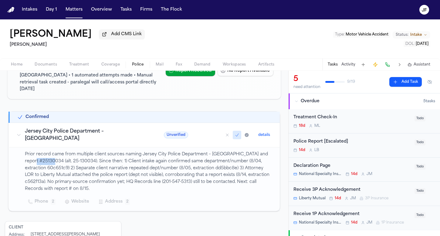
drag, startPoint x: 25, startPoint y: 148, endPoint x: 46, endPoint y: 147, distance: 21.0
click at [46, 151] on p "Prior record came from multiple client sources naming Jersey City Police Depart…" at bounding box center [149, 172] width 248 height 42
copy p "25130034"
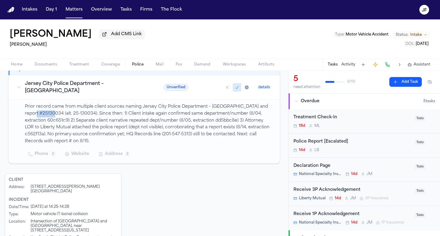
scroll to position [125, 0]
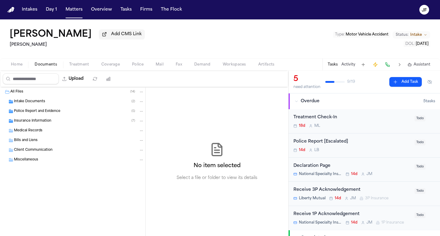
click at [48, 65] on span "Documents" at bounding box center [46, 64] width 22 height 5
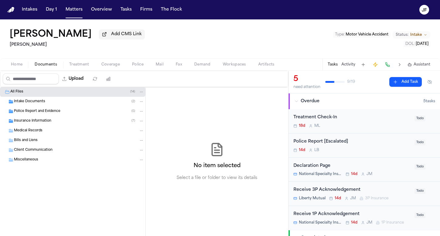
click at [42, 114] on span "Police Report and Evidence" at bounding box center [37, 111] width 46 height 5
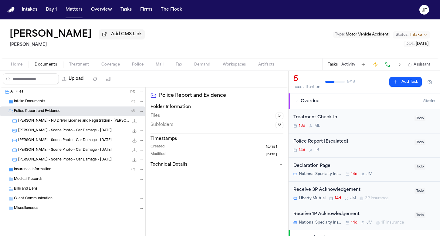
click at [45, 171] on span "Insurance Information" at bounding box center [32, 169] width 37 height 5
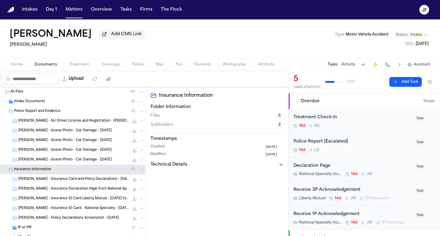
click at [46, 228] on div "1P or PIP ( 1 )" at bounding box center [81, 227] width 127 height 5
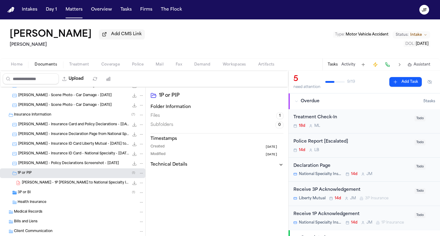
scroll to position [75, 0]
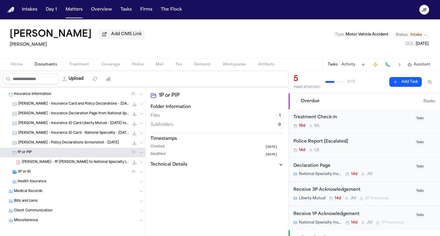
click at [56, 171] on div "3P or BI ( 1 )" at bounding box center [81, 171] width 127 height 5
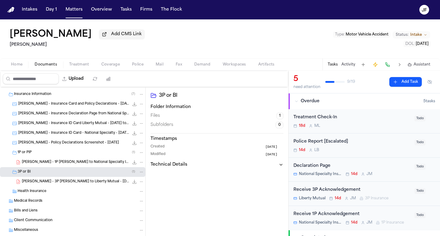
click at [57, 178] on div "D. Pierce - 3P LOR to Liberty Mutual - 8.5.25 180.1 KB • PDF" at bounding box center [72, 182] width 145 height 10
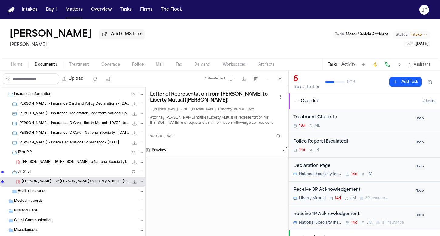
scroll to position [0, 0]
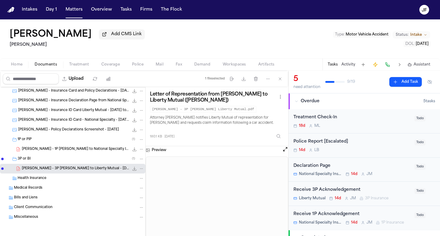
click at [57, 157] on div "3P or BI ( 1 )" at bounding box center [81, 158] width 127 height 5
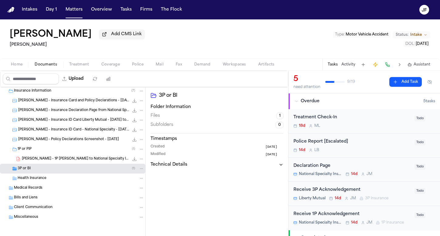
click at [63, 160] on span "D. Pierce - 1P LOR to National Specialty Insurance Company - 8.5.25" at bounding box center [75, 159] width 107 height 5
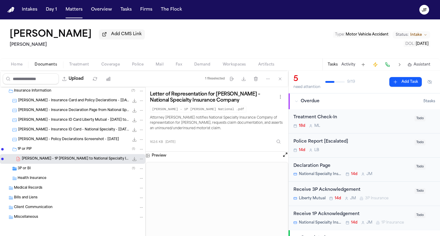
click at [97, 144] on div "1P or PIP ( 1 )" at bounding box center [72, 149] width 145 height 10
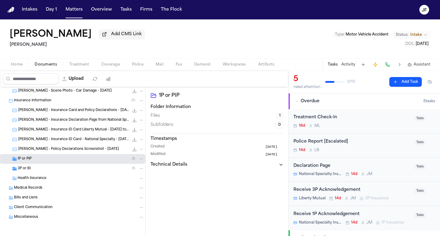
click at [94, 150] on span "D. Pierce - Policy Declarations Screenshot - 5.22.25" at bounding box center [68, 149] width 101 height 5
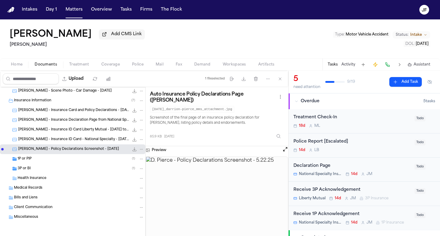
click at [88, 106] on div "D. Pierce - Insurance Card and Policy Declarations - 5.8.25 138.0 KB • JPG" at bounding box center [72, 111] width 145 height 10
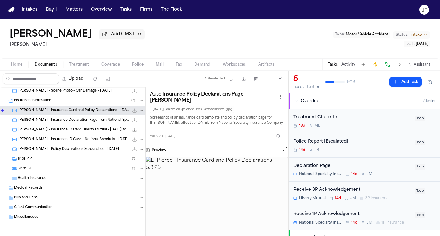
click at [90, 103] on div "Insurance Information ( 7 )" at bounding box center [72, 101] width 145 height 10
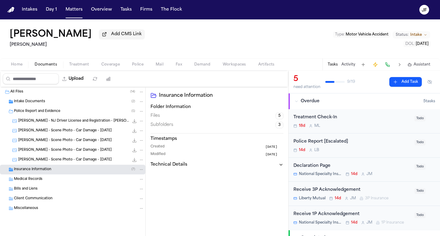
scroll to position [0, 0]
click at [76, 109] on div "Police Report and Evidence ( 5 )" at bounding box center [72, 111] width 145 height 10
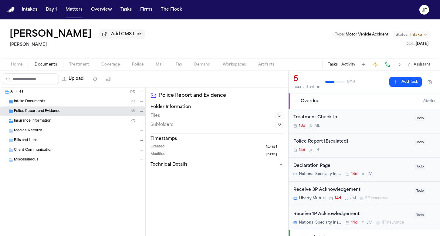
click at [76, 106] on div "Intake Documents ( 2 )" at bounding box center [72, 102] width 145 height 10
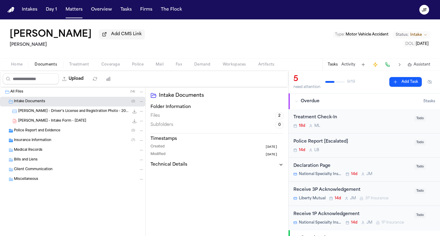
click at [76, 118] on div "D. Pierce - Intake Form - 8.4.25 23.2 KB • PDF" at bounding box center [72, 121] width 145 height 10
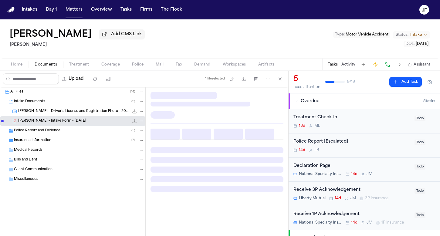
click at [78, 114] on div "D. Pierce - Driver's License and Registration Photo - 2024 211.8 KB • JPG" at bounding box center [81, 111] width 126 height 6
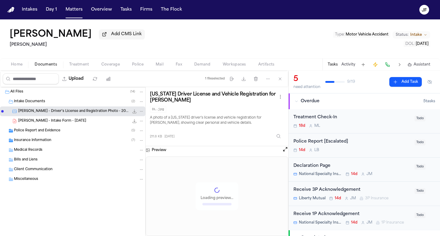
click at [92, 123] on div "D. Pierce - Intake Form - 8.4.25 23.2 KB • PDF" at bounding box center [81, 121] width 126 height 6
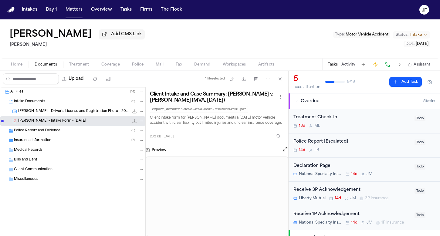
click at [133, 123] on icon "File: D. Pierce - Intake Form - 8.4.25" at bounding box center [134, 121] width 5 height 5
drag, startPoint x: 52, startPoint y: 47, endPoint x: 9, endPoint y: 46, distance: 43.1
click at [9, 46] on div "Darrion Pierce Add CMS Link Mohamed K Ahmed Type : Motor Vehicle Accident Statu…" at bounding box center [220, 38] width 440 height 39
copy h2 "Mohamed K Ahmed"
click at [63, 141] on div "Insurance Information ( 7 )" at bounding box center [79, 140] width 130 height 5
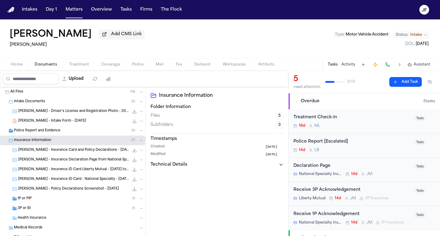
click at [56, 143] on div "Insurance Information ( 7 )" at bounding box center [79, 140] width 130 height 5
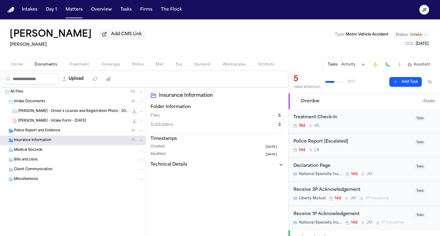
click at [61, 152] on div "Medical Records" at bounding box center [79, 149] width 130 height 5
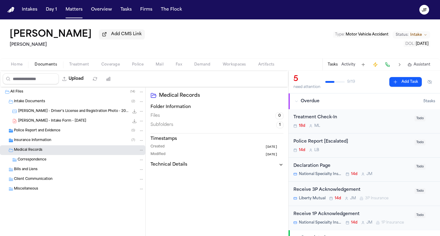
click at [61, 151] on div "Medical Records" at bounding box center [79, 149] width 130 height 5
click at [61, 147] on div "Medical Records" at bounding box center [72, 150] width 145 height 10
click at [61, 142] on div "Insurance Information ( 7 )" at bounding box center [79, 140] width 130 height 5
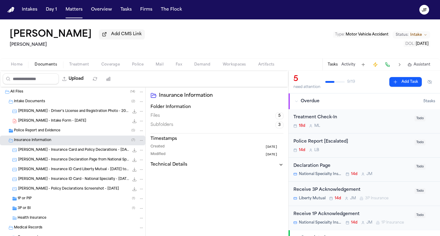
click at [49, 198] on div "1P or PIP ( 1 )" at bounding box center [81, 198] width 127 height 5
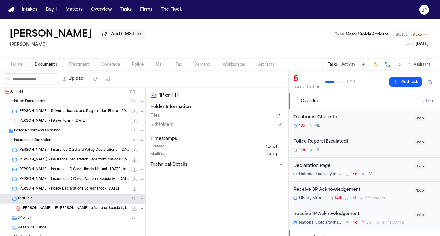
click at [58, 208] on span "D. Pierce - 1P LOR to National Specialty Insurance Company - 8.5.25" at bounding box center [75, 208] width 107 height 5
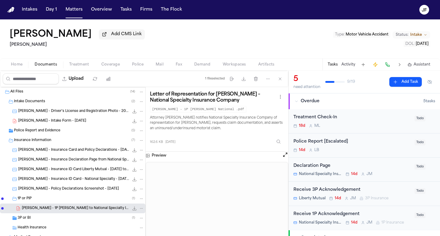
scroll to position [0, 0]
click at [62, 121] on span "D. Pierce - Intake Form - 8.4.25" at bounding box center [52, 121] width 68 height 5
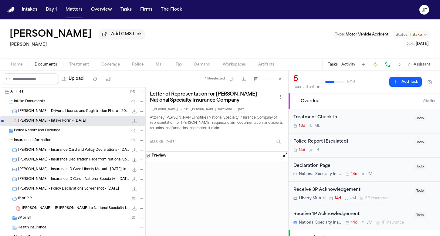
scroll to position [0, 0]
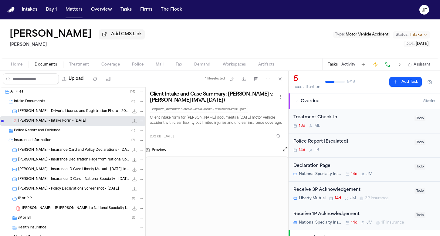
click at [231, 0] on nav "Intakes Day 1 Matters Overview Tasks Firms The Flock JF" at bounding box center [220, 9] width 440 height 19
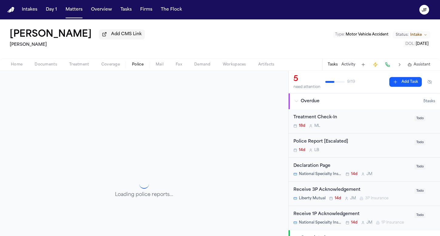
drag, startPoint x: 139, startPoint y: 64, endPoint x: 144, endPoint y: 68, distance: 6.2
click at [139, 64] on span "Police" at bounding box center [138, 64] width 12 height 5
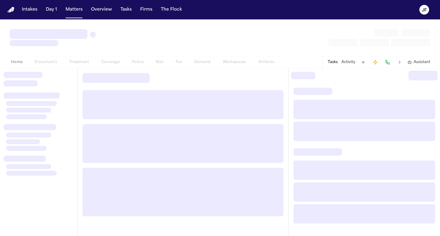
click at [136, 2] on nav "Intakes Day 1 Matters Overview Tasks Firms The [PERSON_NAME]" at bounding box center [220, 9] width 440 height 19
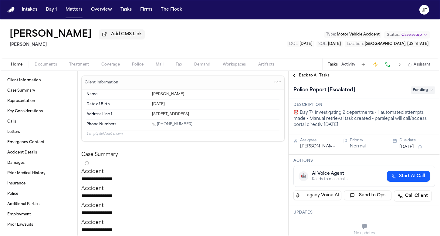
click at [32, 58] on div "[PERSON_NAME] Add CMS Link [PERSON_NAME] Type : Motor Vehicle Accident Status: …" at bounding box center [220, 38] width 440 height 39
click at [42, 62] on button "Documents" at bounding box center [46, 64] width 35 height 7
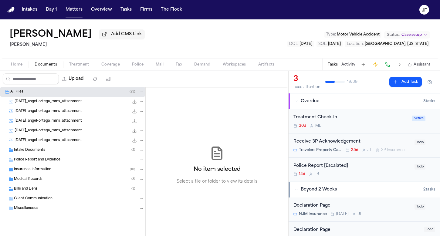
click at [87, 153] on div "Intake Documents ( 2 )" at bounding box center [79, 149] width 130 height 5
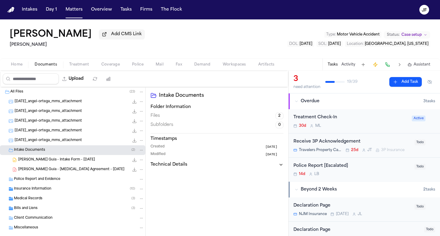
click at [87, 159] on div "A. Ortega Guia - Intake Form - 6.16.25 14.3 MB • DOCX" at bounding box center [81, 160] width 126 height 6
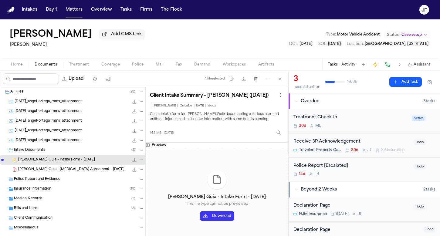
click at [216, 221] on button "Download" at bounding box center [217, 216] width 34 height 10
click at [138, 65] on span "Police" at bounding box center [138, 64] width 12 height 5
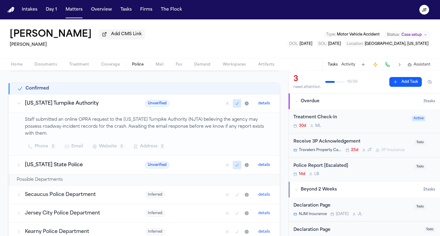
scroll to position [99, 0]
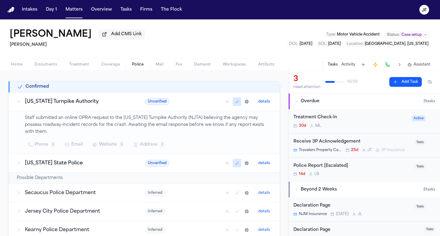
click at [96, 121] on p "Staff submitted an online OPRA request to the New Jersey Turnpike Authority (NJ…" at bounding box center [149, 125] width 248 height 21
click at [351, 65] on button "Activity" at bounding box center [348, 64] width 14 height 5
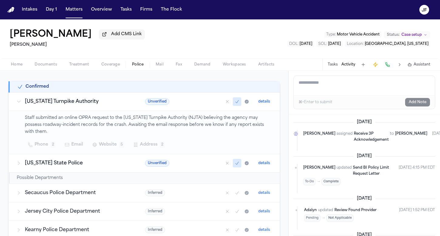
scroll to position [0, 0]
click at [332, 65] on button "Tasks" at bounding box center [333, 64] width 10 height 5
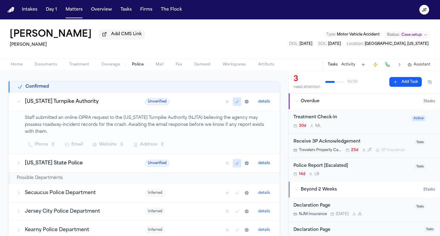
click at [330, 168] on div "Police Report [Escalated]" at bounding box center [351, 166] width 117 height 7
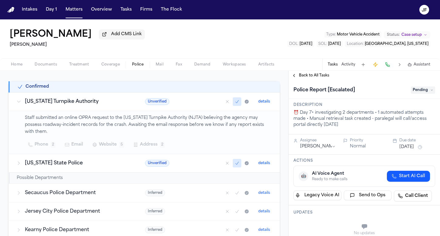
click at [417, 88] on span "Pending" at bounding box center [423, 89] width 24 height 7
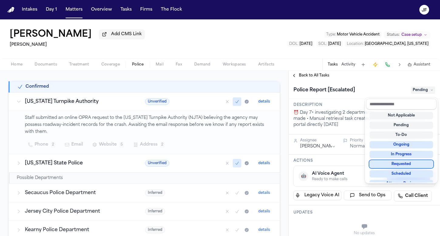
click at [395, 164] on div "Requested" at bounding box center [401, 163] width 63 height 7
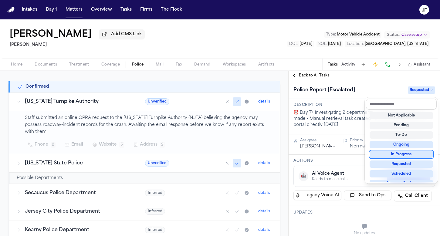
click at [321, 80] on div "**********" at bounding box center [364, 153] width 151 height 165
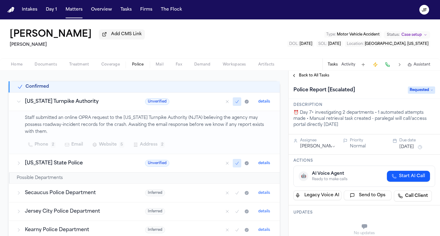
click at [314, 74] on span "Back to All Tasks" at bounding box center [314, 75] width 30 height 5
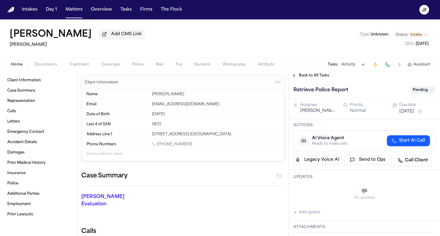
click at [44, 66] on span "Documents" at bounding box center [46, 64] width 22 height 5
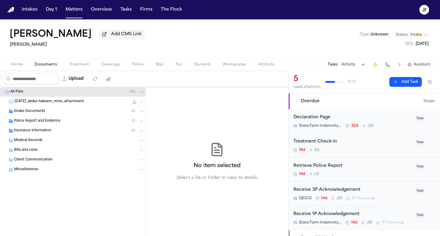
click at [48, 126] on div "Police Report and Evidence ( 1 )" at bounding box center [72, 121] width 145 height 10
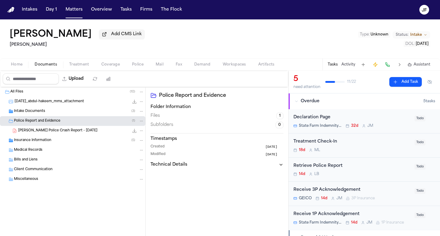
click at [56, 133] on span "[PERSON_NAME] Police Crash Report - [DATE]" at bounding box center [57, 130] width 79 height 5
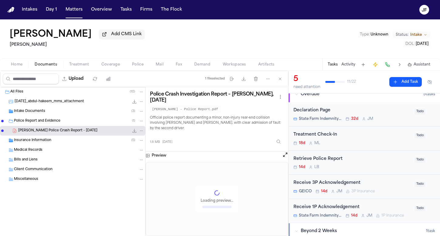
scroll to position [9, 0]
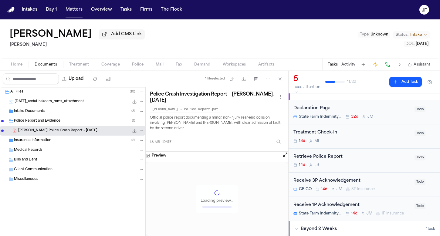
click at [330, 159] on div "Retrieve Police Report" at bounding box center [351, 157] width 117 height 7
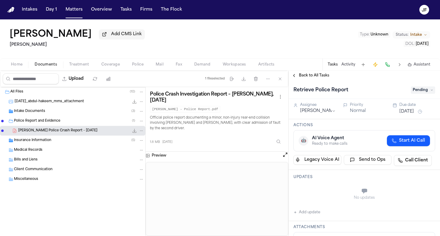
click at [420, 93] on span "Pending" at bounding box center [423, 89] width 24 height 7
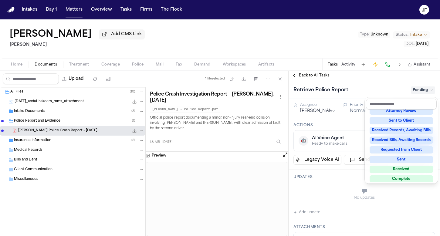
scroll to position [74, 0]
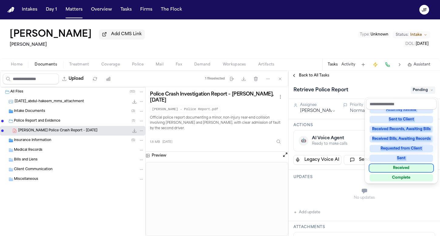
click at [397, 164] on div "Not Applicable Pending To-Do Ongoing In Progress Requested Scheduled Attorney R…" at bounding box center [401, 146] width 71 height 73
click at [397, 170] on div "Received" at bounding box center [401, 167] width 63 height 7
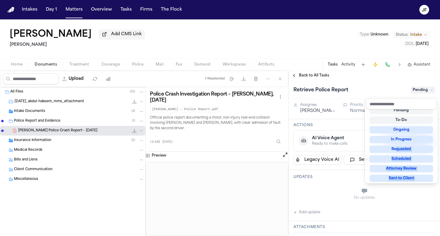
scroll to position [2, 0]
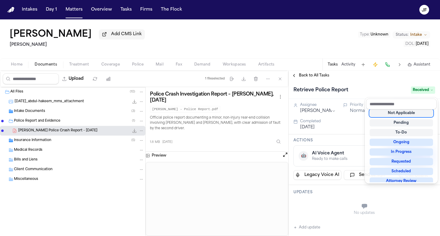
click at [365, 80] on div "Back to All Tasks Retrieve Police Report Received Assignee Lina Becerra Priorit…" at bounding box center [364, 153] width 151 height 165
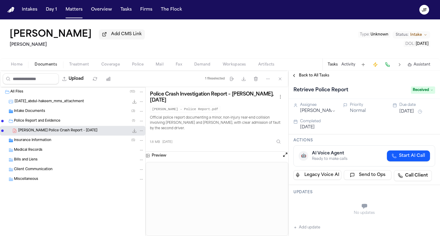
click at [309, 70] on div "Home Documents Treatment Coverage Police Mail Fax Demand Workspaces Artifacts T…" at bounding box center [220, 64] width 440 height 12
click at [312, 76] on span "Back to All Tasks" at bounding box center [314, 75] width 30 height 5
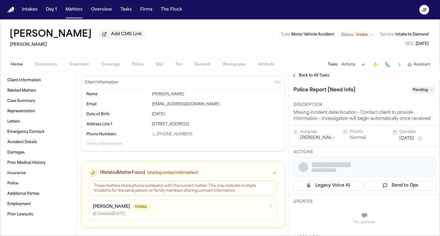
click at [139, 66] on span "Police" at bounding box center [138, 64] width 12 height 5
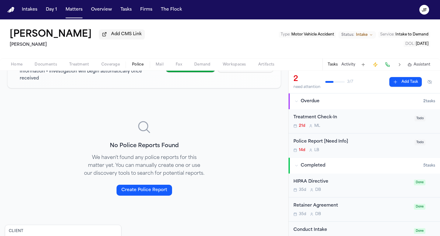
scroll to position [73, 0]
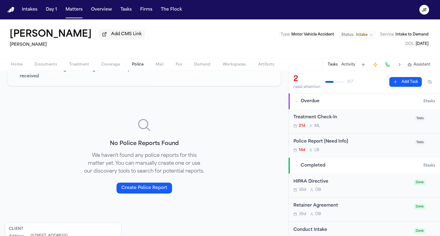
click at [38, 66] on span "Documents" at bounding box center [46, 64] width 22 height 5
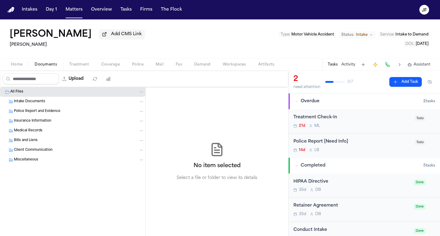
click at [28, 111] on span "Police Report and Evidence" at bounding box center [37, 111] width 46 height 5
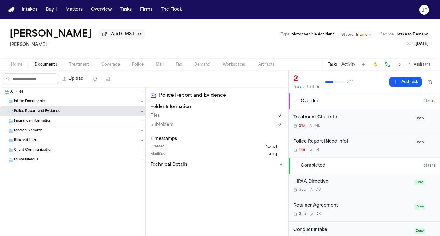
click at [17, 70] on div "Home Documents Treatment Coverage Police Mail Fax Demand Workspaces Artifacts T…" at bounding box center [220, 64] width 440 height 12
click at [18, 66] on span "Home" at bounding box center [17, 64] width 12 height 5
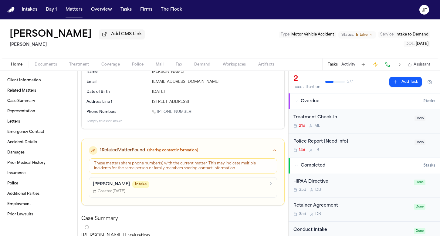
scroll to position [40, 0]
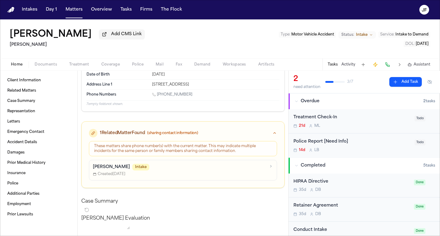
click at [115, 169] on p "[PERSON_NAME]" at bounding box center [111, 167] width 37 height 6
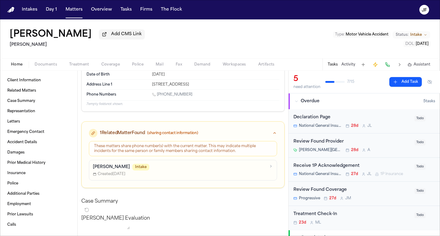
click at [53, 66] on span "Documents" at bounding box center [46, 64] width 22 height 5
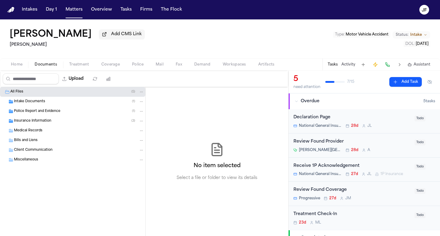
click at [50, 112] on span "Police Report and Evidence" at bounding box center [37, 111] width 46 height 5
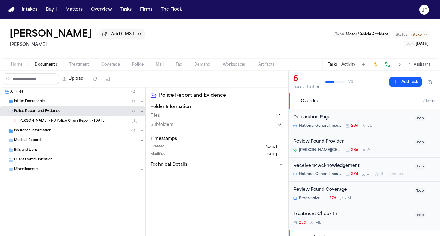
click at [55, 125] on div "[PERSON_NAME] - NJ Police Crash Report - [DATE] 4.1 MB • PDF" at bounding box center [72, 121] width 145 height 10
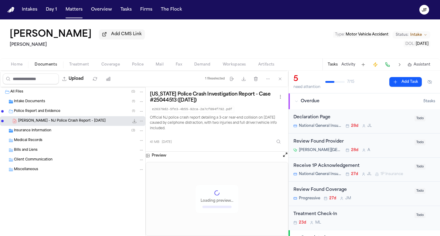
click at [133, 122] on icon "File: A. Agudelo - NJ Police Crash Report - 7.28.25" at bounding box center [134, 121] width 5 height 5
click at [20, 66] on span "Home" at bounding box center [17, 64] width 12 height 5
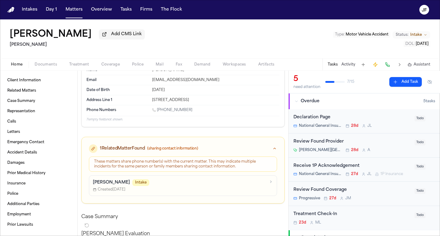
click at [116, 185] on p "Ana Zapata Molina" at bounding box center [111, 183] width 37 height 6
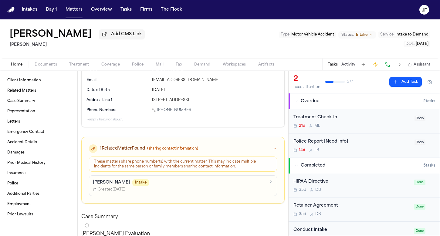
click at [39, 62] on button "Documents" at bounding box center [46, 64] width 35 height 7
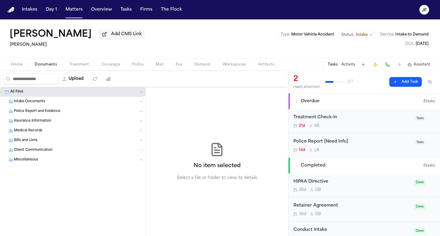
click at [40, 112] on span "Police Report and Evidence" at bounding box center [37, 111] width 46 height 5
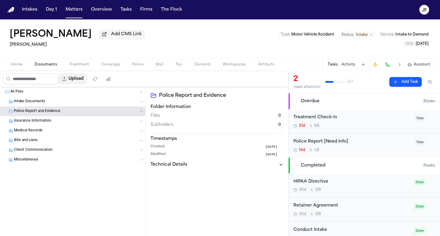
click at [87, 83] on button "Upload" at bounding box center [73, 78] width 28 height 11
select select "**********"
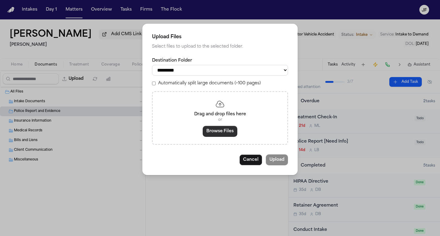
click at [208, 128] on button "Browse Files" at bounding box center [220, 131] width 35 height 11
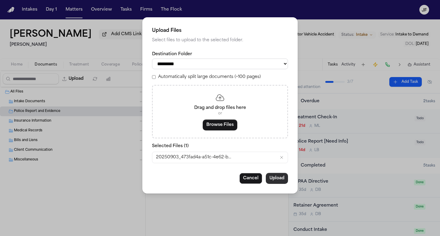
click at [279, 178] on button "Upload" at bounding box center [277, 178] width 22 height 11
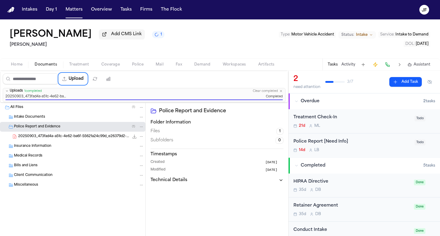
click at [144, 138] on div "20250903_473fad4a-a51c-4e62-ba6f-55621a24c99d_e26379d2-5fe3-4b55-92ca-2a7cf094f…" at bounding box center [72, 137] width 145 height 10
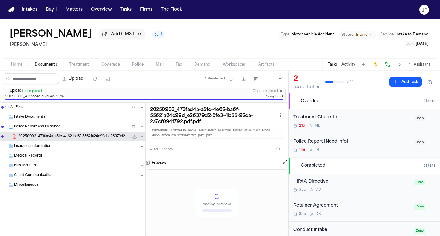
click at [143, 139] on icon "File: 20250903_473fad4a-a51c-4e62-ba6f-55621a24c99d_e26379d2-5fe3-4b55-92ca-2a7…" at bounding box center [141, 136] width 4 height 4
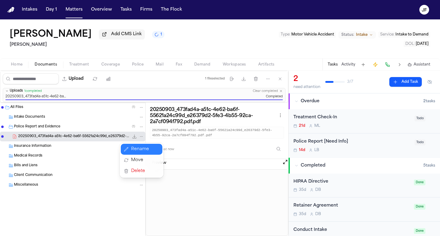
click at [149, 150] on button "Rename" at bounding box center [142, 149] width 42 height 11
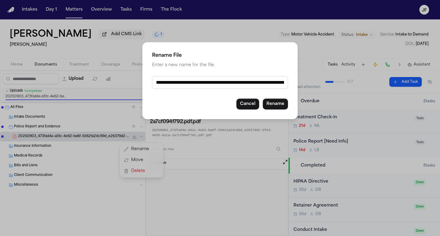
drag, startPoint x: 156, startPoint y: 86, endPoint x: 319, endPoint y: 94, distance: 163.7
click at [319, 94] on div "**********" at bounding box center [220, 118] width 440 height 236
type input "**********"
click at [278, 106] on button "Rename" at bounding box center [275, 104] width 25 height 11
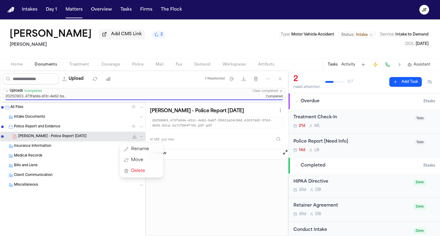
click at [336, 144] on div "Upload 1 file selected Move files Download files Delete files More actions Clea…" at bounding box center [220, 153] width 440 height 165
click at [340, 140] on div "Police Report [Need Info]" at bounding box center [351, 141] width 117 height 7
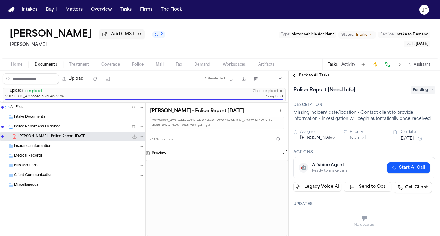
click at [416, 91] on span "Pending" at bounding box center [423, 89] width 24 height 7
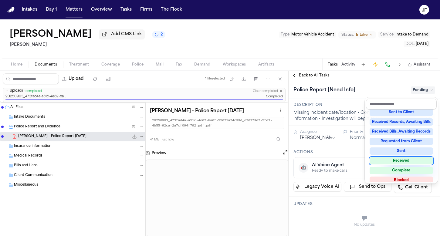
click at [402, 160] on div "Received" at bounding box center [401, 160] width 63 height 7
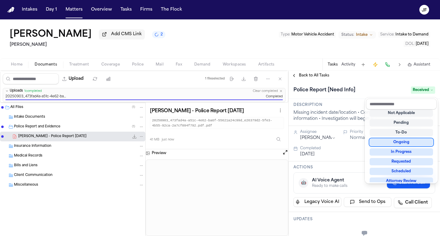
click at [310, 78] on div "**********" at bounding box center [364, 153] width 151 height 165
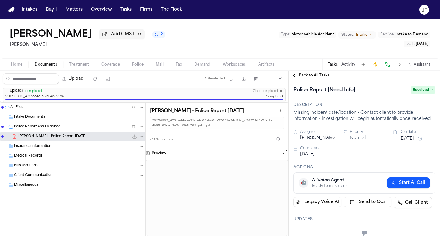
click at [314, 77] on span "Back to All Tasks" at bounding box center [314, 75] width 30 height 5
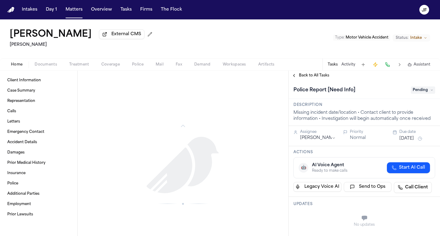
scroll to position [498, 0]
click at [43, 62] on button "Documents" at bounding box center [46, 64] width 35 height 7
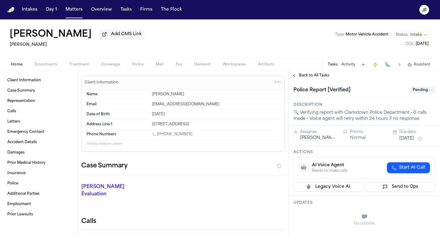
click at [35, 65] on span "Documents" at bounding box center [46, 64] width 22 height 5
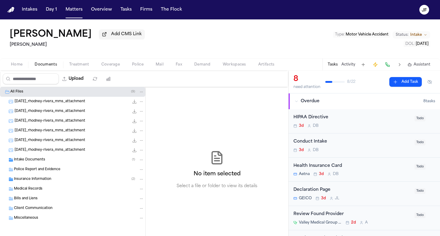
click at [62, 160] on div "Intake Documents ( 1 )" at bounding box center [79, 159] width 130 height 5
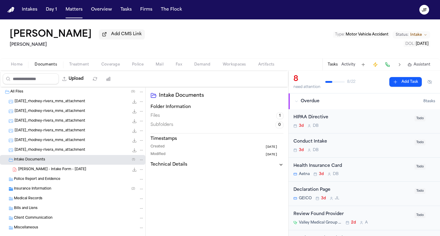
click at [64, 166] on div "[PERSON_NAME] - Intake Form - [DATE] 25.0 KB • PDF" at bounding box center [72, 170] width 145 height 10
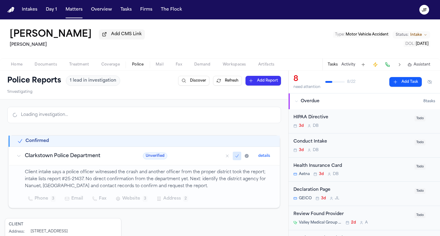
click at [132, 67] on span "Police" at bounding box center [138, 64] width 12 height 5
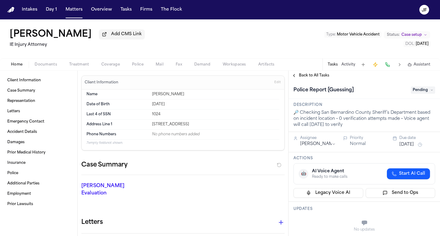
click at [51, 66] on span "Documents" at bounding box center [46, 64] width 22 height 5
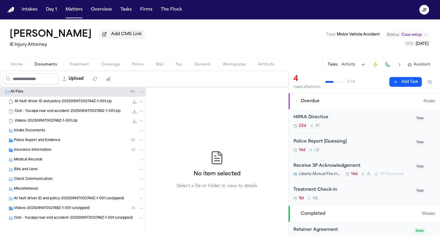
click at [54, 142] on span "Police Report and Evidence" at bounding box center [37, 140] width 46 height 5
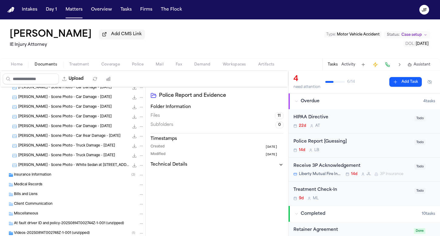
scroll to position [82, 0]
click at [60, 174] on div "Insurance Information ( 3 )" at bounding box center [79, 174] width 130 height 5
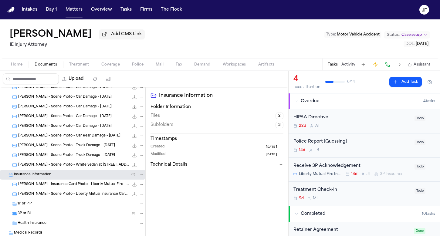
click at [60, 174] on div "Insurance Information ( 3 )" at bounding box center [79, 174] width 130 height 5
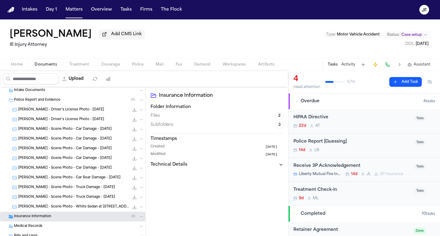
scroll to position [9, 0]
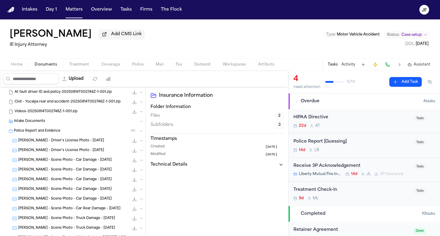
click at [59, 124] on div "Intake Documents" at bounding box center [79, 121] width 130 height 5
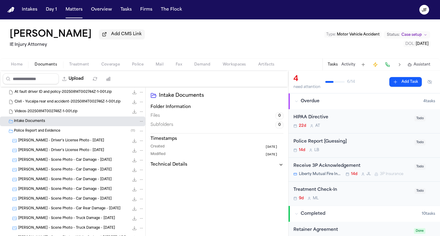
click at [59, 124] on div "Intake Documents" at bounding box center [79, 121] width 130 height 5
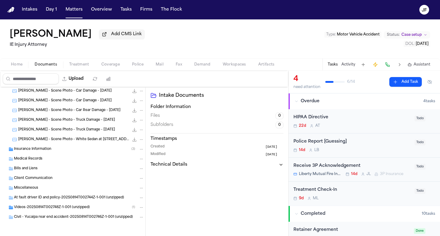
click at [58, 209] on span "Videos-20250814T002748Z-1-001 (unzipped)" at bounding box center [52, 207] width 76 height 5
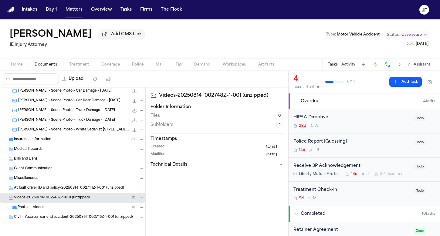
click at [58, 209] on div "Photos - Videos ( 1 )" at bounding box center [81, 207] width 127 height 5
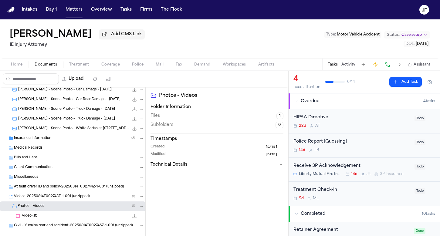
scroll to position [127, 0]
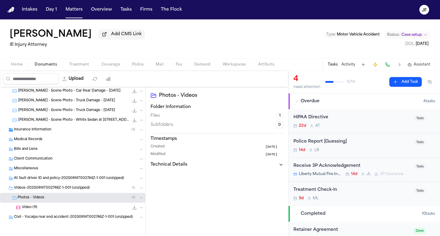
click at [57, 214] on div "Civil - Yucaipa rear end accident-20250814T002746Z-1-001 (unzipped)" at bounding box center [72, 217] width 145 height 10
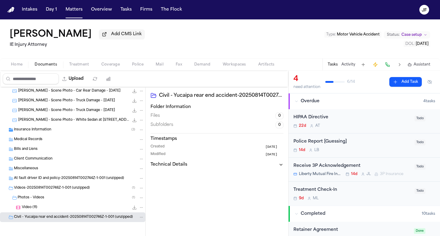
click at [58, 211] on div "Video (11) 978.5 KB • MOV" at bounding box center [83, 207] width 122 height 6
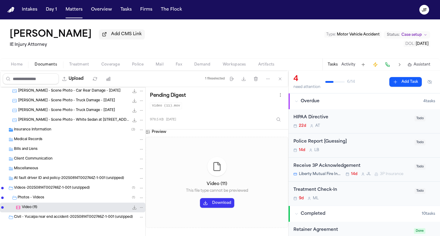
click at [64, 133] on div "Insurance Information ( 3 )" at bounding box center [79, 129] width 130 height 5
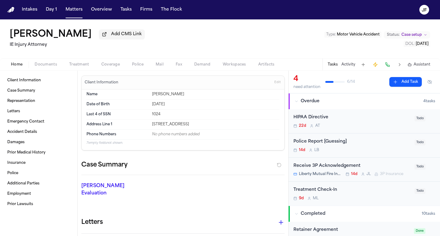
click at [22, 68] on span "button" at bounding box center [16, 68] width 19 height 1
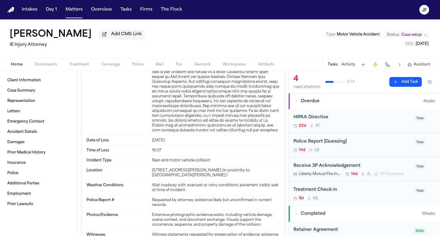
scroll to position [293, 0]
